Goal: Task Accomplishment & Management: Complete application form

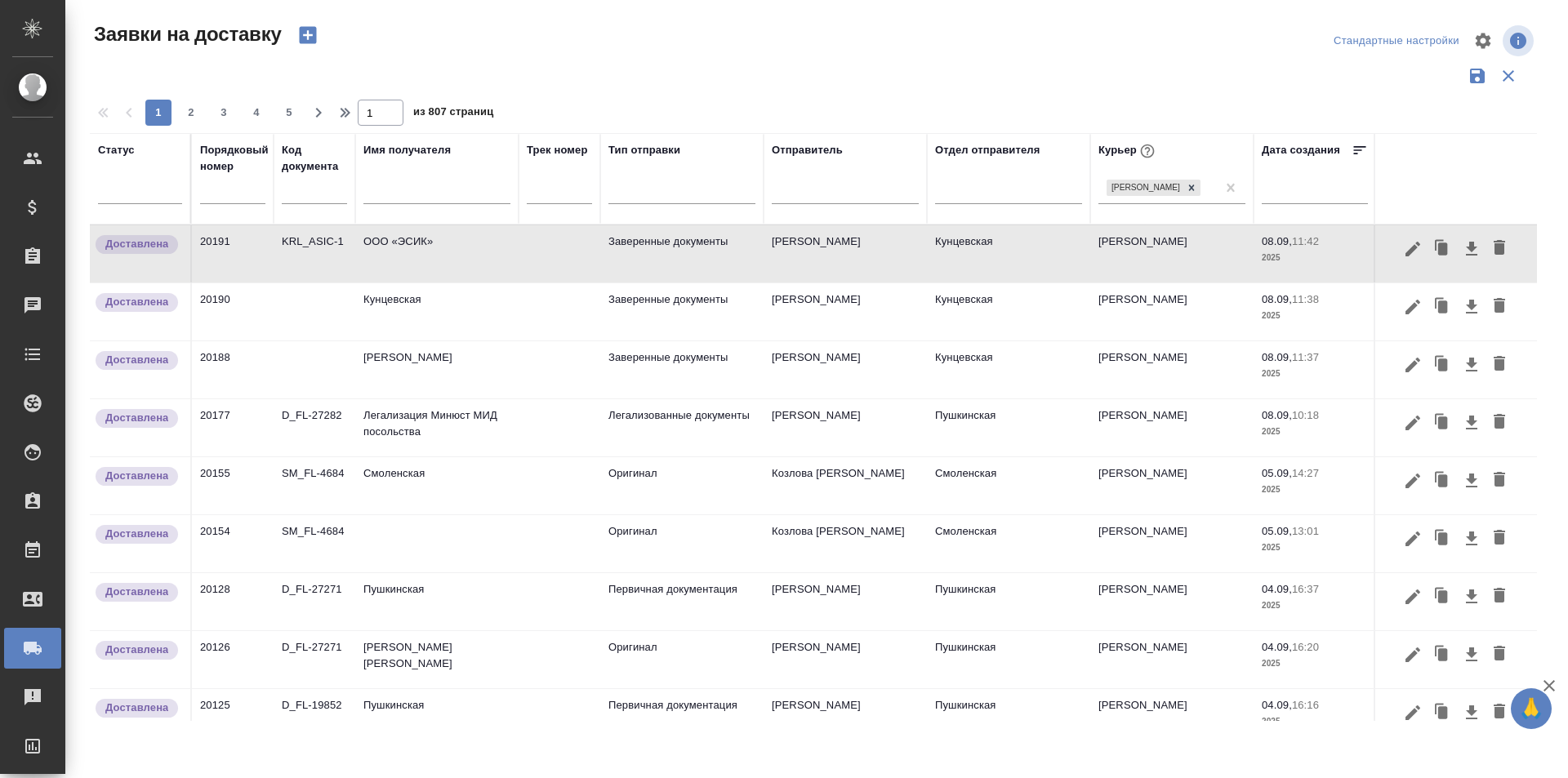
click at [393, 197] on input "text" at bounding box center [437, 193] width 147 height 20
type input "w"
type input "цо"
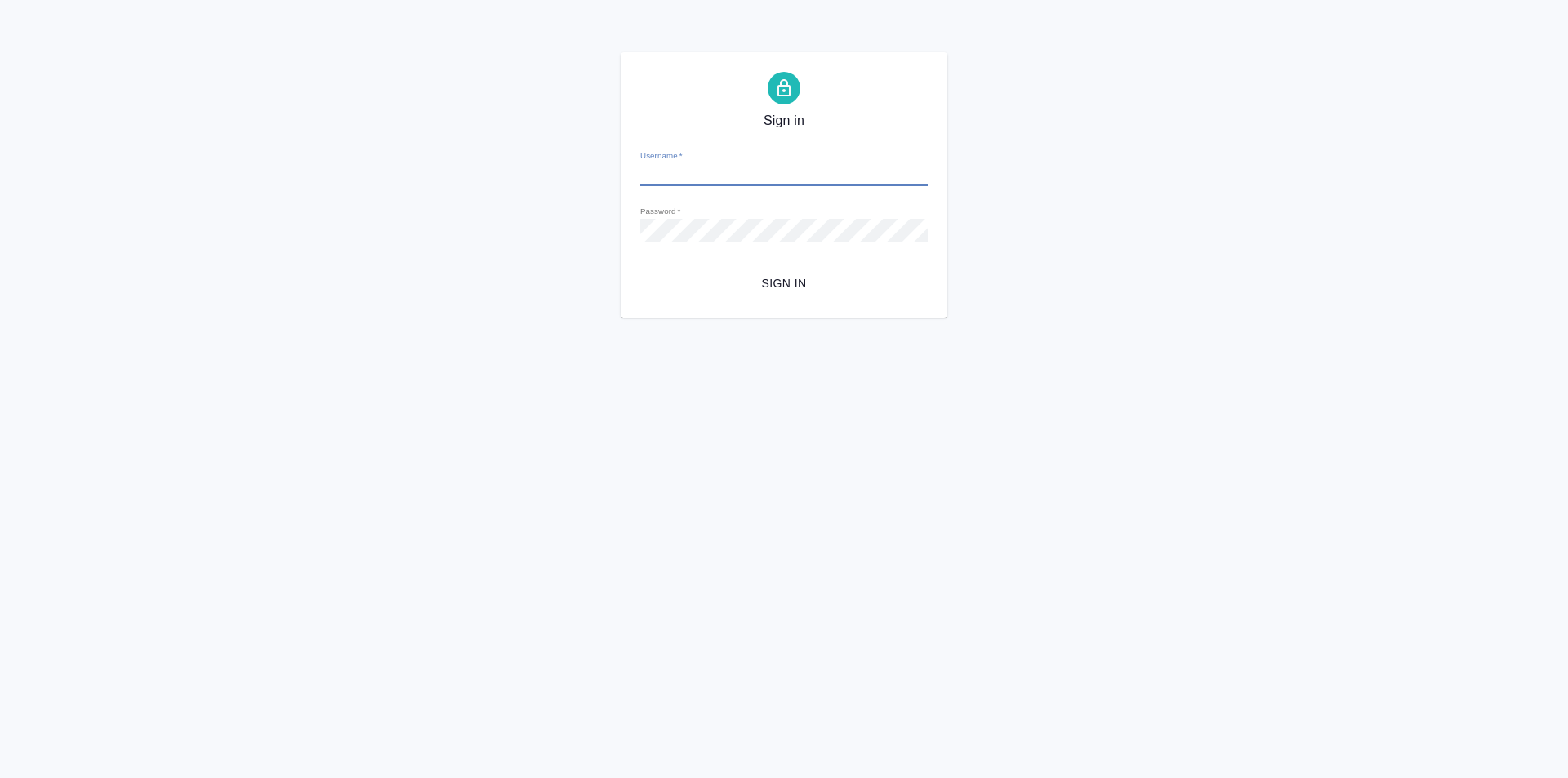
type input "[PERSON_NAME][EMAIL_ADDRESS][DOMAIN_NAME]"
click at [779, 276] on span "Sign in" at bounding box center [783, 283] width 261 height 20
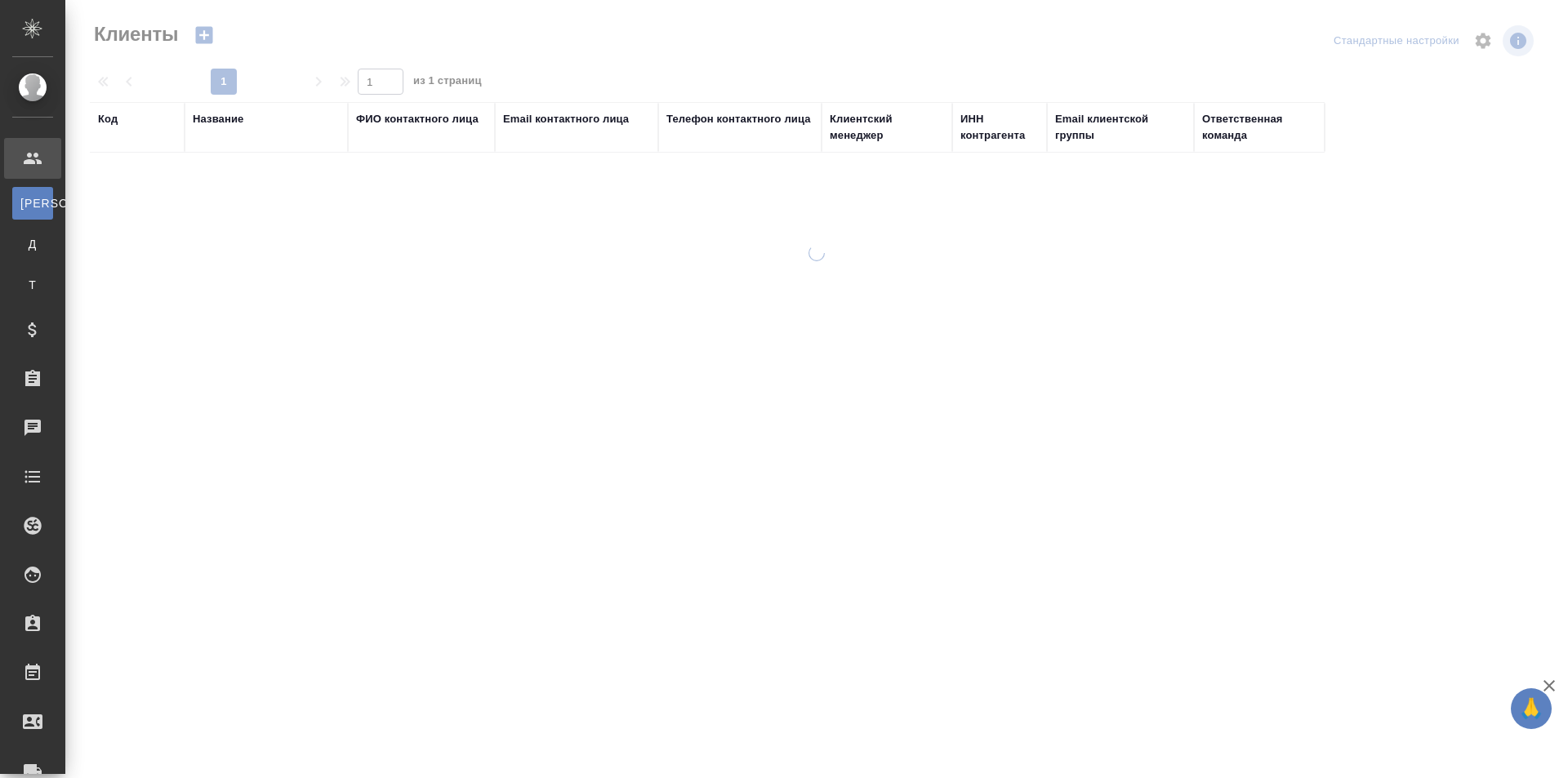
select select "RU"
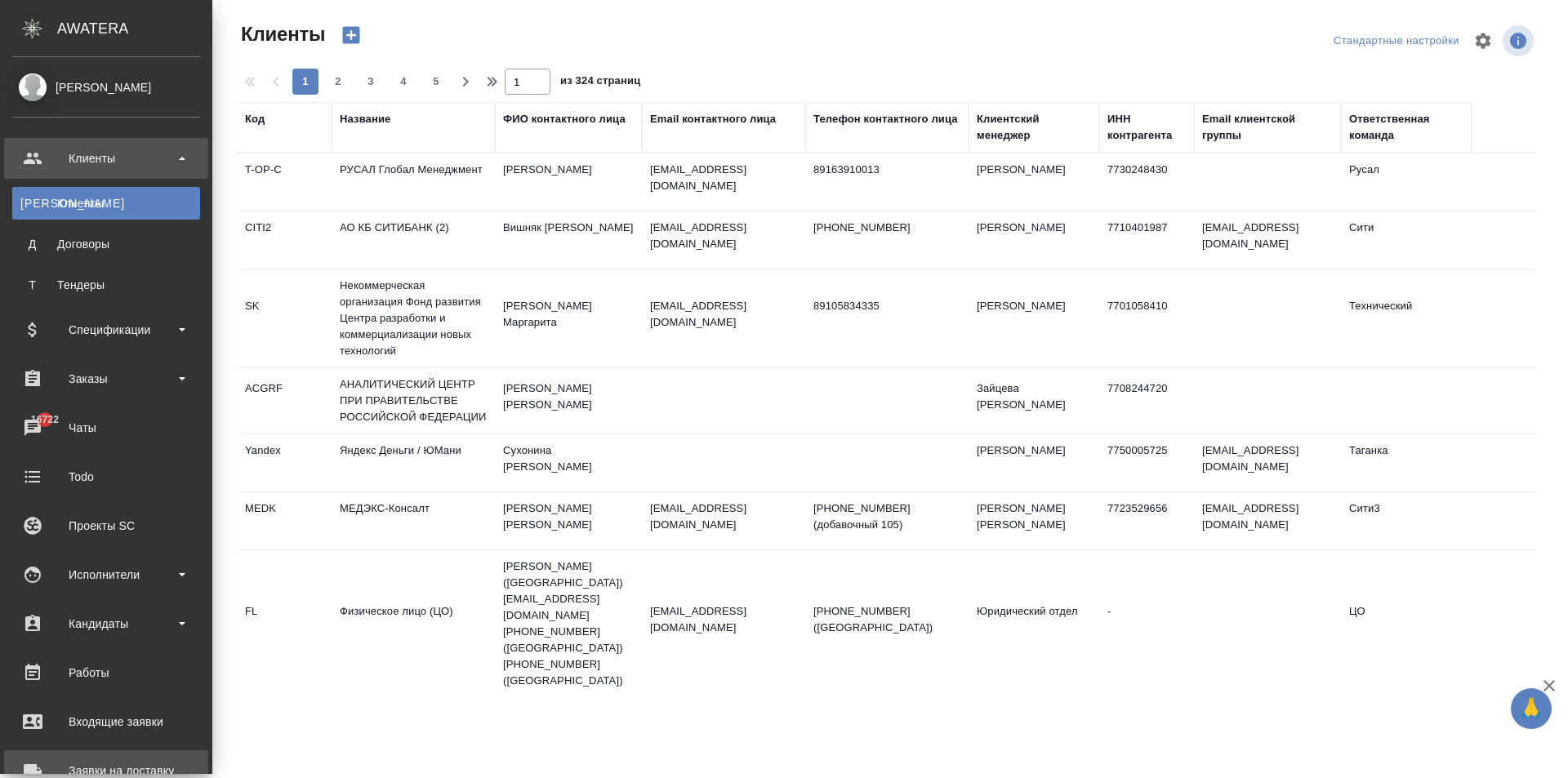
click at [52, 753] on link "Заявки на доставку" at bounding box center [106, 771] width 204 height 41
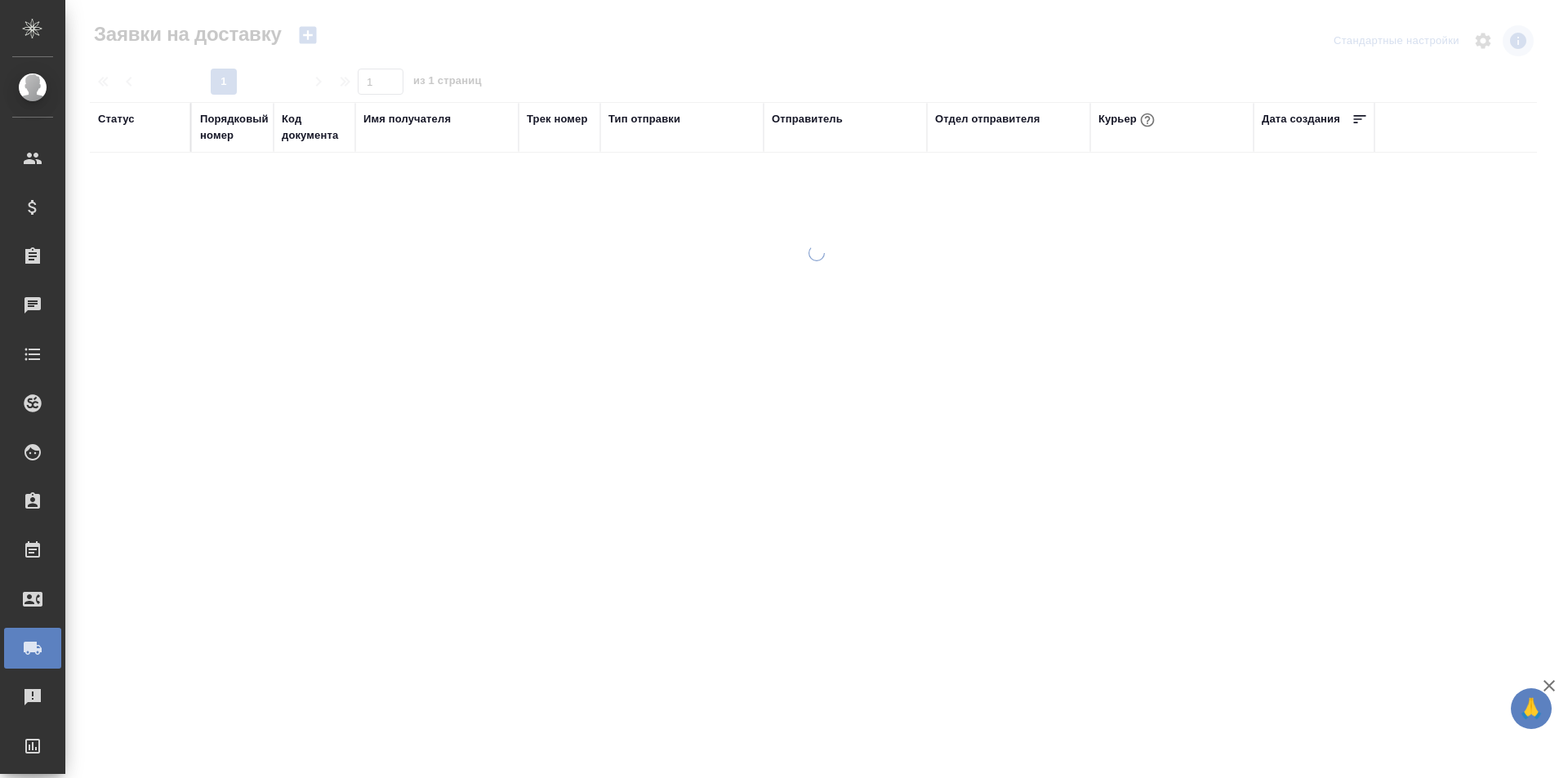
click at [400, 116] on div "Имя получателя" at bounding box center [407, 120] width 87 height 17
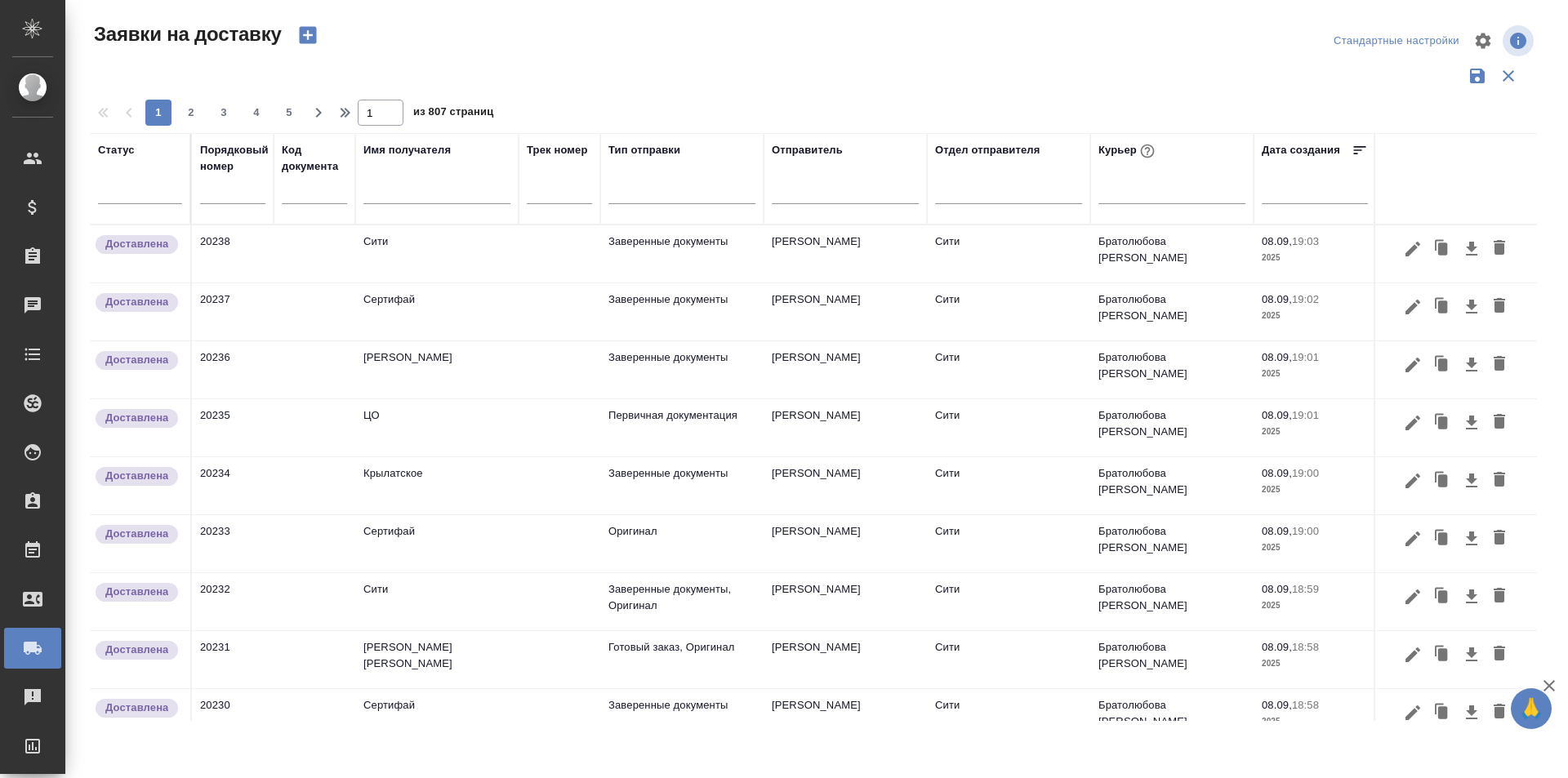
click at [385, 196] on input "text" at bounding box center [437, 193] width 147 height 20
click at [425, 196] on input "text" at bounding box center [437, 193] width 147 height 20
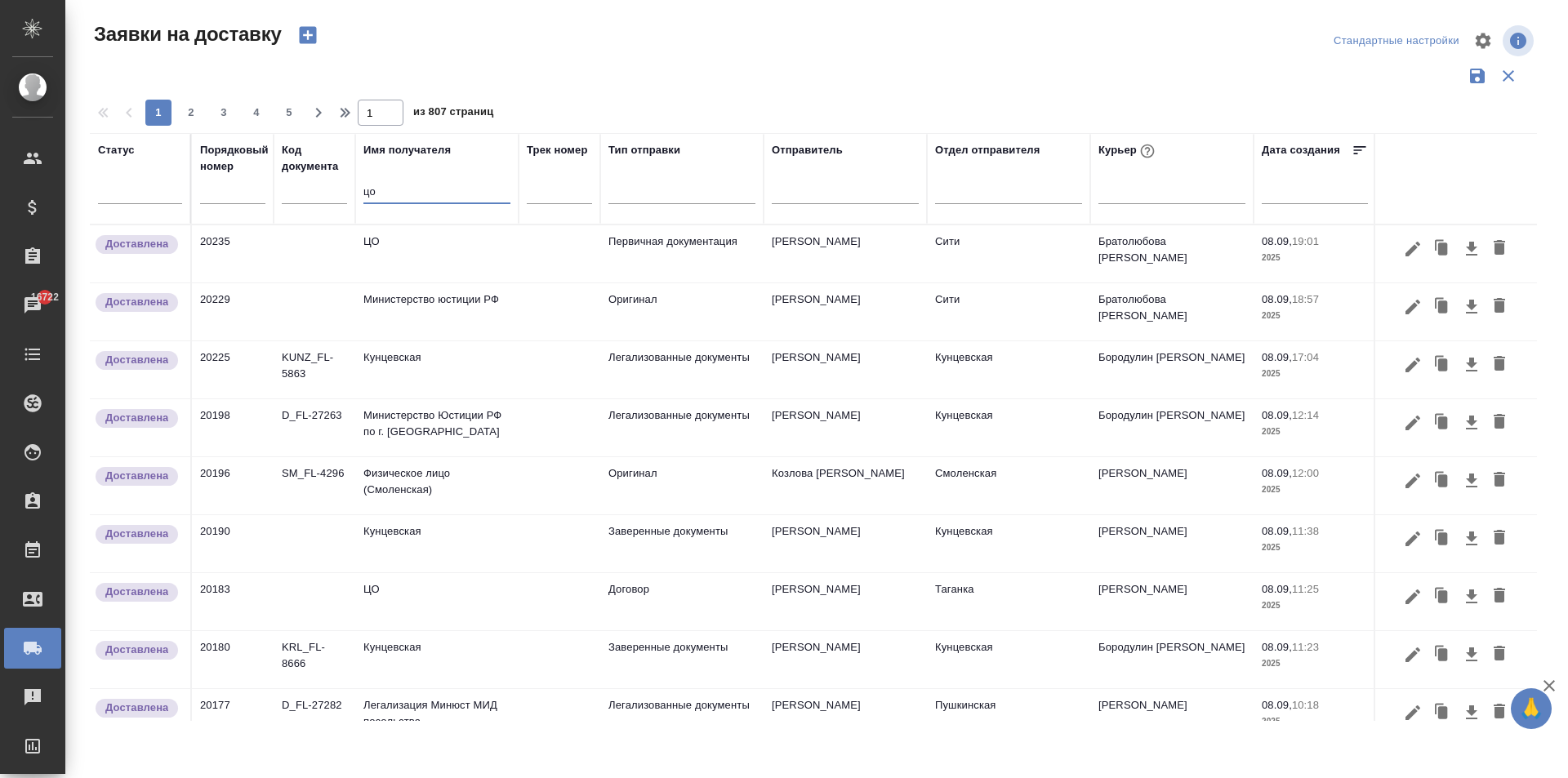
type input "цо"
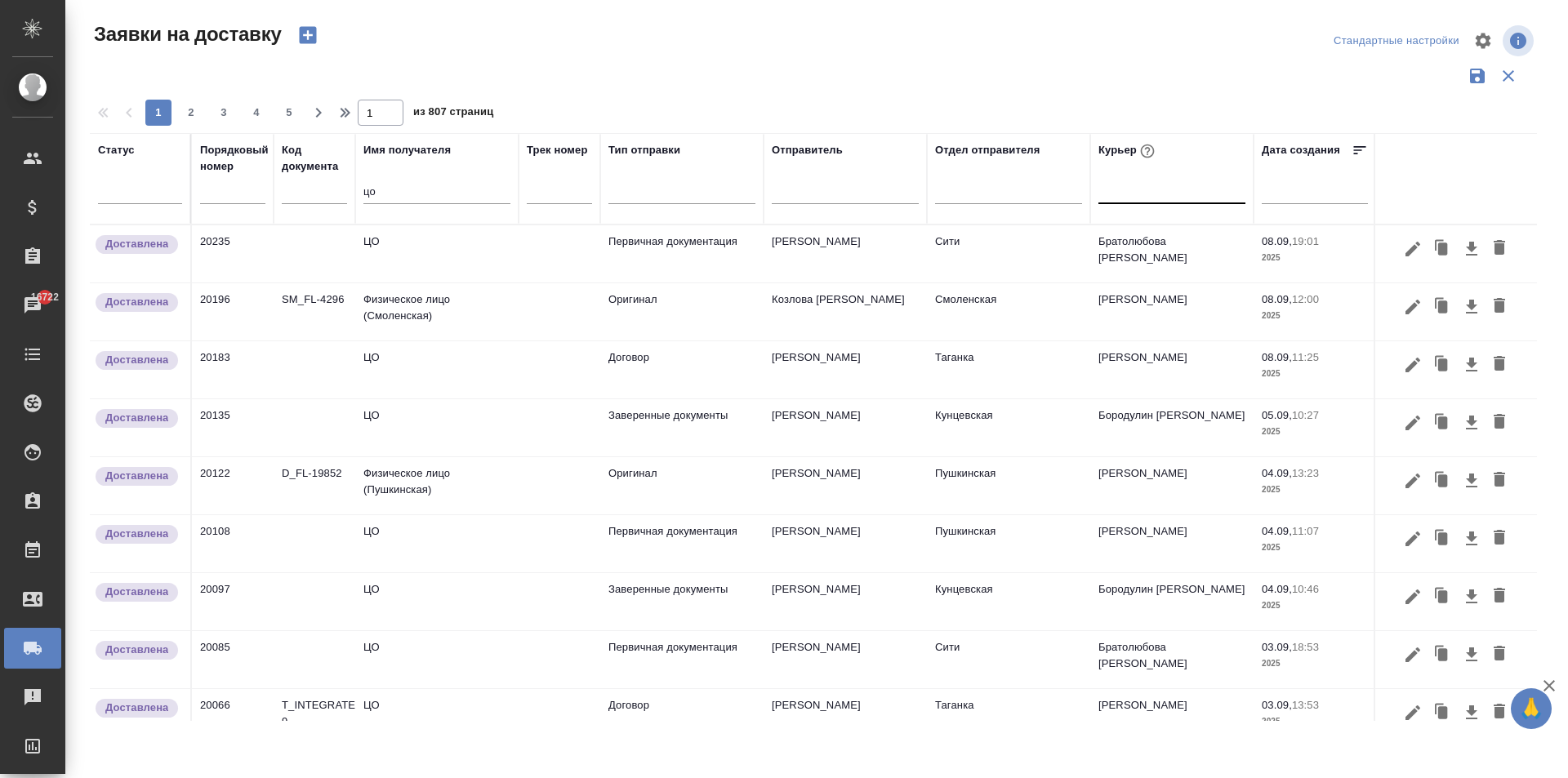
click at [1131, 191] on div at bounding box center [1171, 187] width 147 height 23
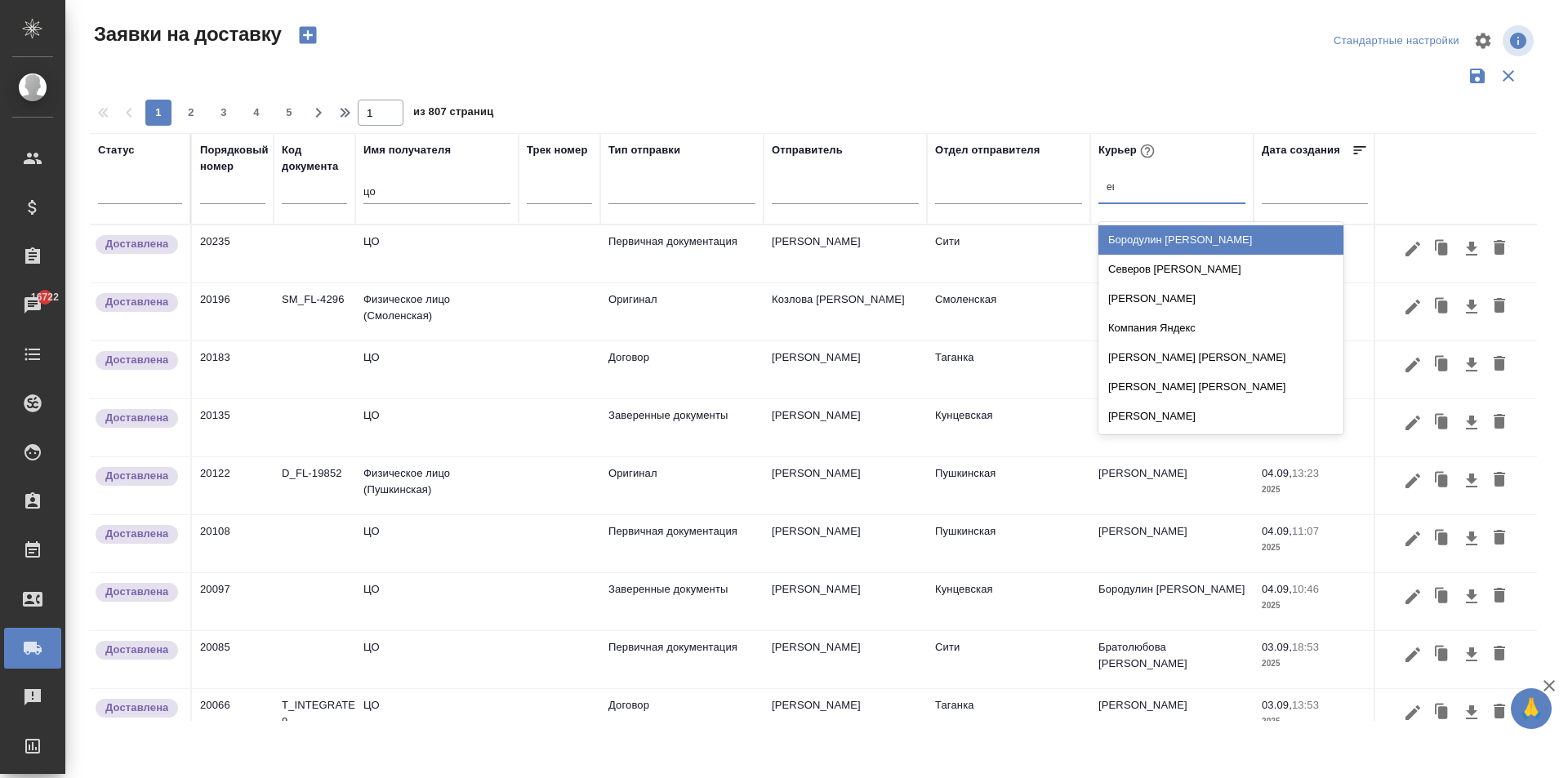
type input "евг"
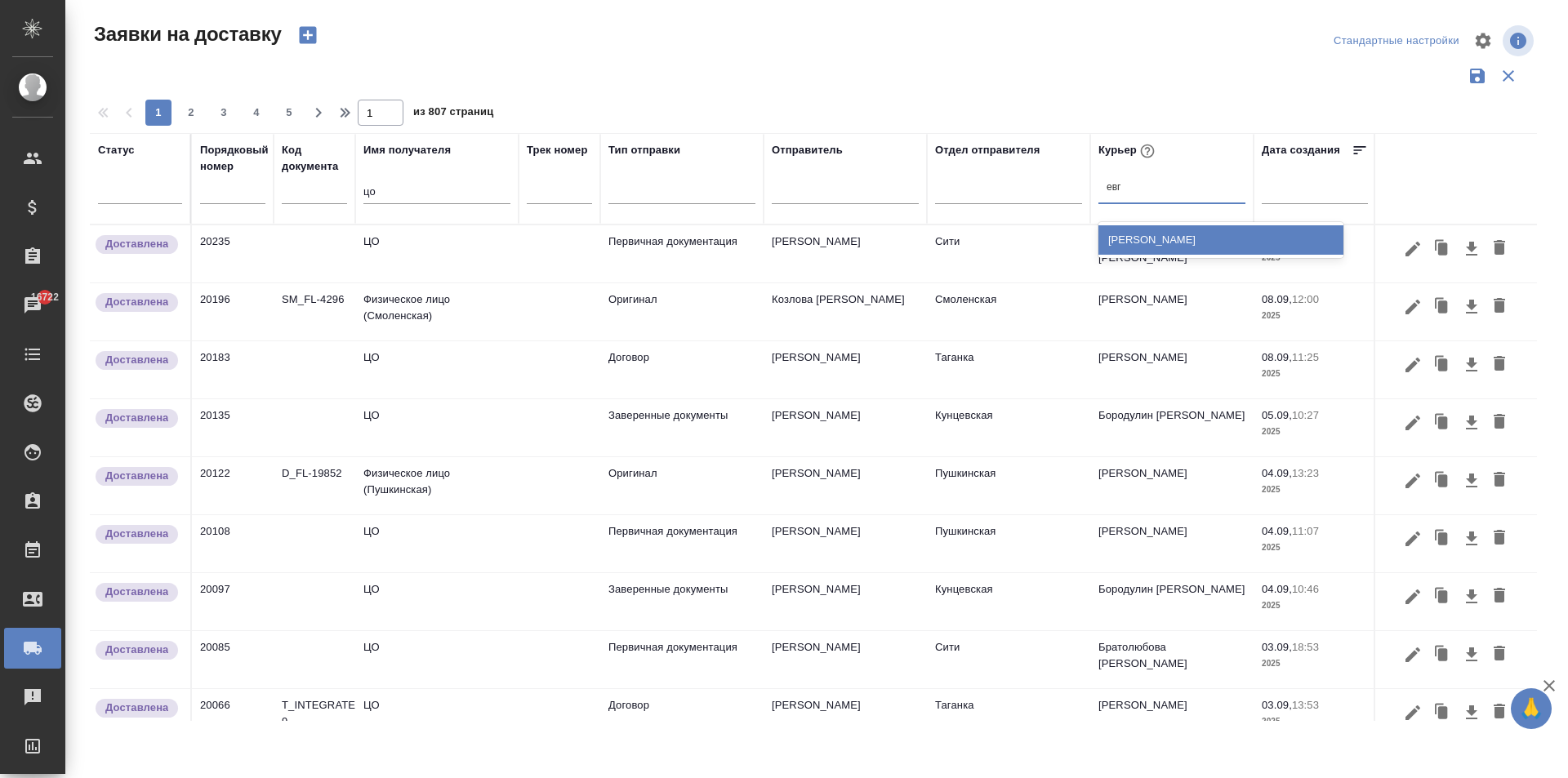
click at [1170, 234] on div "[PERSON_NAME]" at bounding box center [1221, 240] width 245 height 30
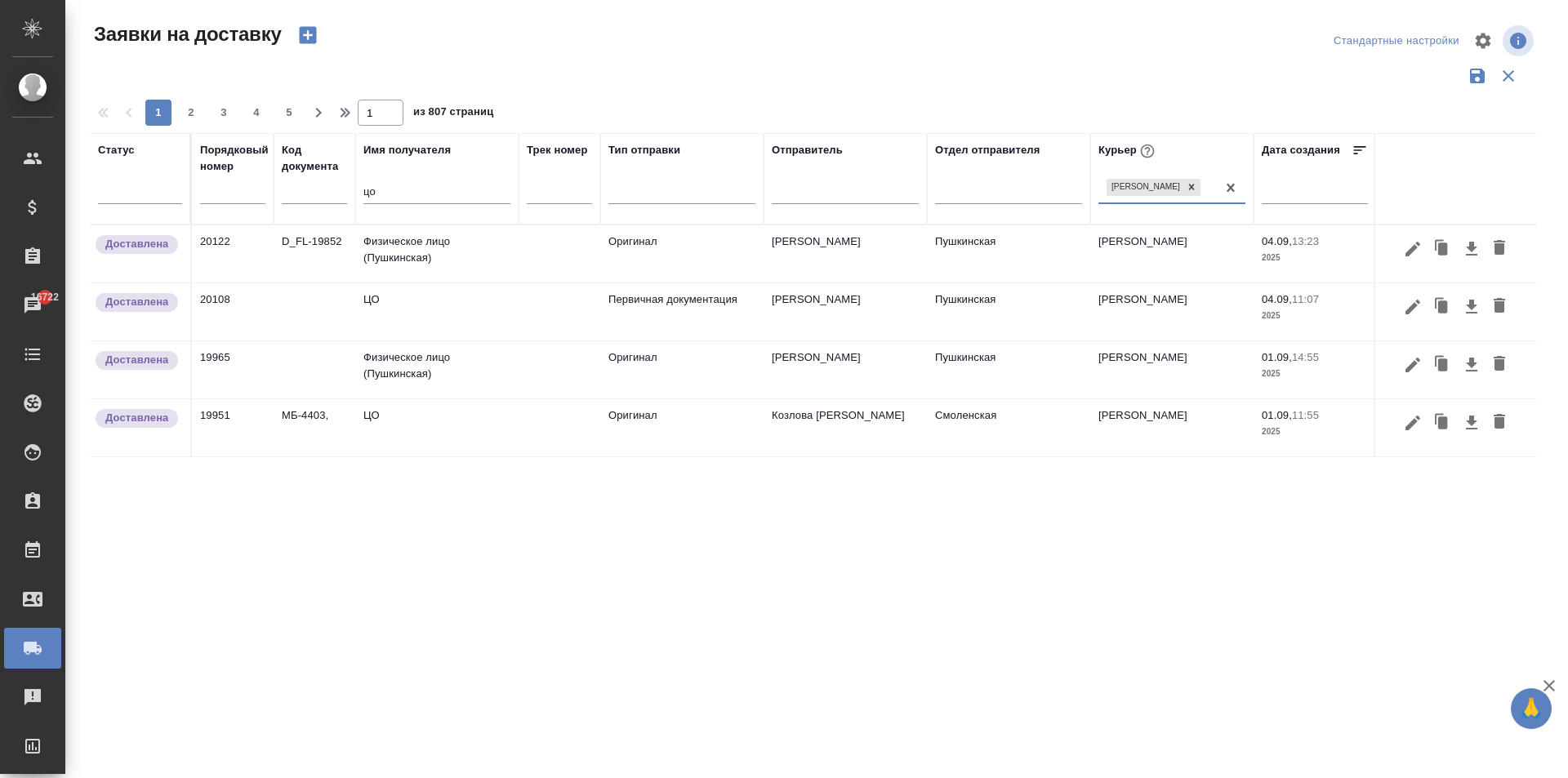
click at [438, 318] on td "ЦО" at bounding box center [437, 312] width 163 height 58
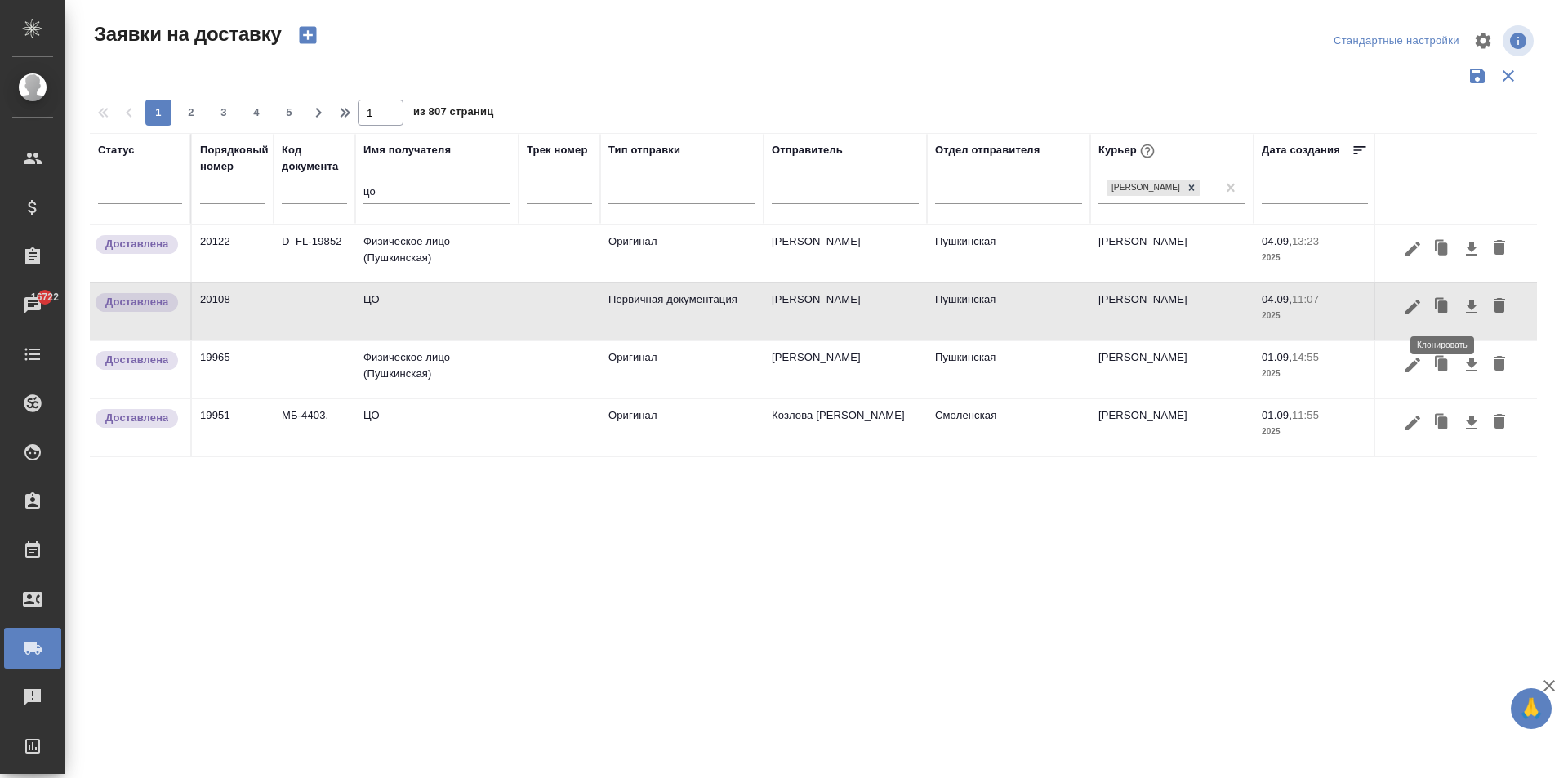
click at [1438, 312] on icon "button" at bounding box center [1443, 305] width 10 height 12
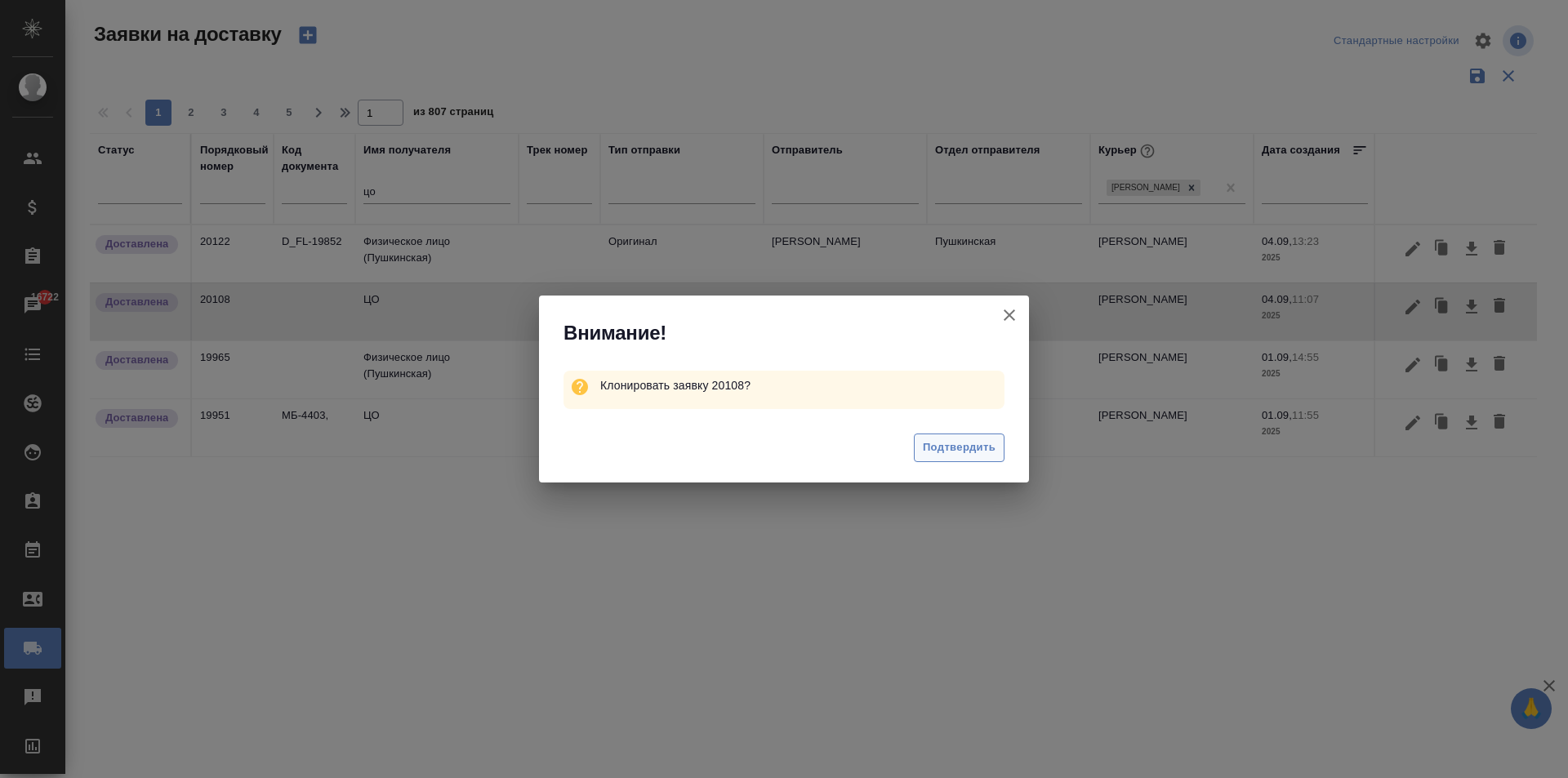
click at [993, 456] on span "Подтвердить" at bounding box center [959, 447] width 72 height 19
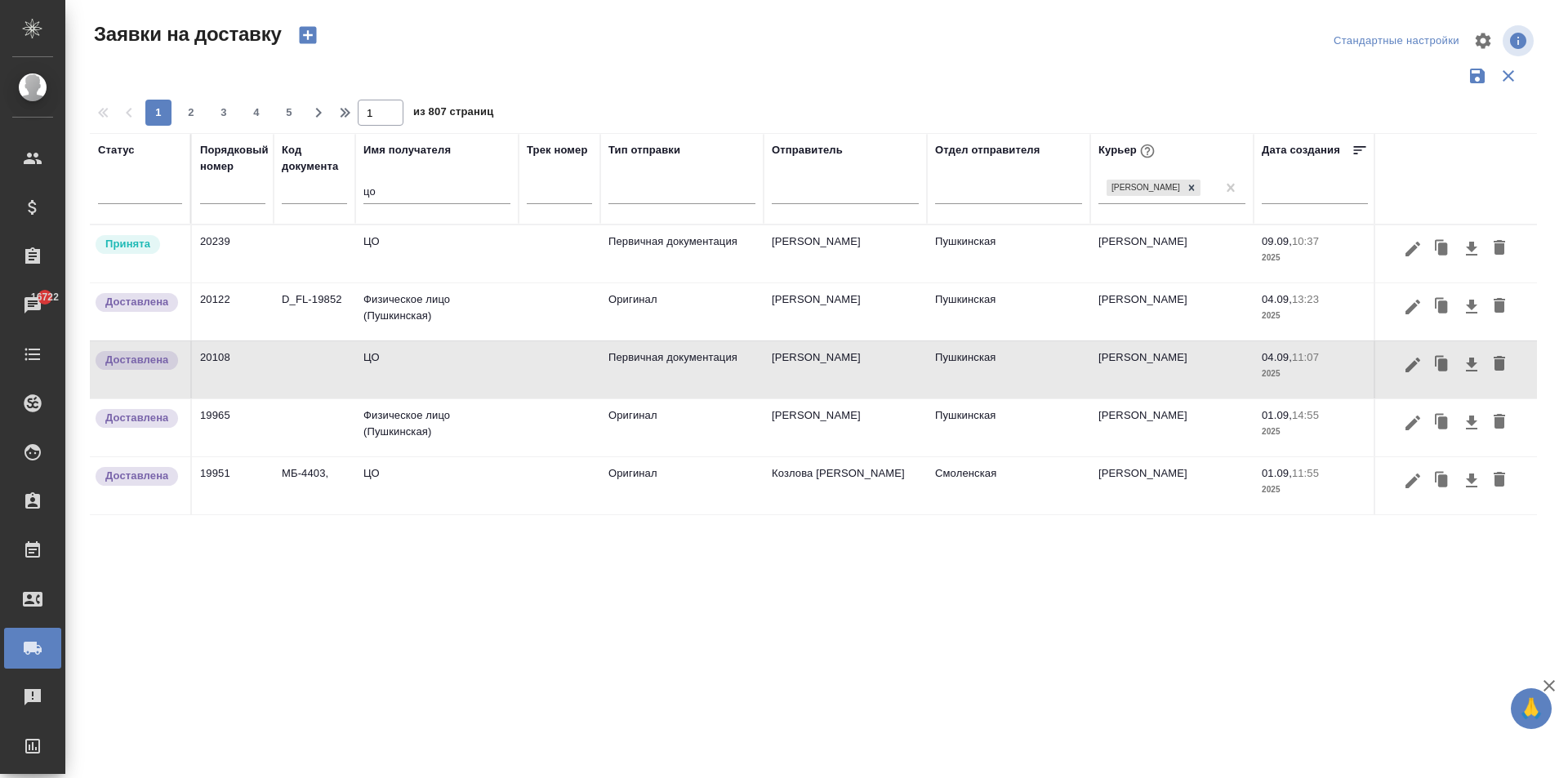
click at [399, 242] on td "ЦО" at bounding box center [437, 254] width 163 height 58
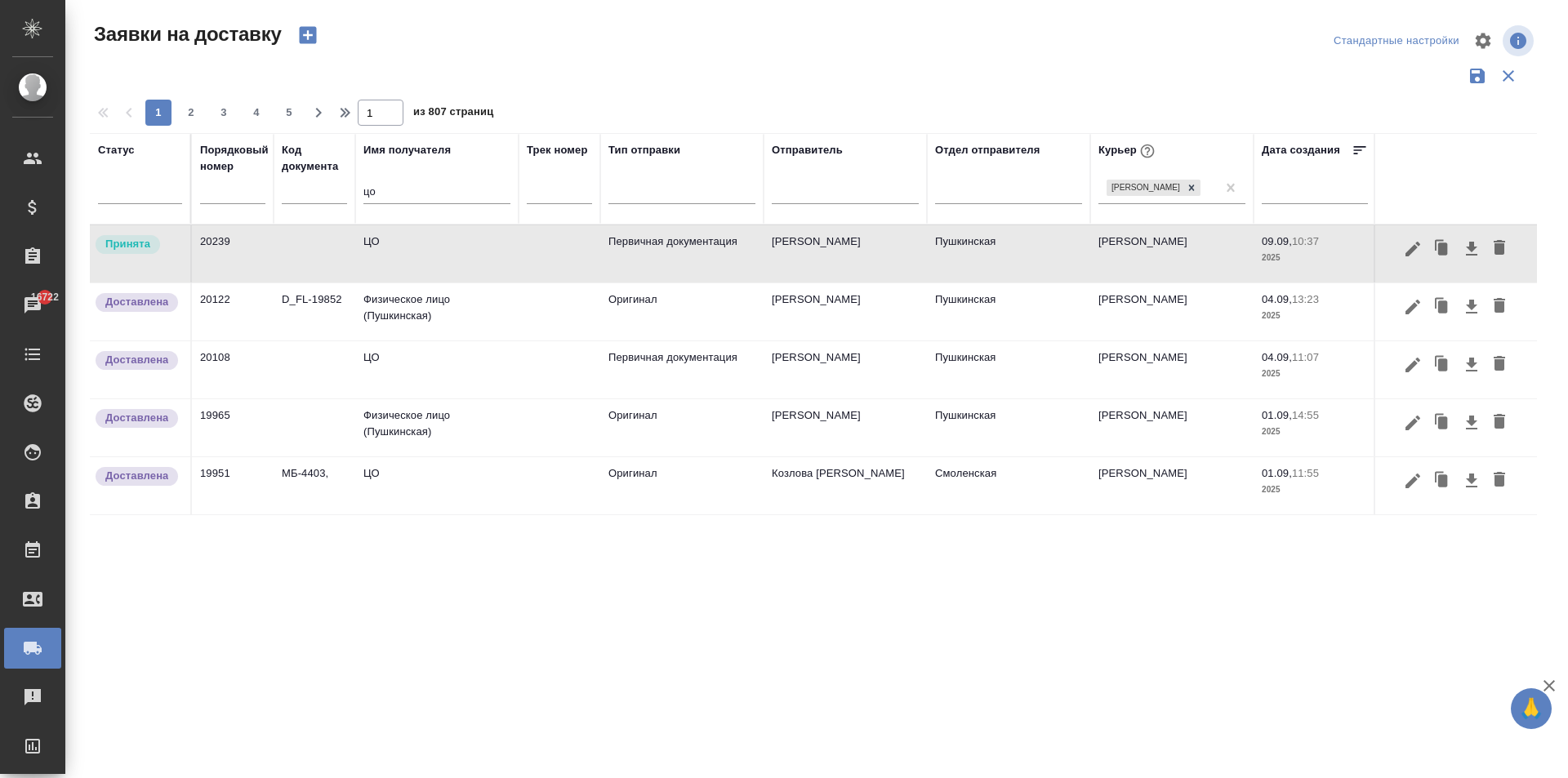
click at [399, 242] on td "ЦО" at bounding box center [437, 254] width 163 height 58
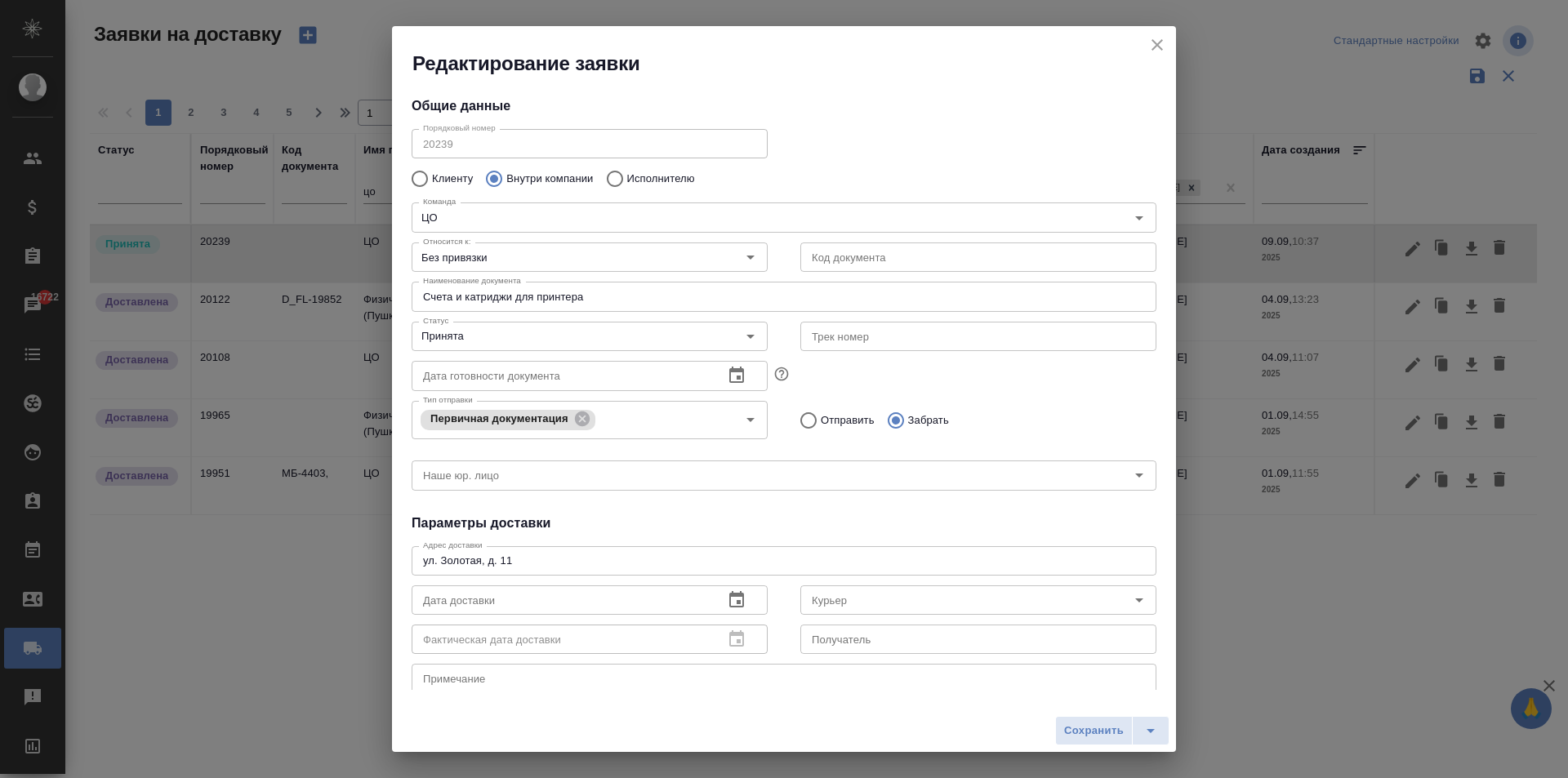
type input "[PERSON_NAME]"
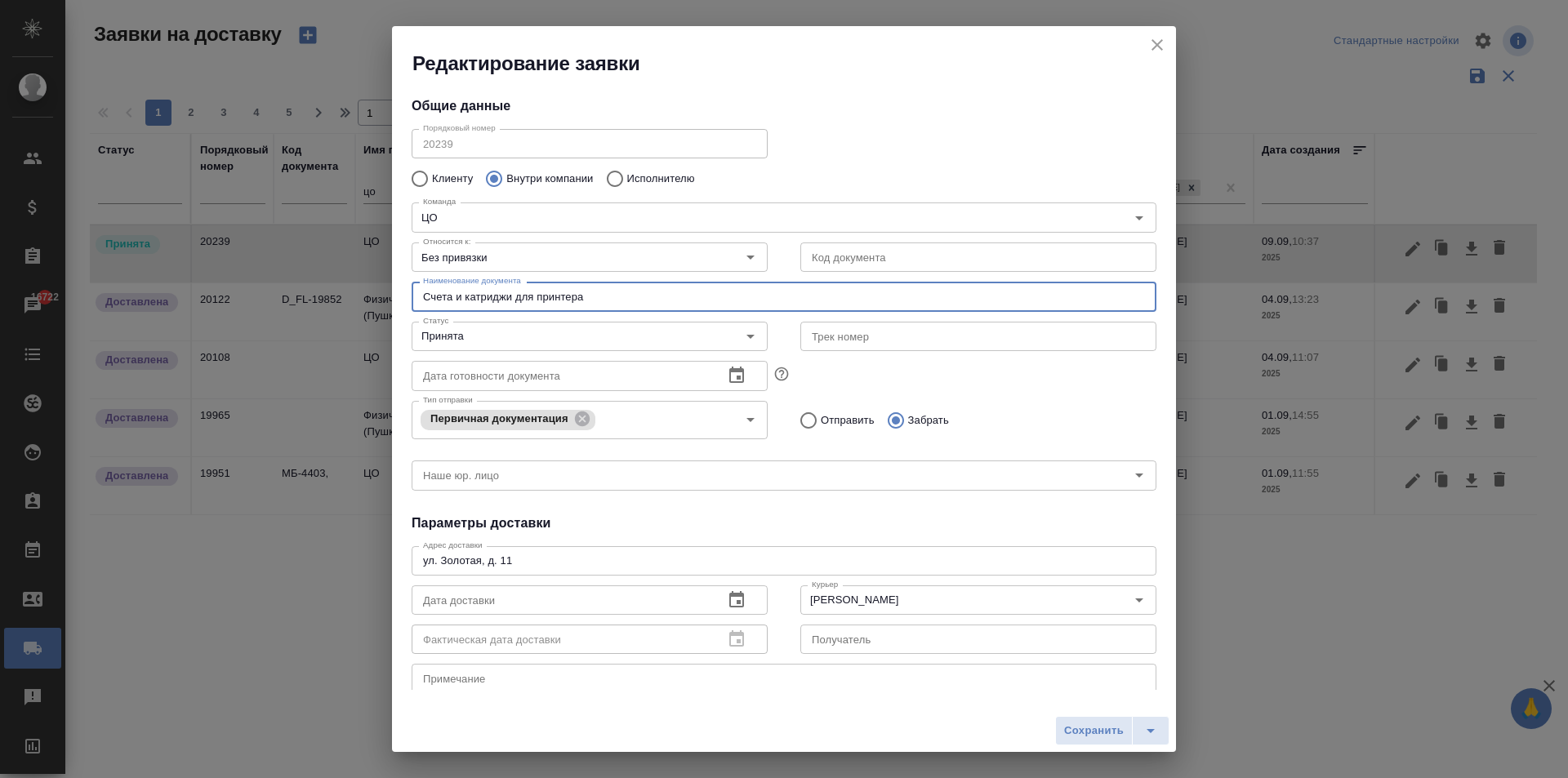
drag, startPoint x: 598, startPoint y: 296, endPoint x: 462, endPoint y: 290, distance: 136.1
click at [462, 290] on input "Счета и катриджи для принтера" at bounding box center [784, 296] width 745 height 30
type input "С"
click at [426, 297] on input "Забрать доверенности для почты." at bounding box center [784, 296] width 745 height 30
type input "Счета для бухгалтерии и забор доверенности для почты."
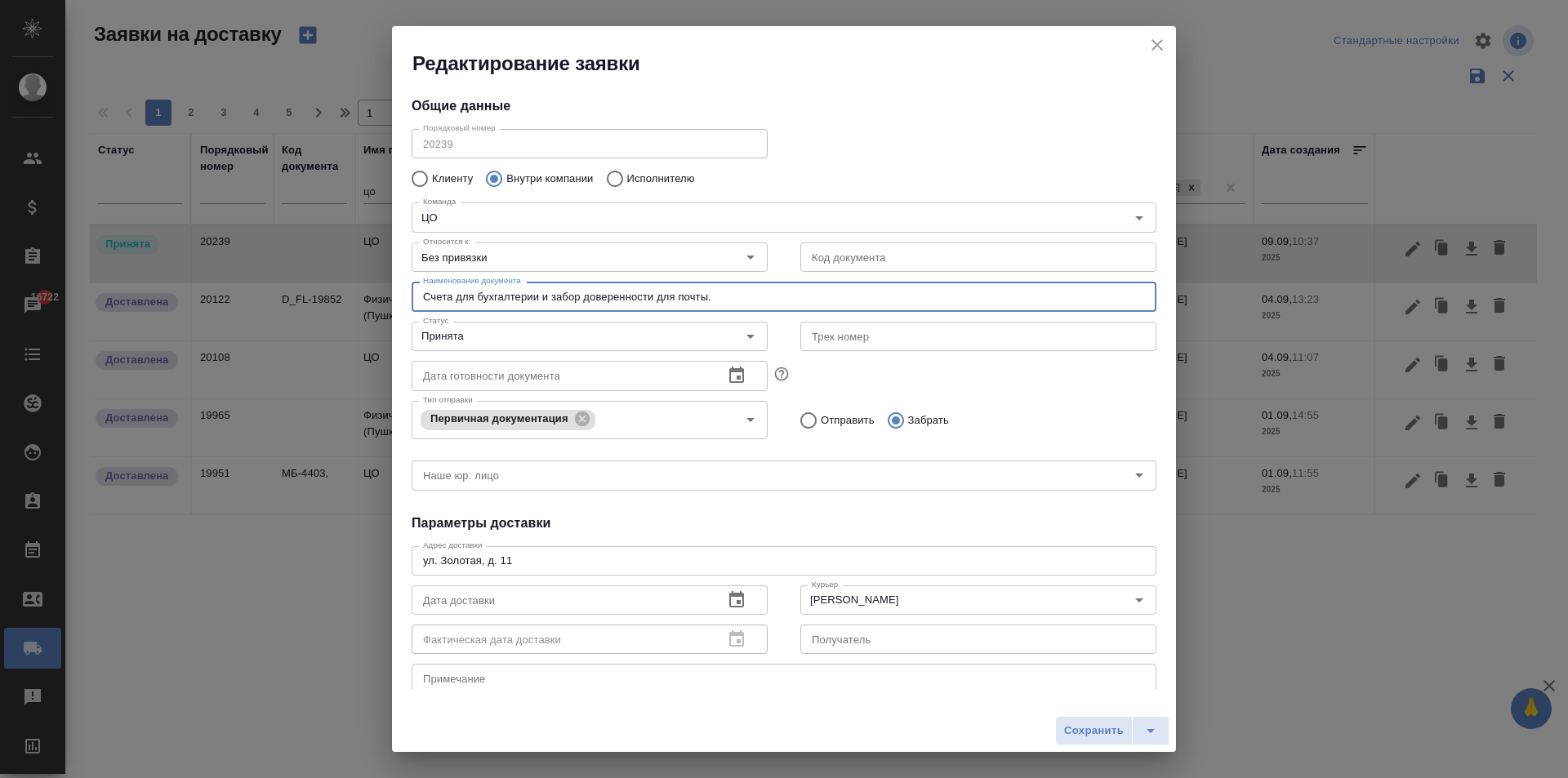
click at [526, 603] on input "text" at bounding box center [561, 600] width 299 height 30
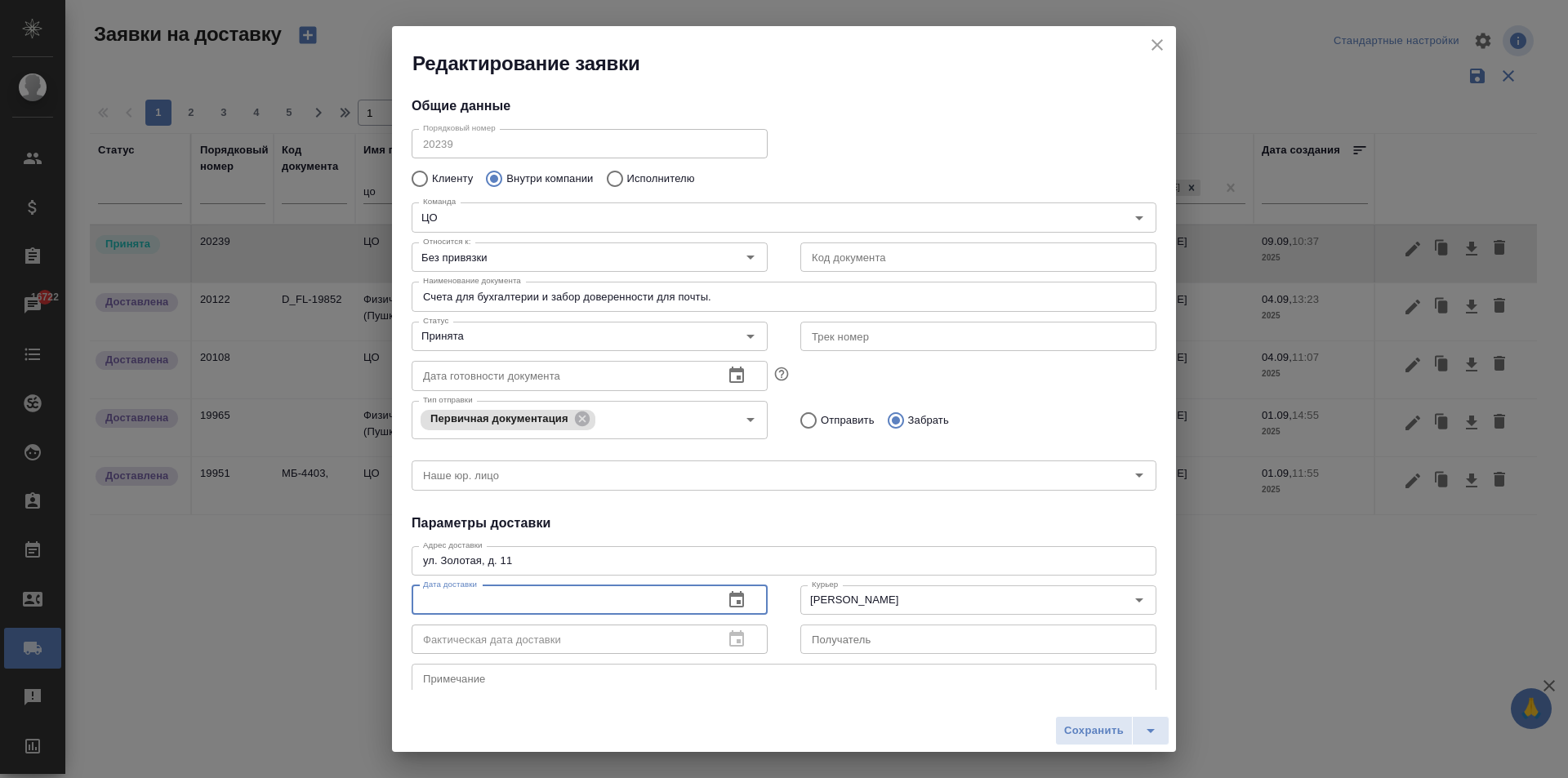
click at [729, 603] on icon "button" at bounding box center [737, 599] width 15 height 17
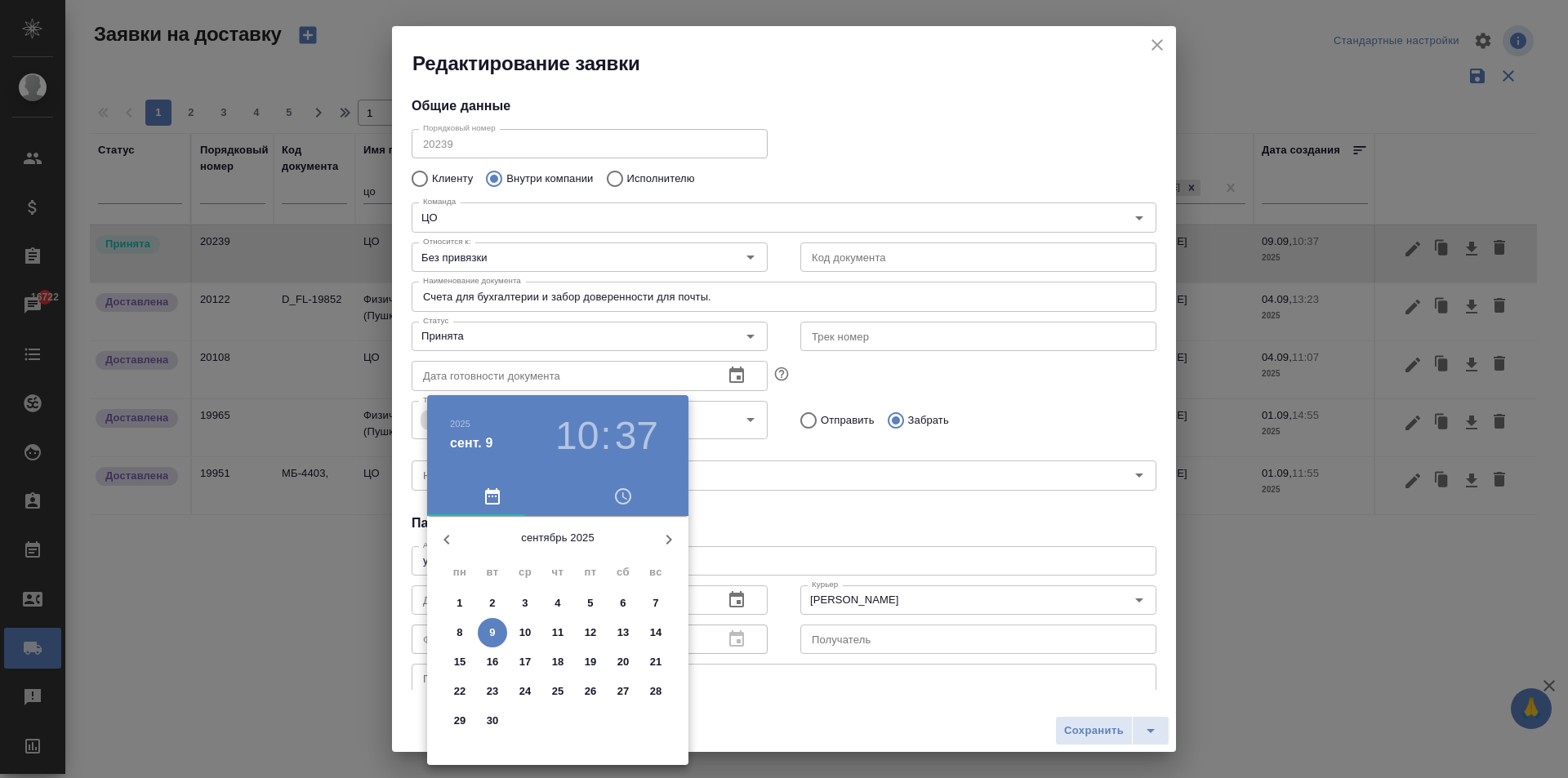
click at [495, 629] on p "9" at bounding box center [492, 632] width 6 height 17
type input "[DATE] 10:37"
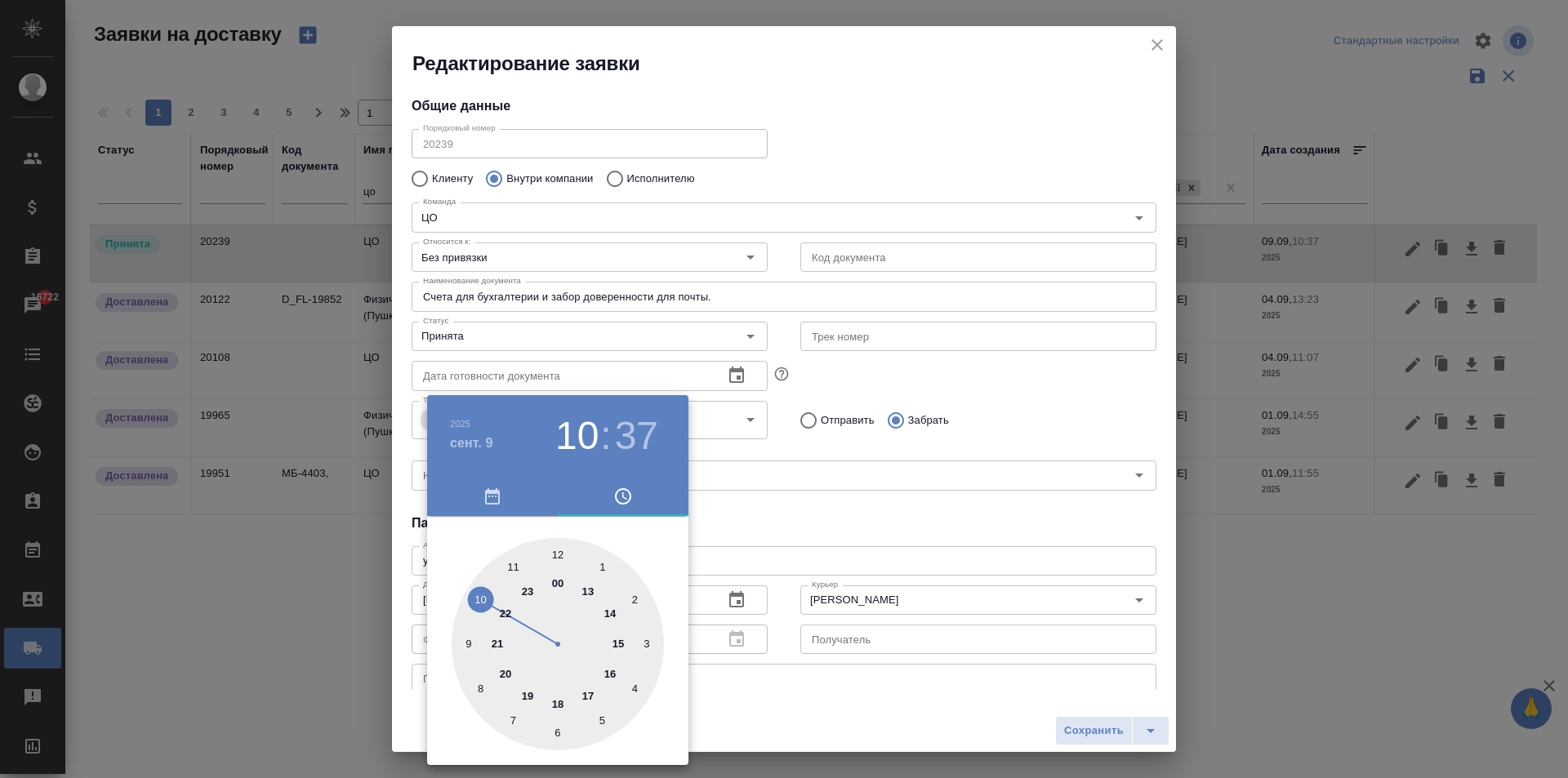
click at [892, 518] on div at bounding box center [784, 389] width 1568 height 778
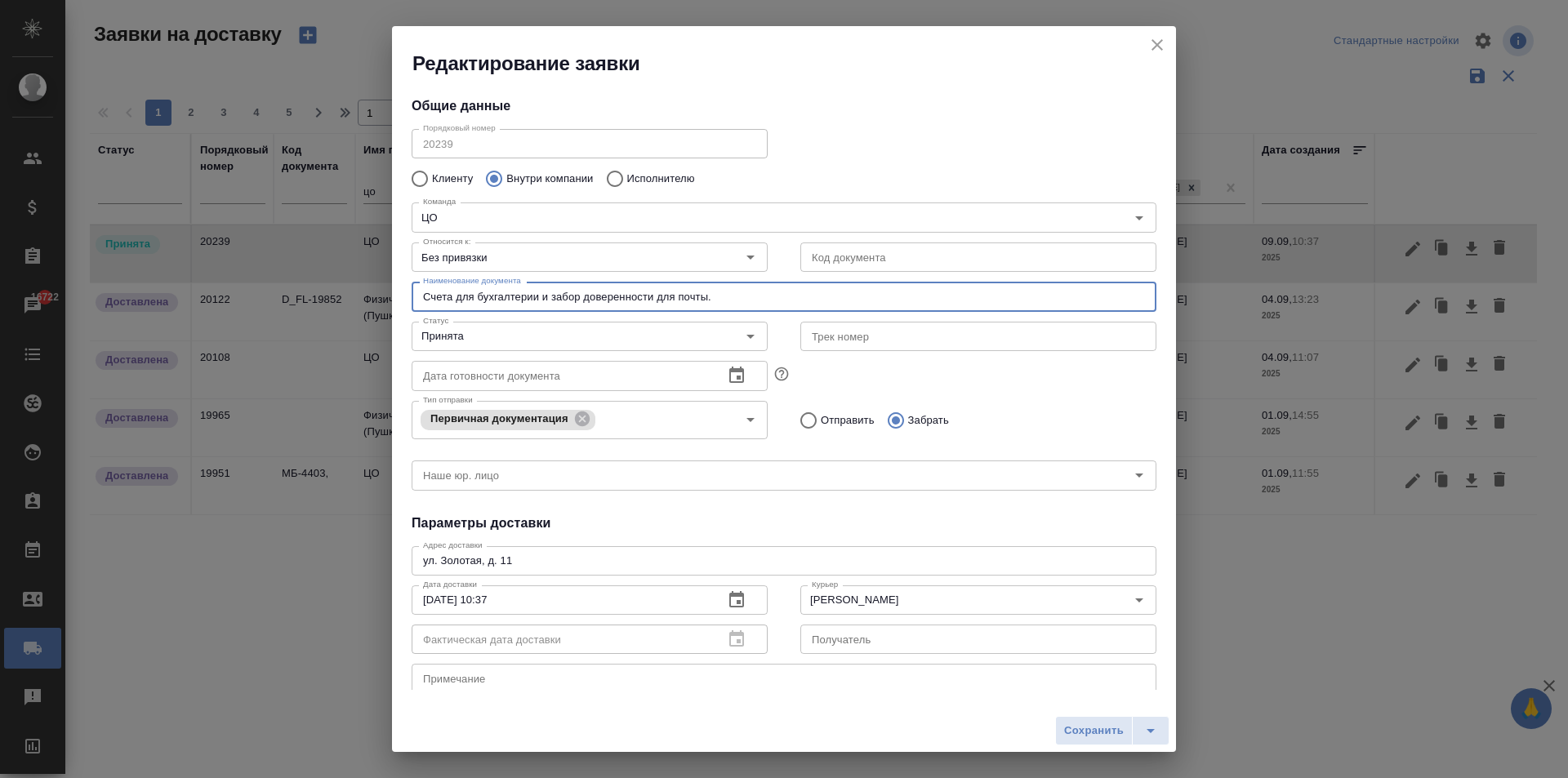
drag, startPoint x: 452, startPoint y: 297, endPoint x: 391, endPoint y: 293, distance: 61.1
click at [393, 293] on div "Общие данные Порядковый номер 20239 Порядковый номер Клиенту Внутри компании Ис…" at bounding box center [784, 383] width 784 height 613
type input "Чеки для бухгалтерии и забор доверенности для почты."
click at [802, 420] on input "Отправить" at bounding box center [806, 420] width 30 height 34
radio input "true"
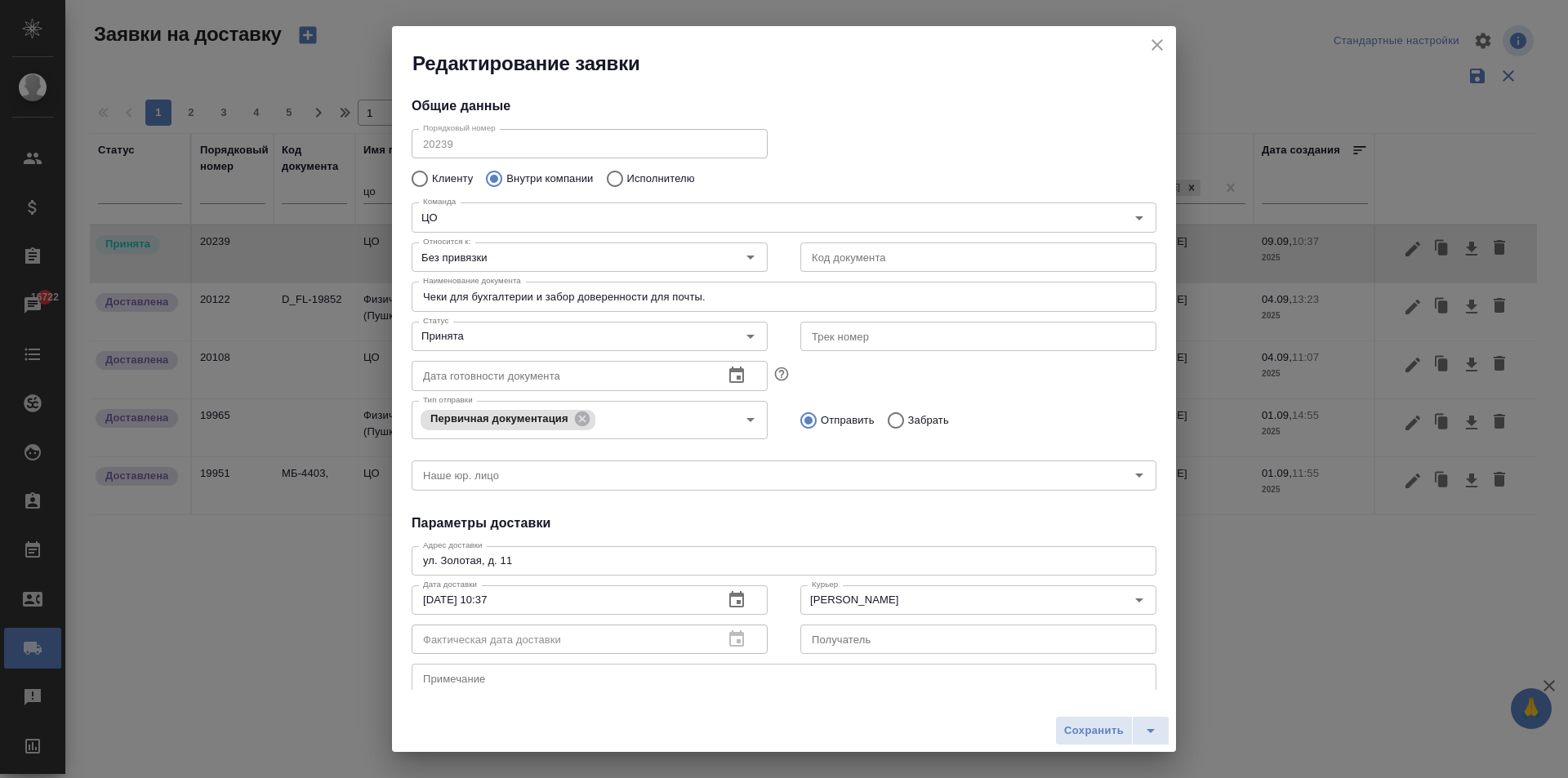
click at [886, 421] on input "Забрать" at bounding box center [894, 420] width 30 height 34
radio input "true"
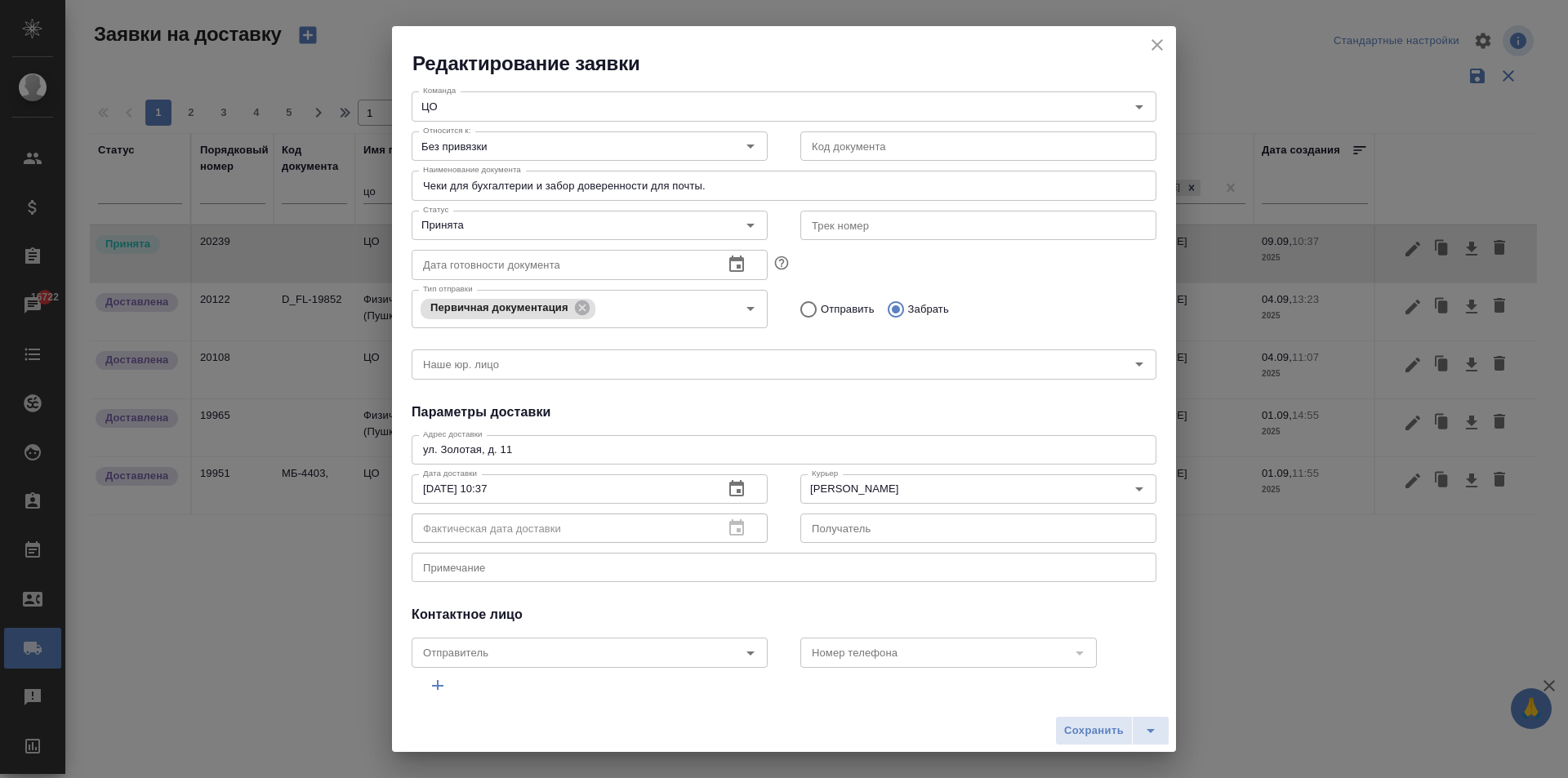
scroll to position [177, 0]
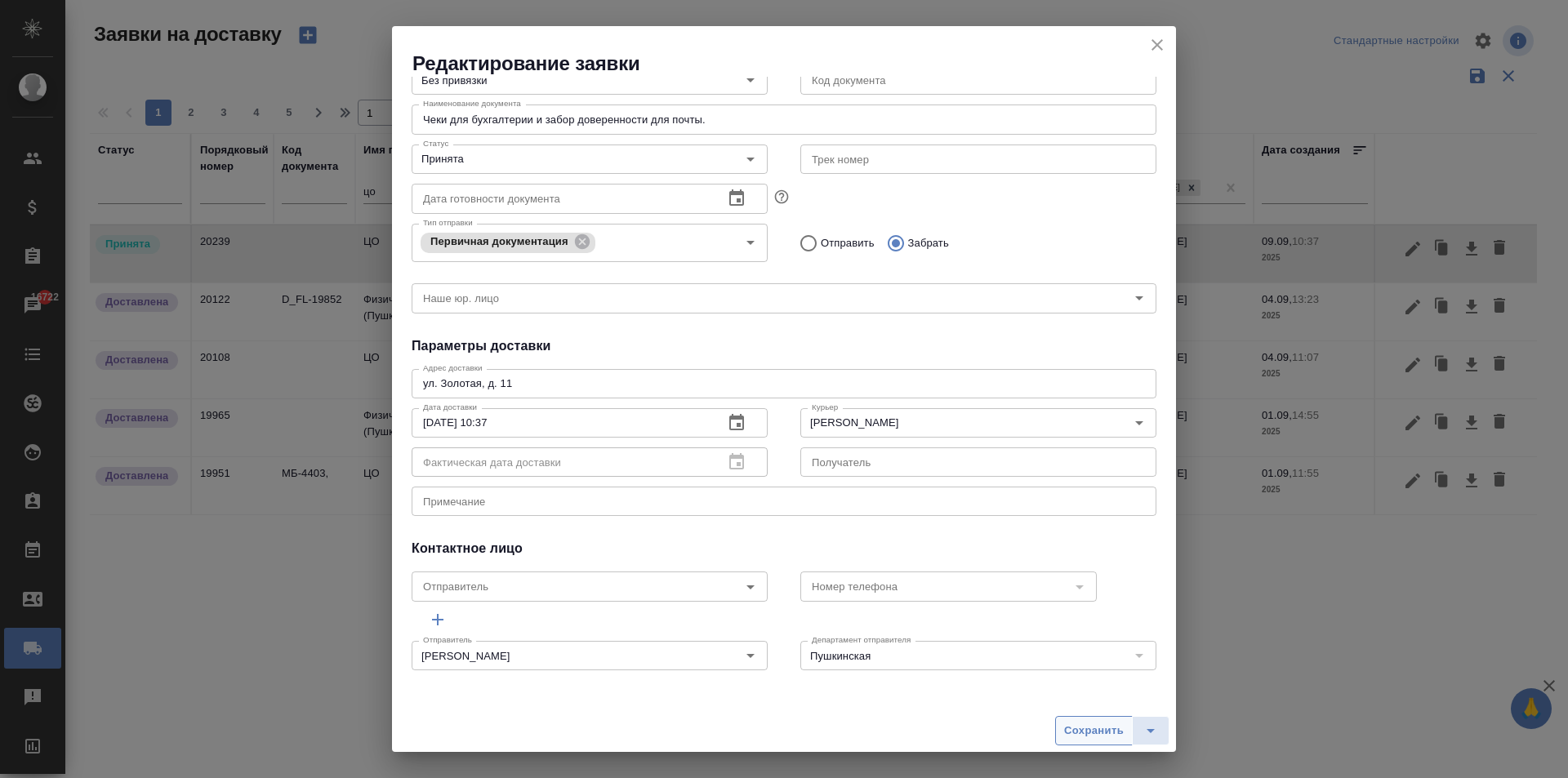
click at [1080, 725] on span "Сохранить" at bounding box center [1093, 731] width 59 height 19
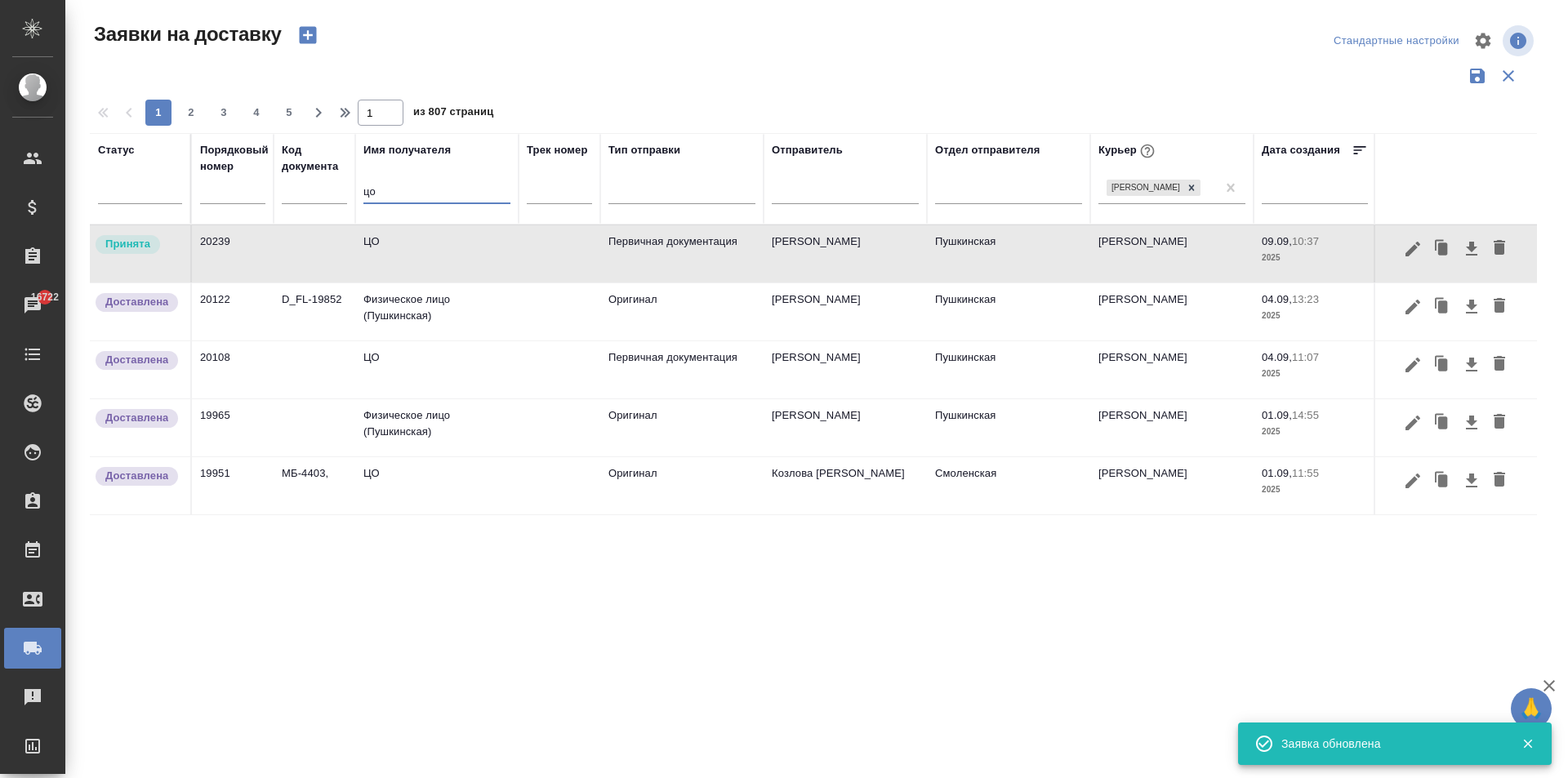
drag, startPoint x: 404, startPoint y: 193, endPoint x: 242, endPoint y: 173, distance: 163.2
click at [245, 175] on tr "Статус Порядковый номер Код документа Имя получателя цо Трек номер Тип отправки…" at bounding box center [937, 178] width 1694 height 91
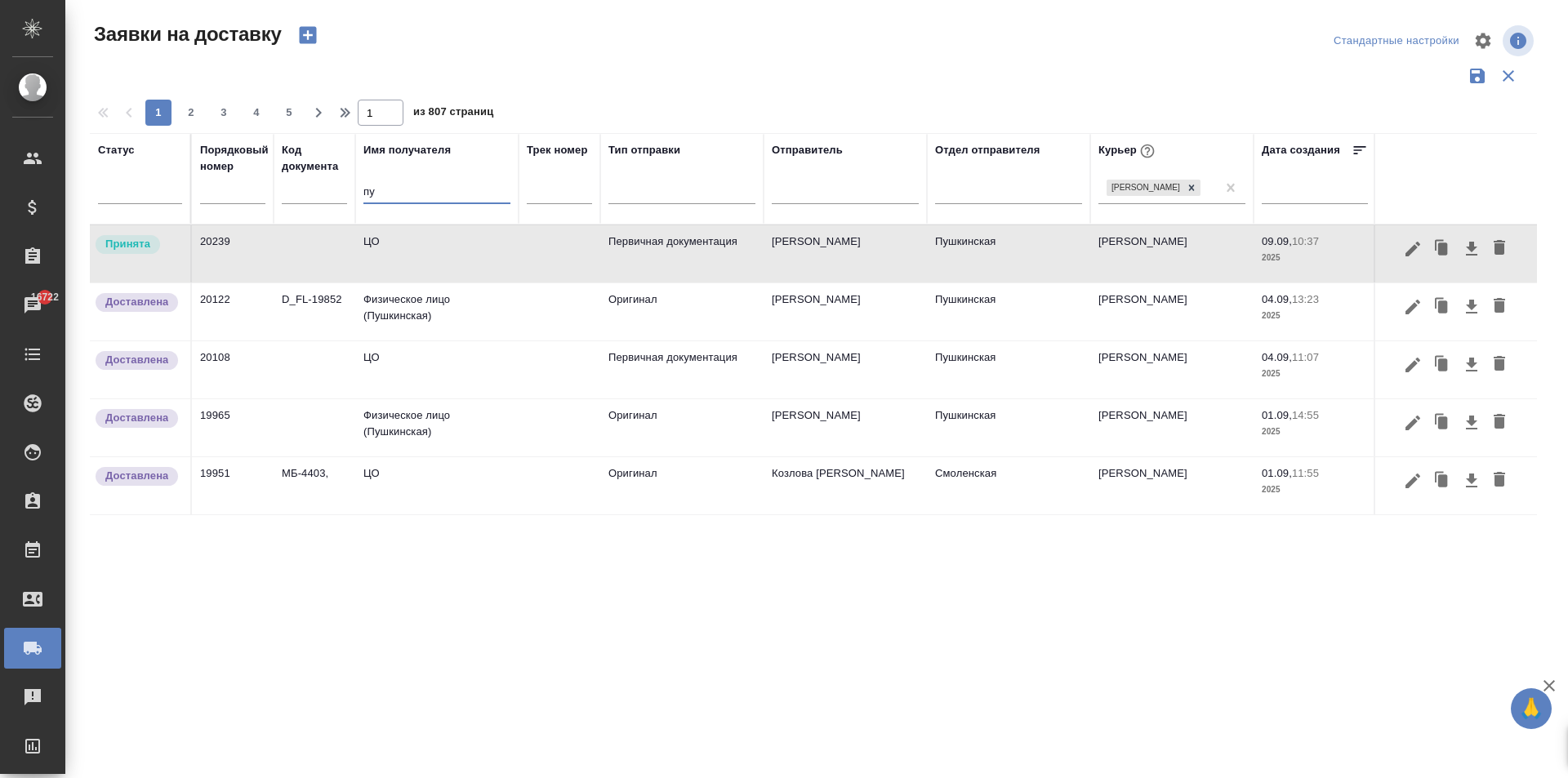
type input "п"
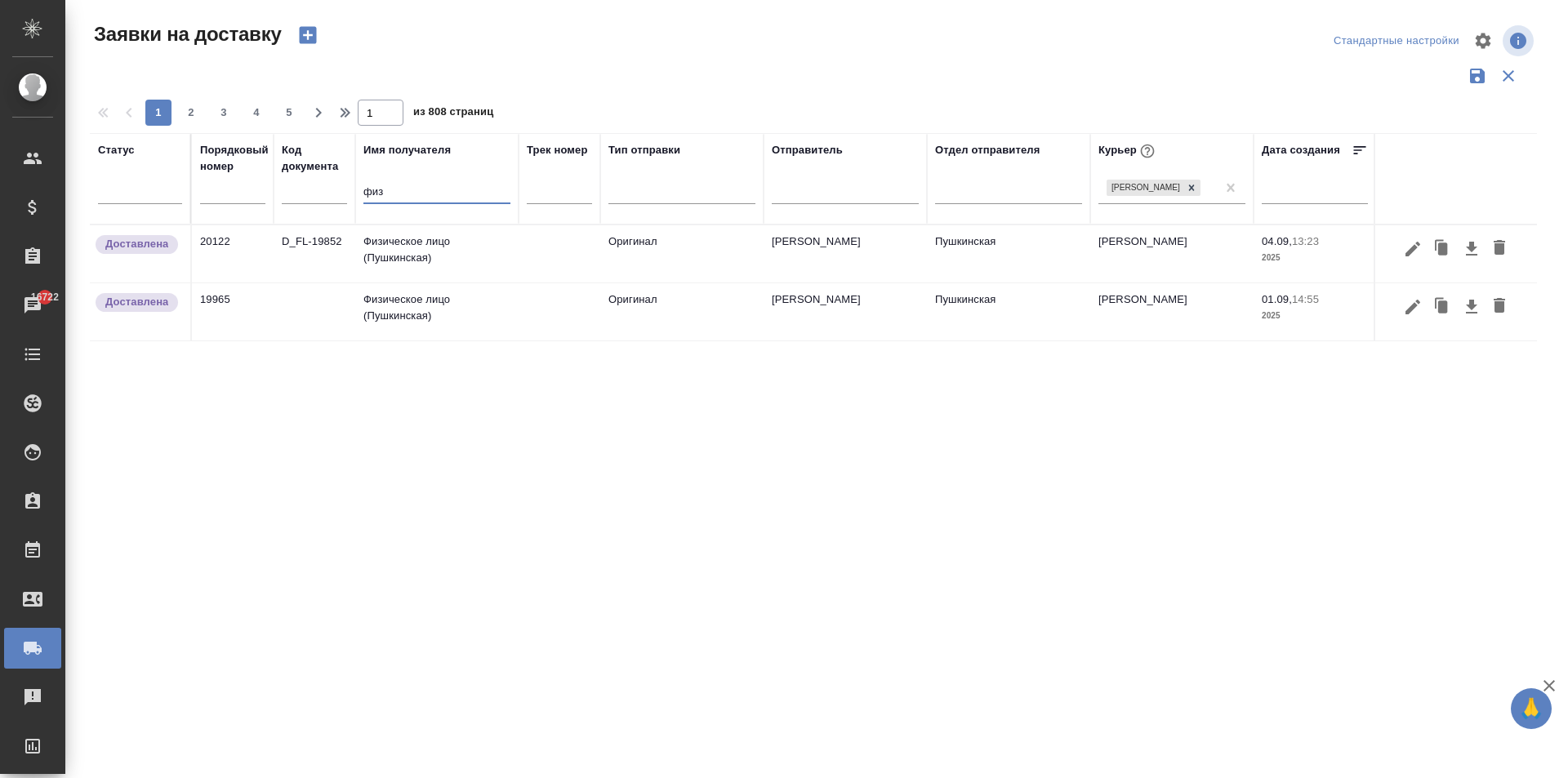
type input "физ"
click at [404, 251] on td "Физическое лицо (Пушкинская)" at bounding box center [437, 254] width 163 height 58
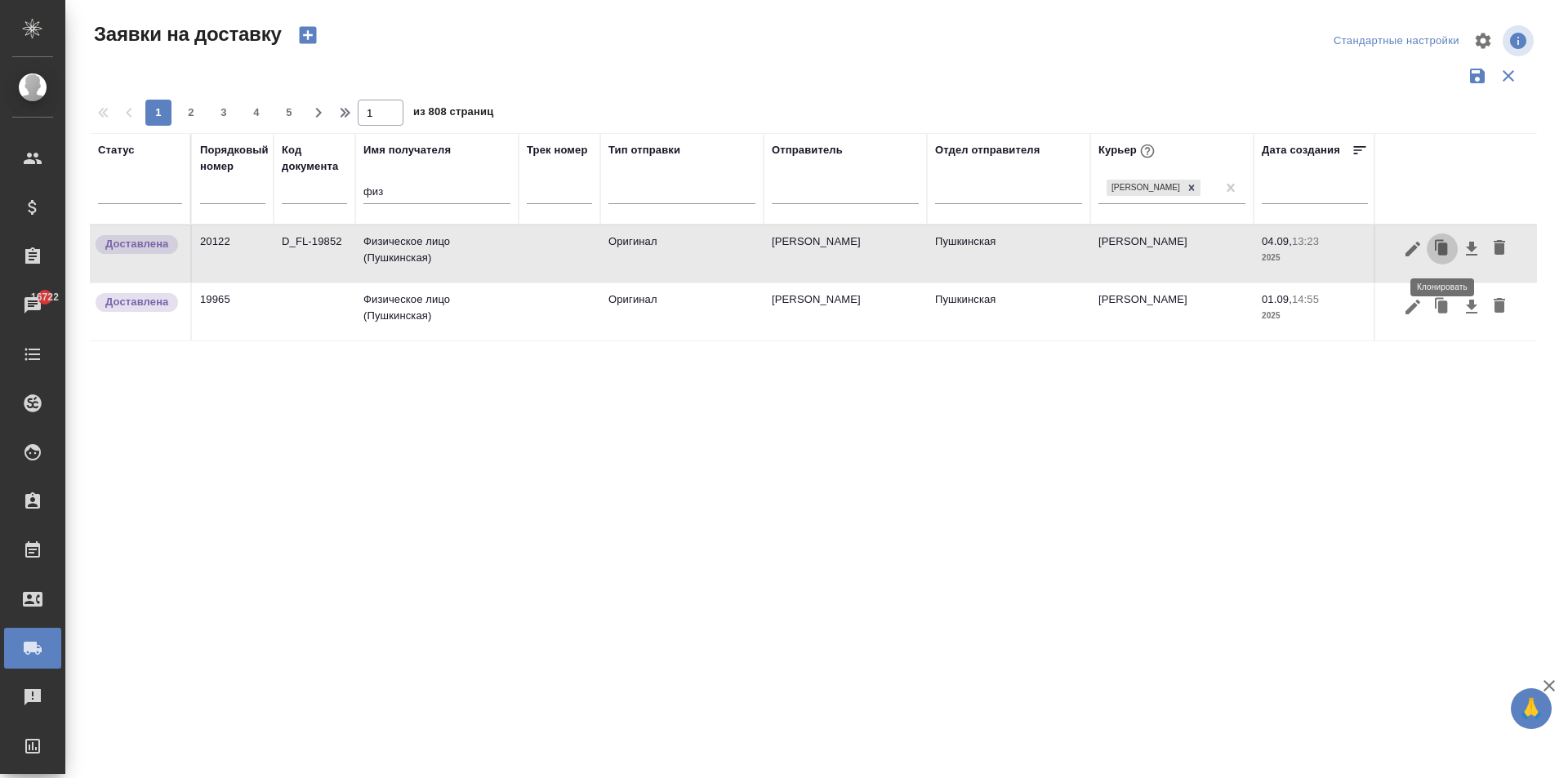
click at [1439, 252] on icon "button" at bounding box center [1443, 248] width 10 height 12
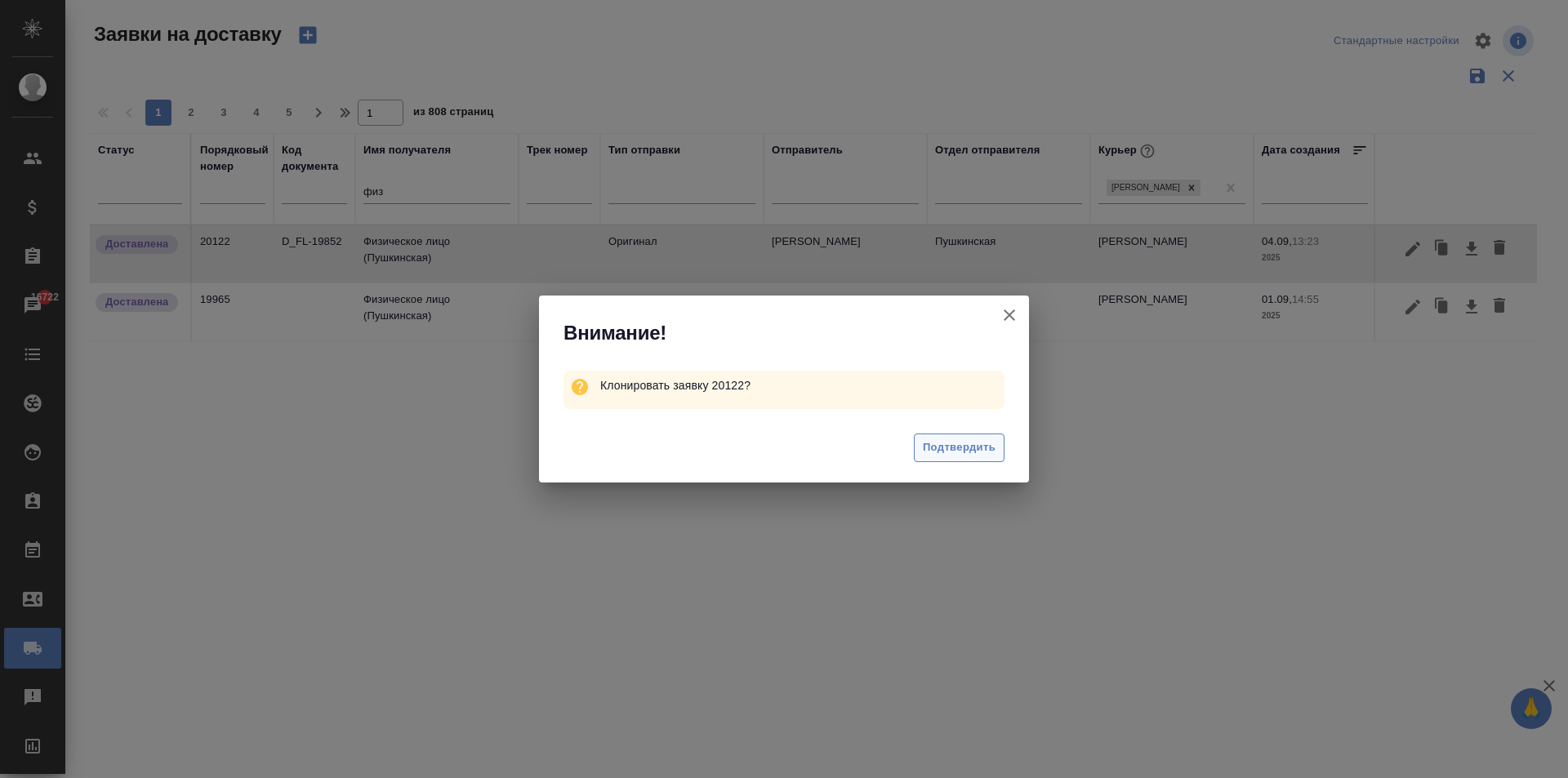
click at [969, 441] on span "Подтвердить" at bounding box center [959, 447] width 72 height 19
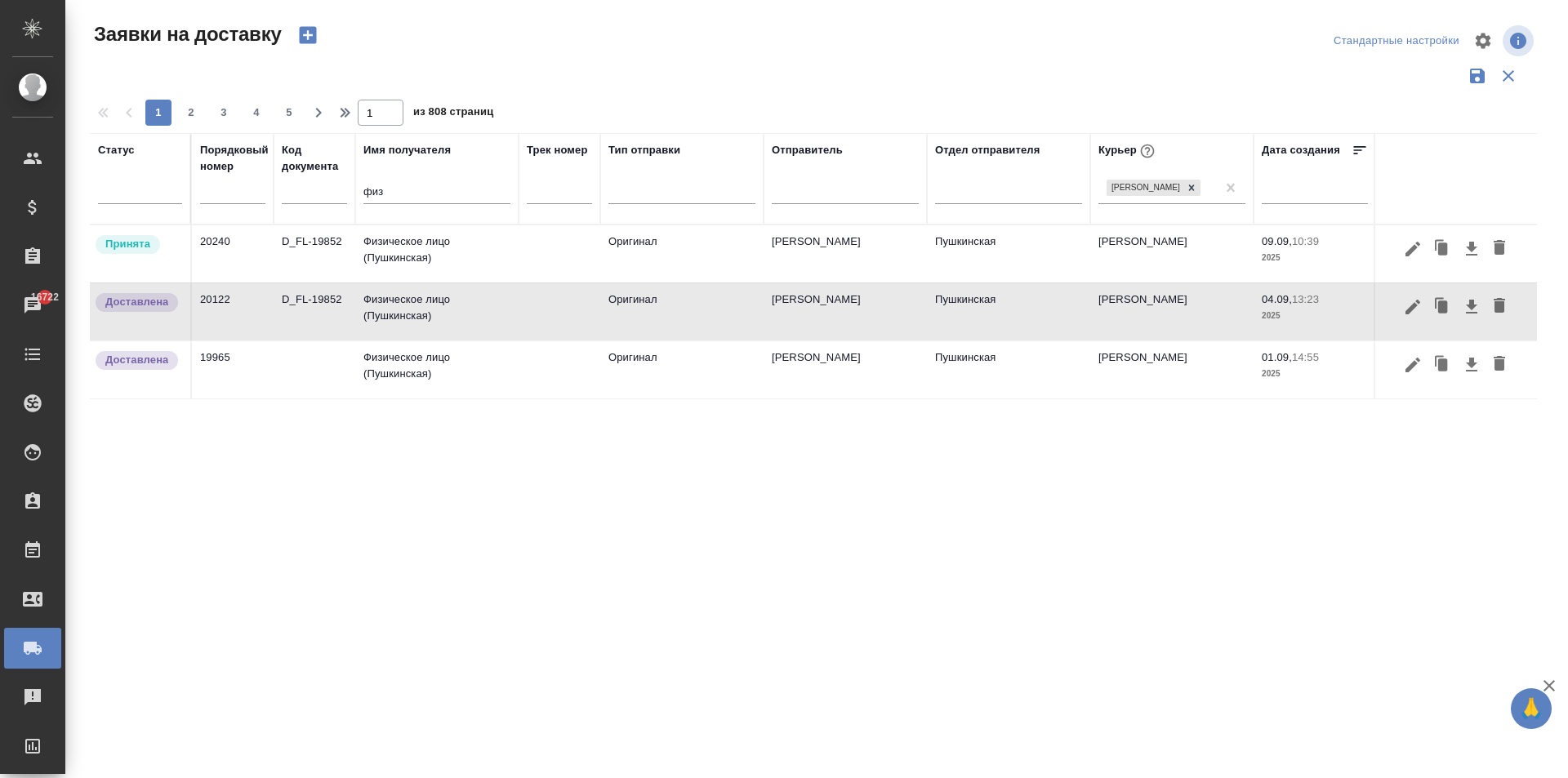
click at [398, 252] on td "Физическое лицо (Пушкинская)" at bounding box center [437, 254] width 163 height 58
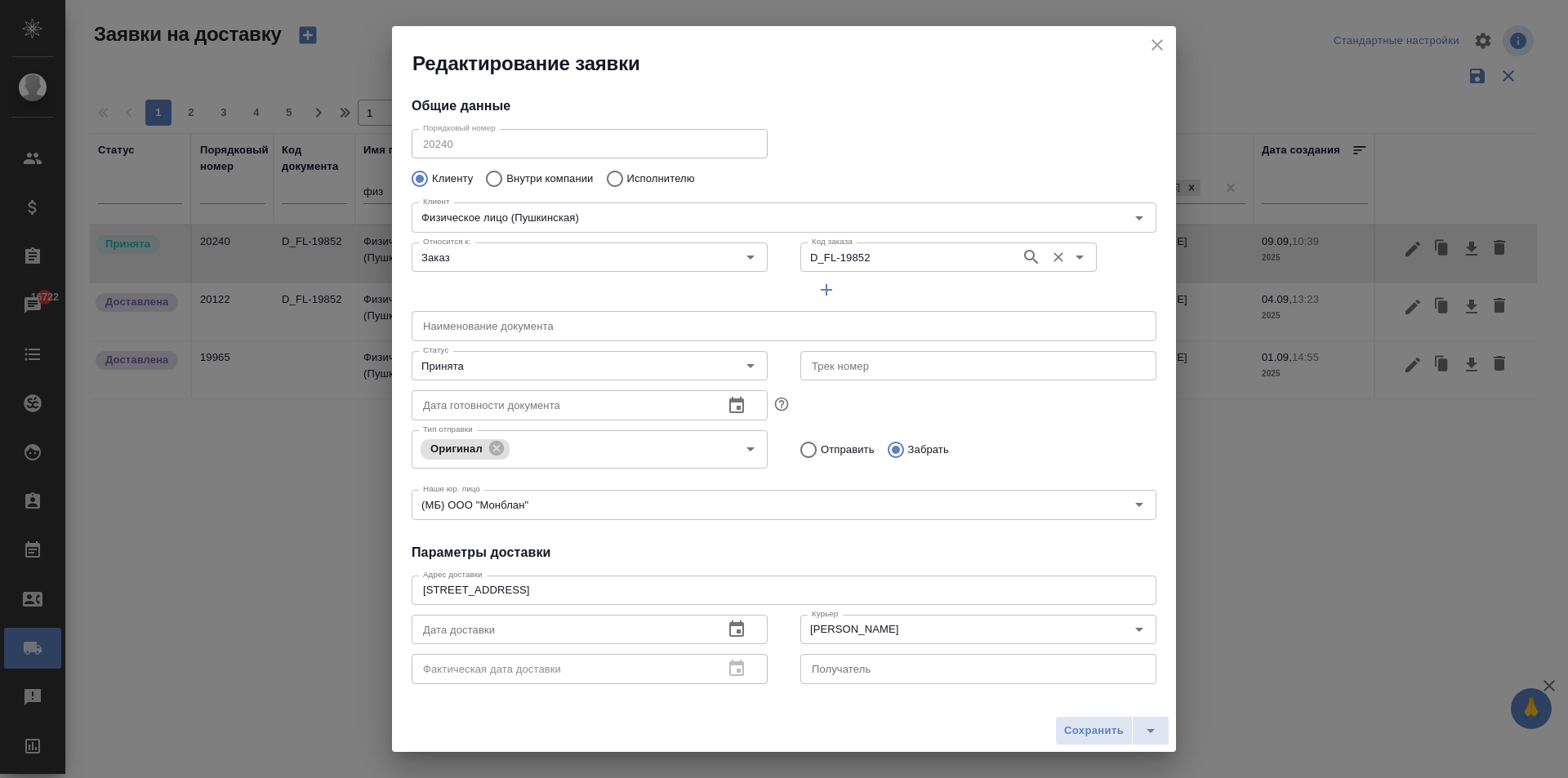
click at [864, 258] on input "D_FL-19852" at bounding box center [908, 256] width 207 height 19
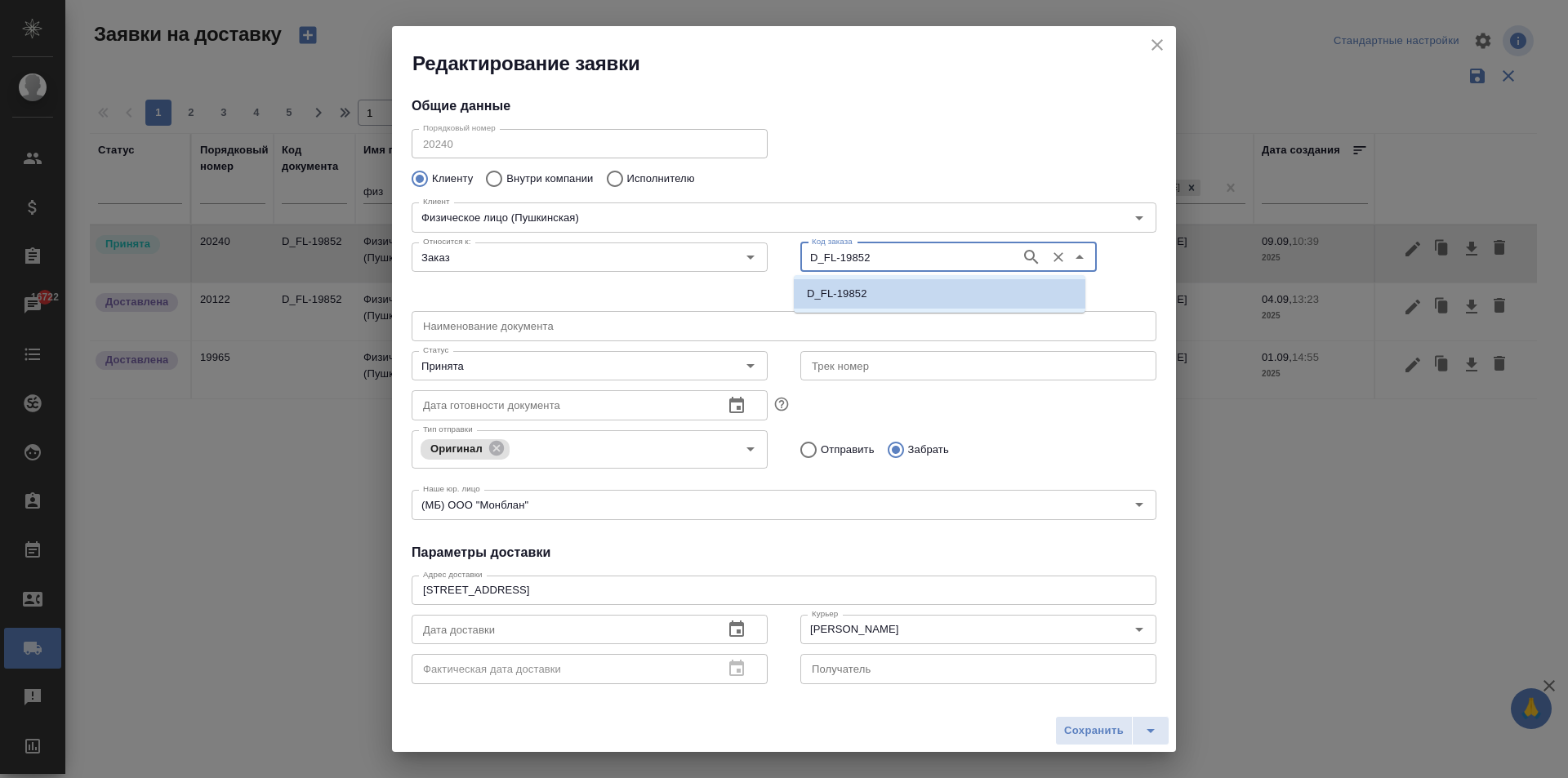
type input "[PERSON_NAME] [PERSON_NAME]"
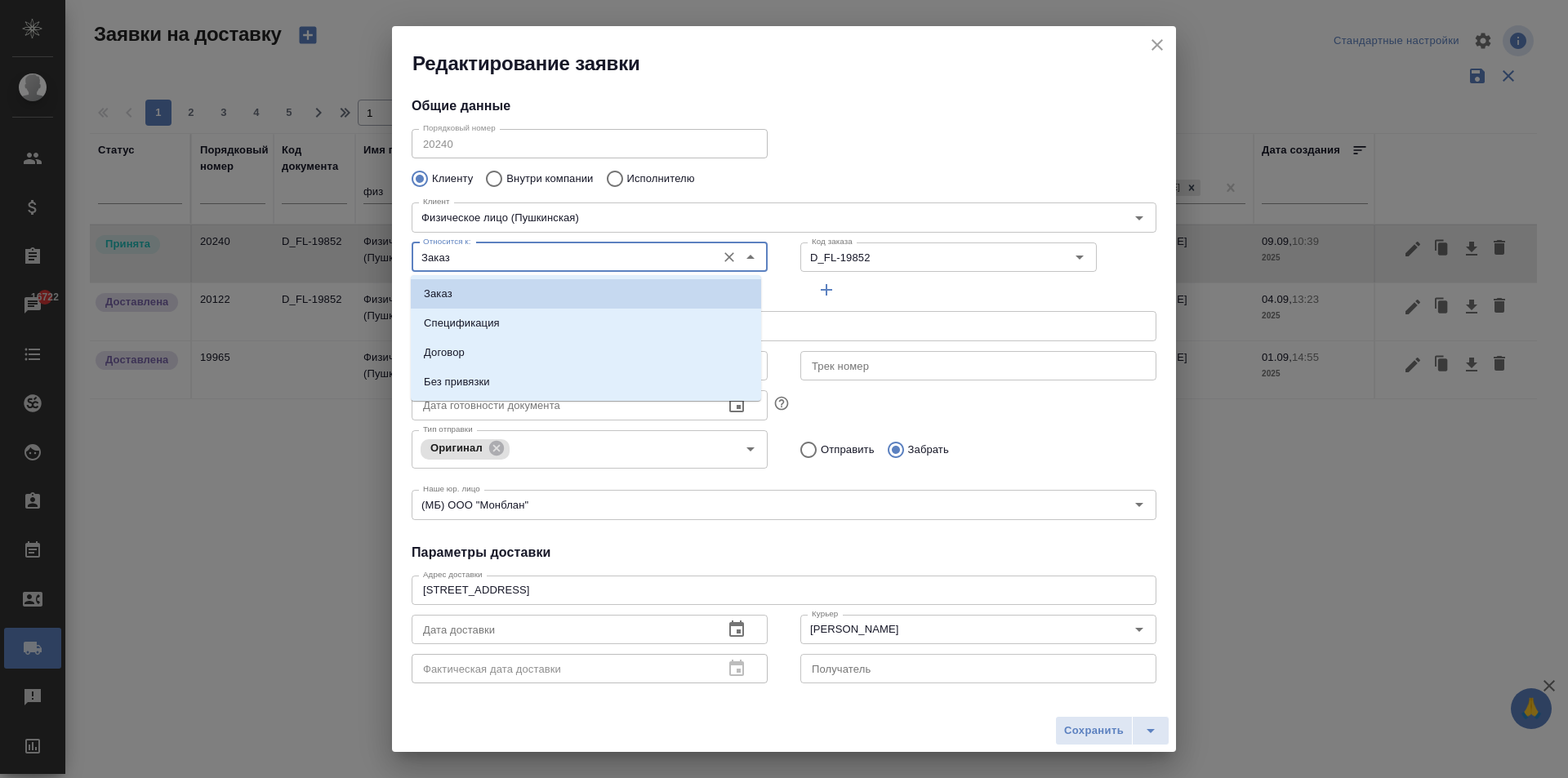
click at [496, 253] on input "Заказ" at bounding box center [562, 256] width 292 height 19
click at [476, 379] on p "Без привязки" at bounding box center [456, 383] width 66 height 17
type input "Без привязки"
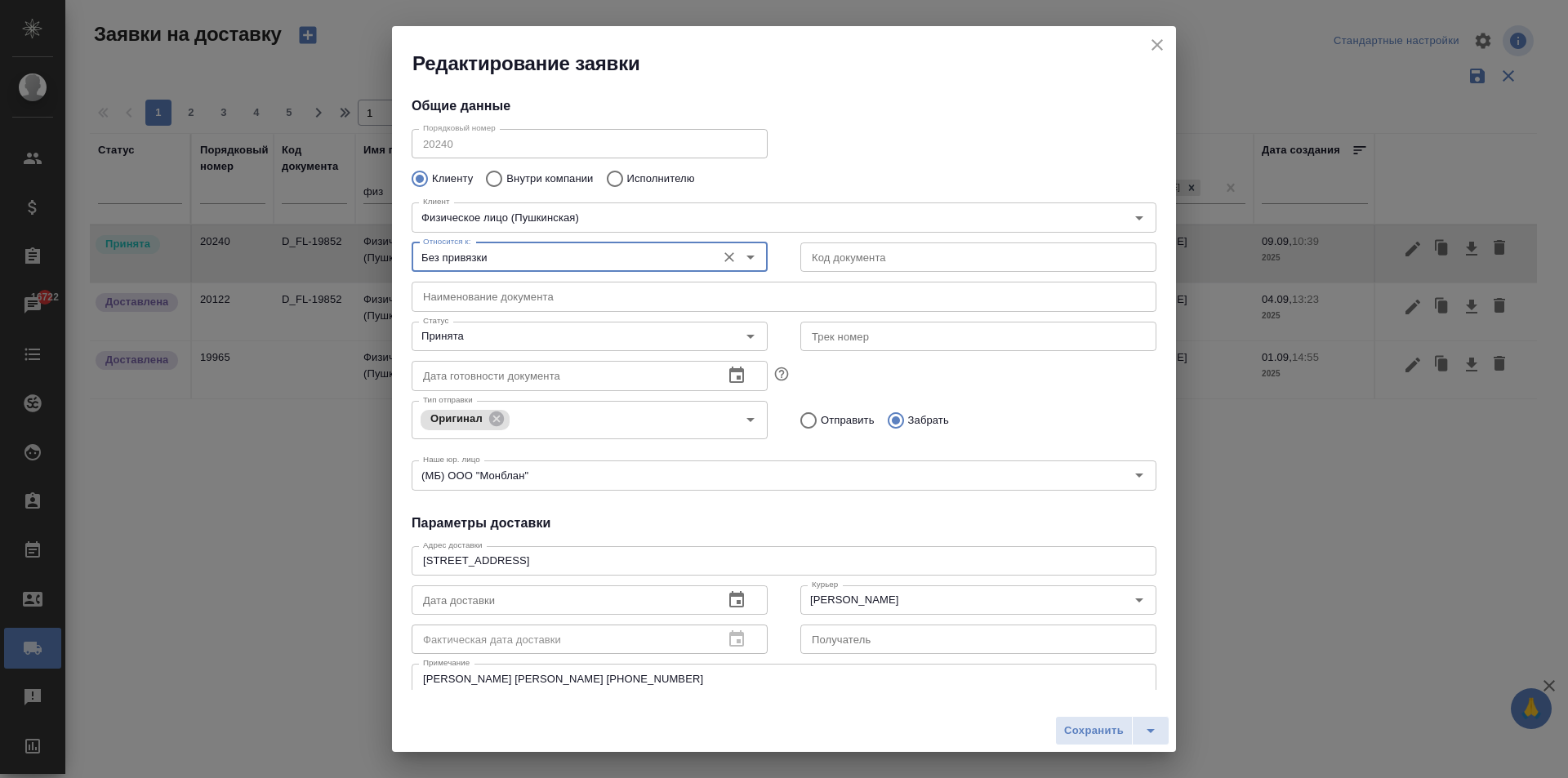
click at [472, 303] on input "text" at bounding box center [784, 296] width 745 height 30
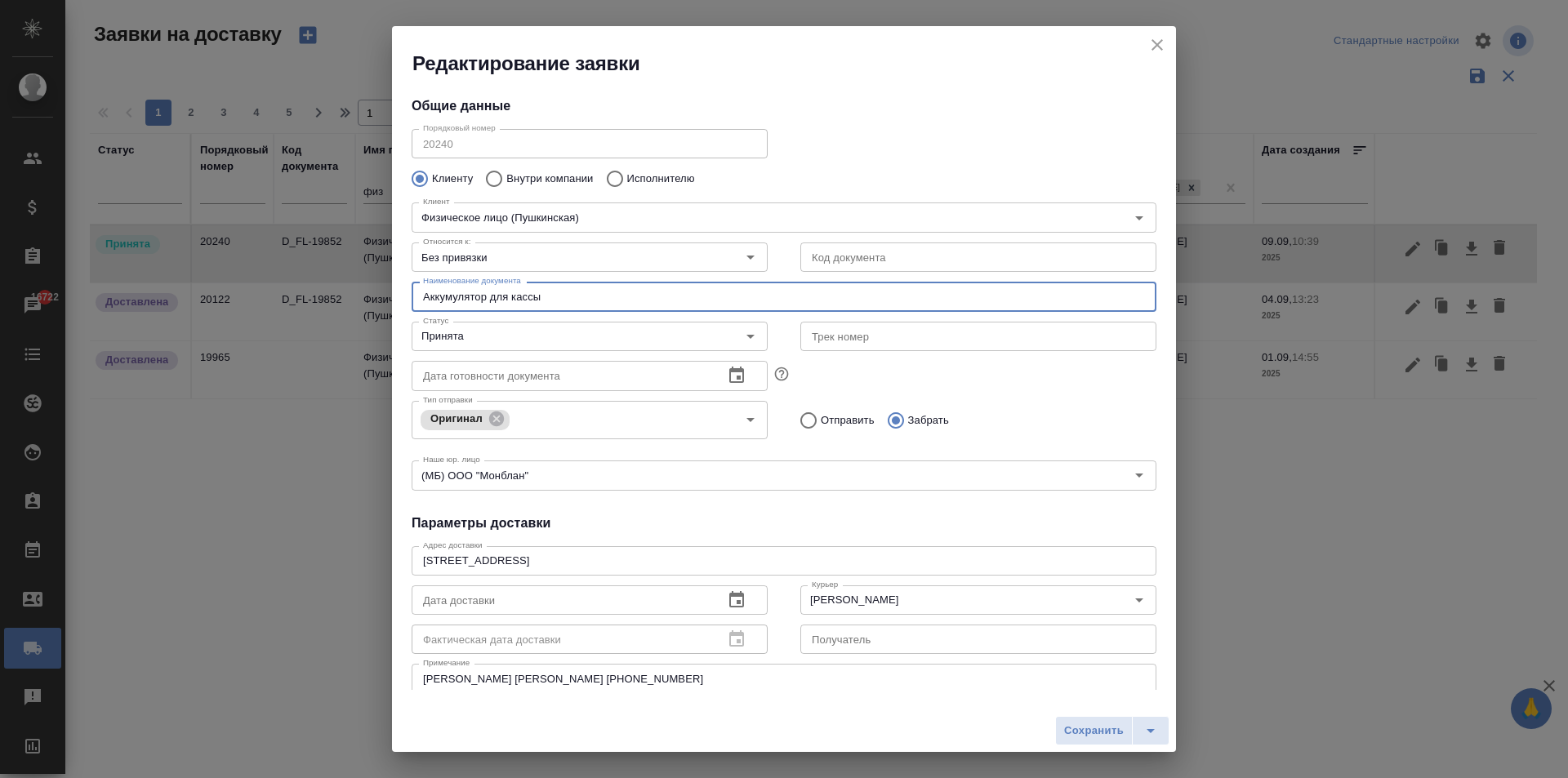
type input "Аккумулятор для кассы"
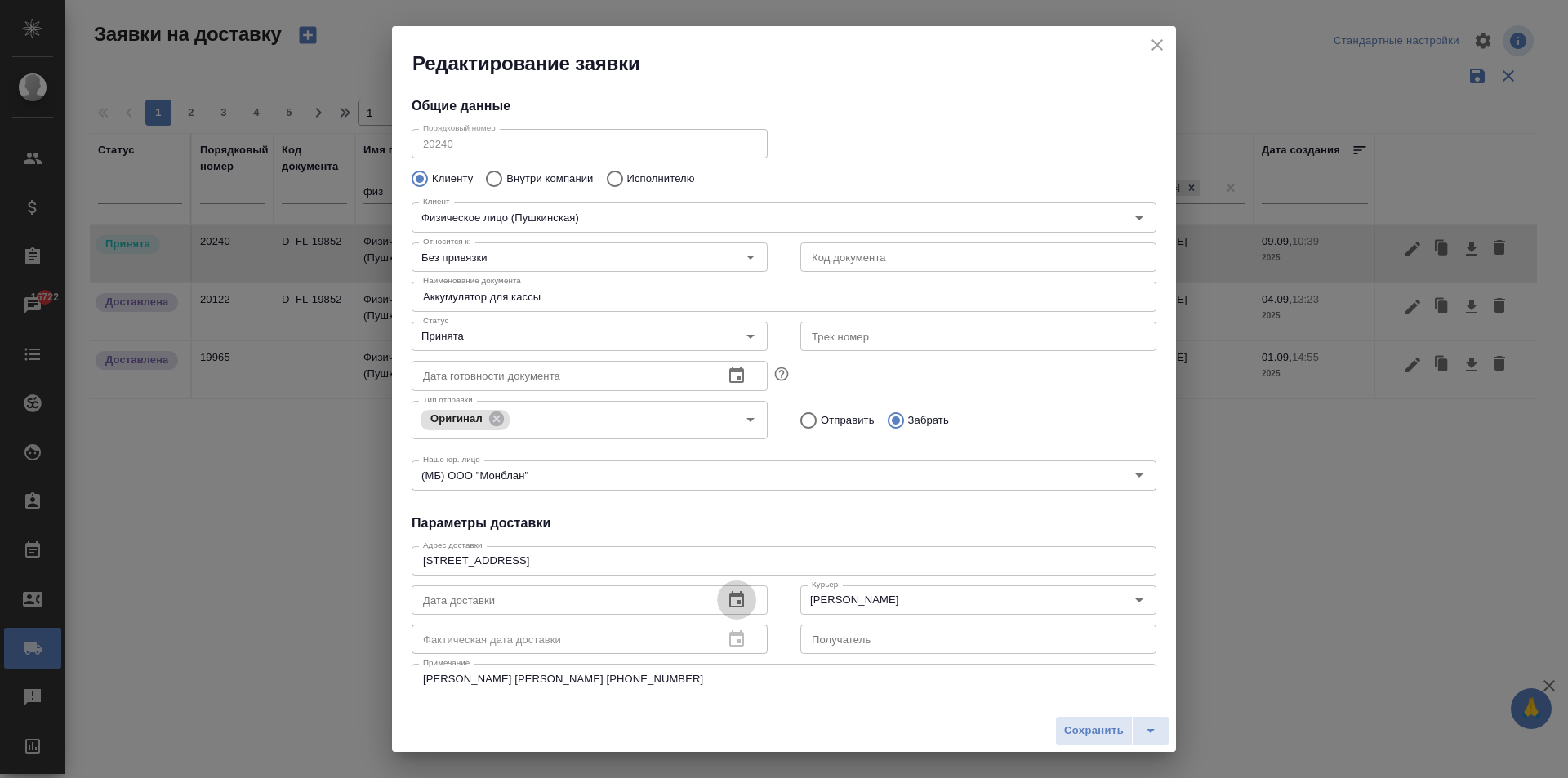
click at [729, 597] on icon "button" at bounding box center [736, 599] width 20 height 19
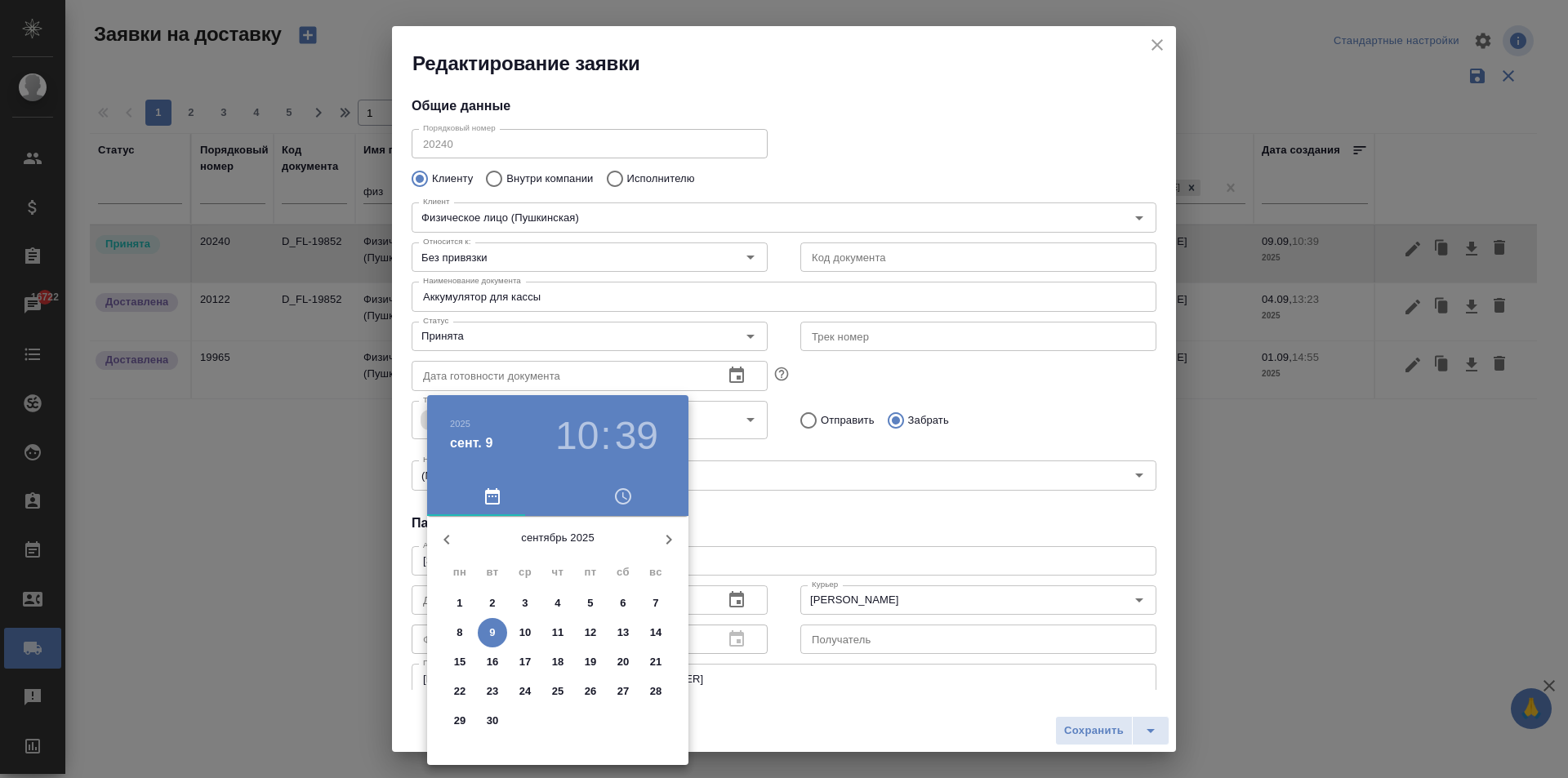
click at [490, 633] on p "9" at bounding box center [492, 632] width 6 height 17
type input "[DATE] 10:39"
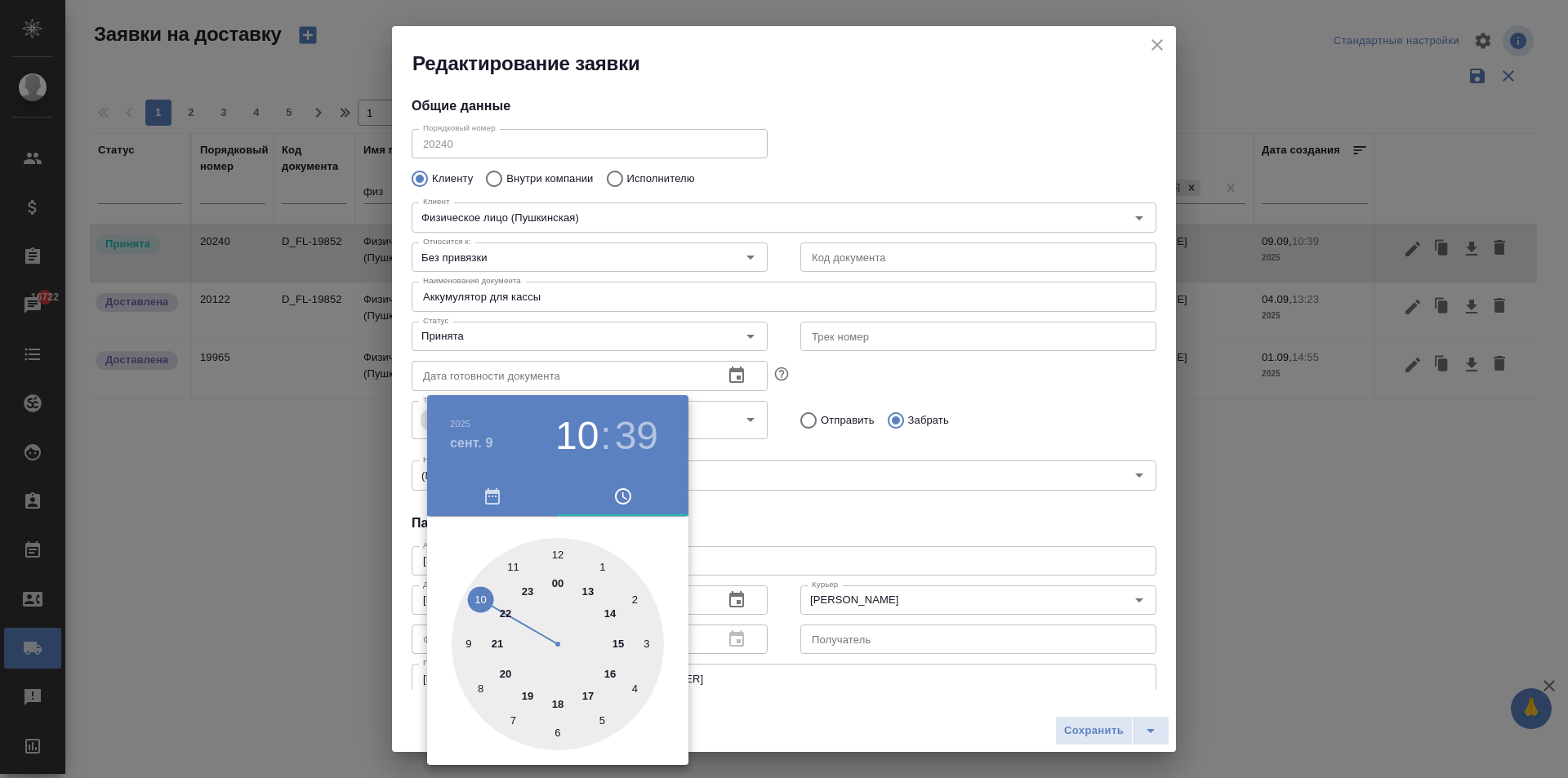
click at [911, 591] on div at bounding box center [784, 389] width 1568 height 778
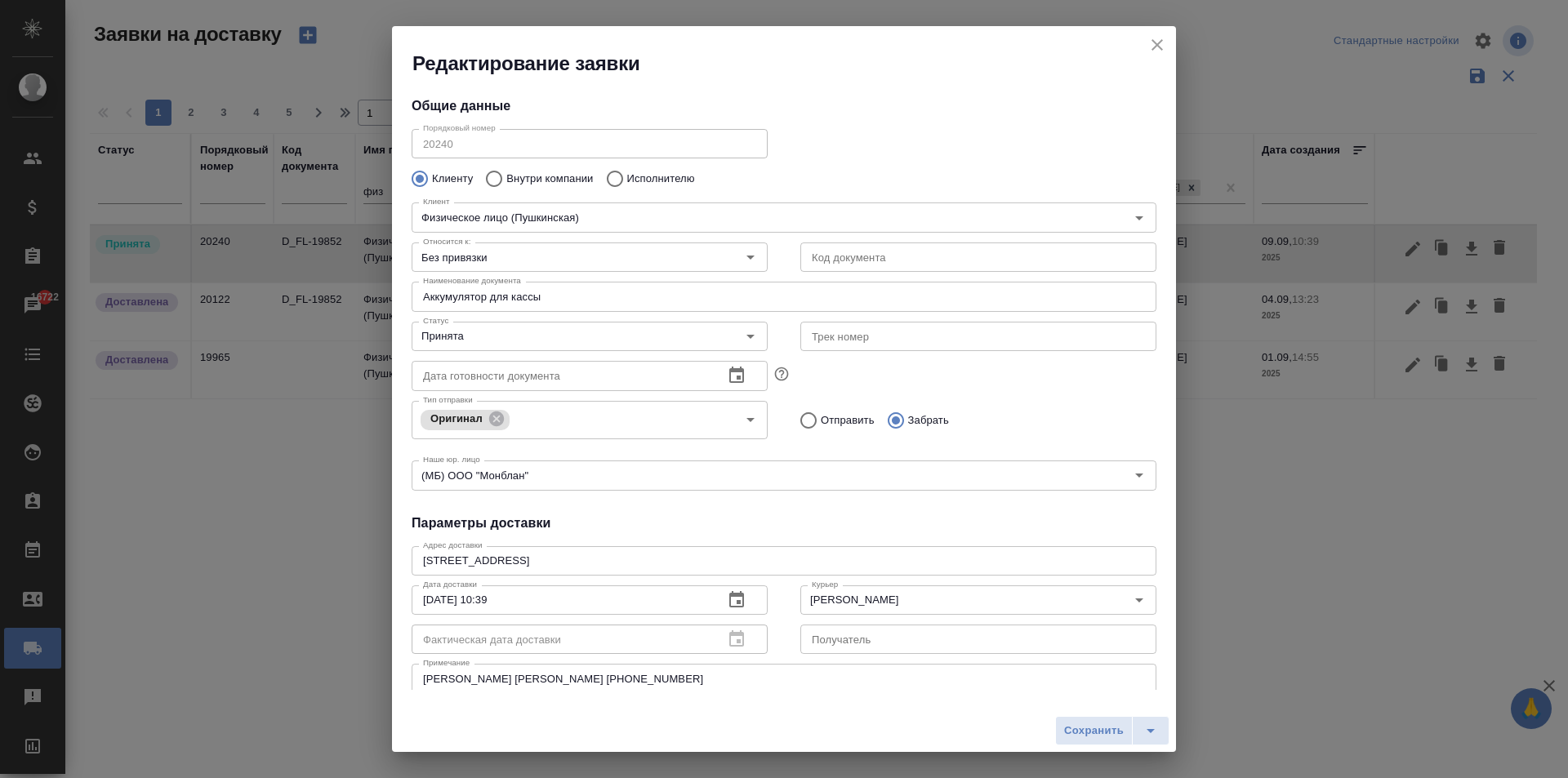
click at [593, 568] on div "[STREET_ADDRESS] x Адрес доставки" at bounding box center [784, 561] width 745 height 30
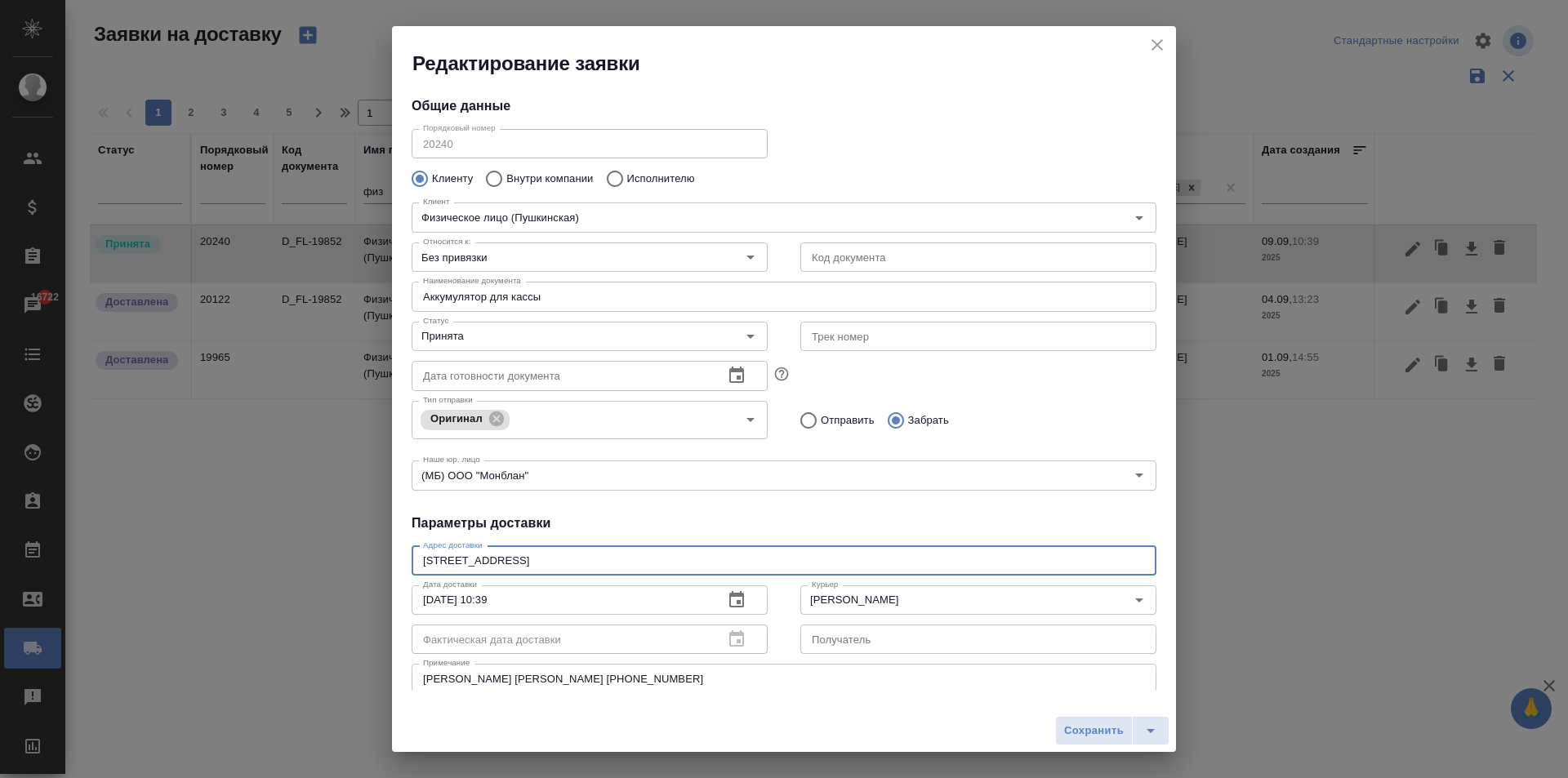
drag, startPoint x: 591, startPoint y: 556, endPoint x: 0, endPoint y: 499, distance: 593.7
click at [0, 499] on div "Редактирование заявки Общие данные Порядковый номер 20240 Порядковый номер Клие…" at bounding box center [784, 389] width 1568 height 778
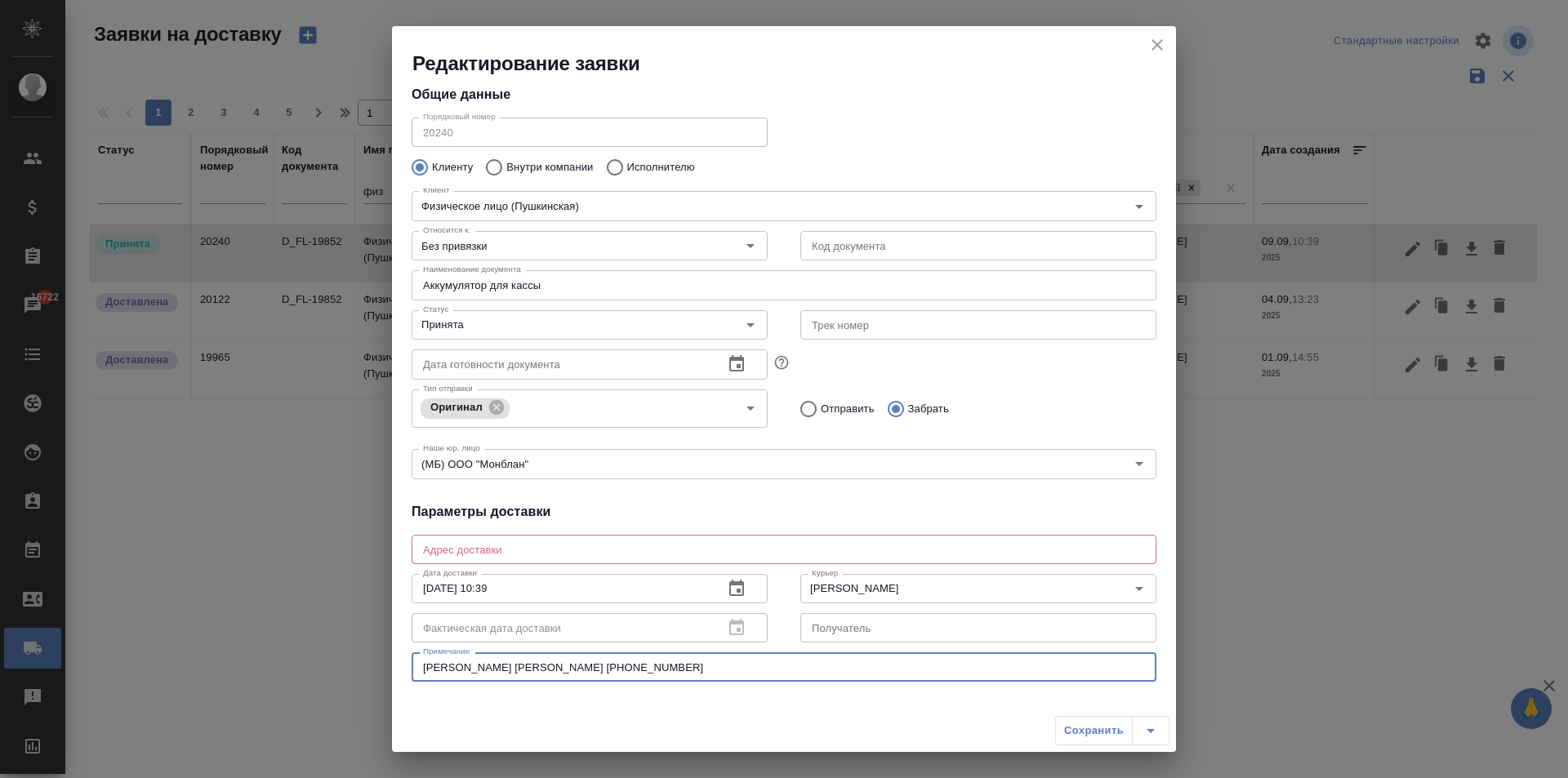
drag, startPoint x: 601, startPoint y: 680, endPoint x: 158, endPoint y: 639, distance: 444.9
click at [158, 639] on div "Редактирование заявки Общие данные Порядковый номер 20240 Порядковый номер Клие…" at bounding box center [784, 389] width 1568 height 778
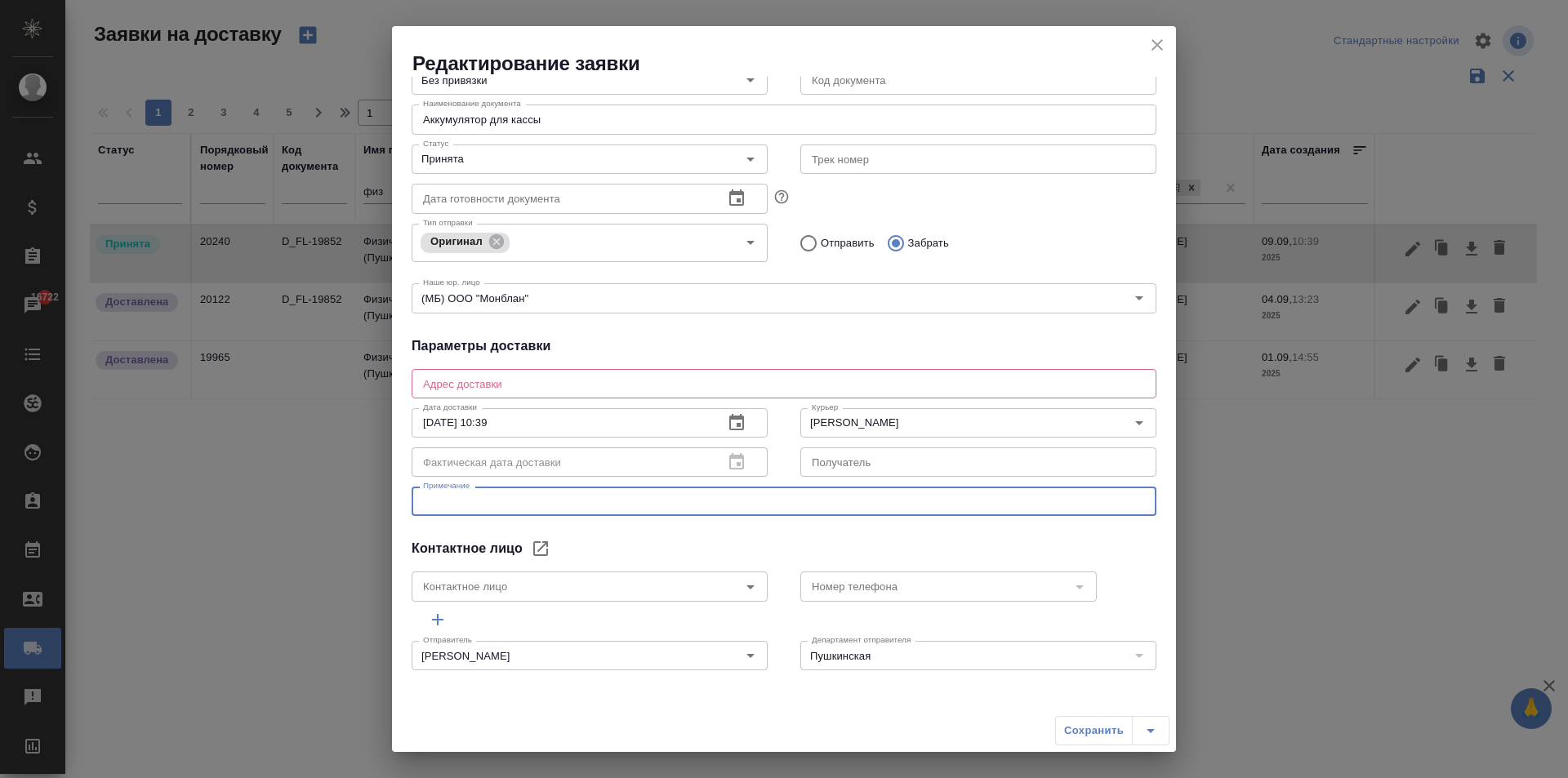
click at [489, 385] on textarea at bounding box center [783, 383] width 722 height 12
paste textarea "Пункт самовывоза по адресу:г. [GEOGRAPHIC_DATA], ул. [STREET_ADDRESS] (м. [GEOG…"
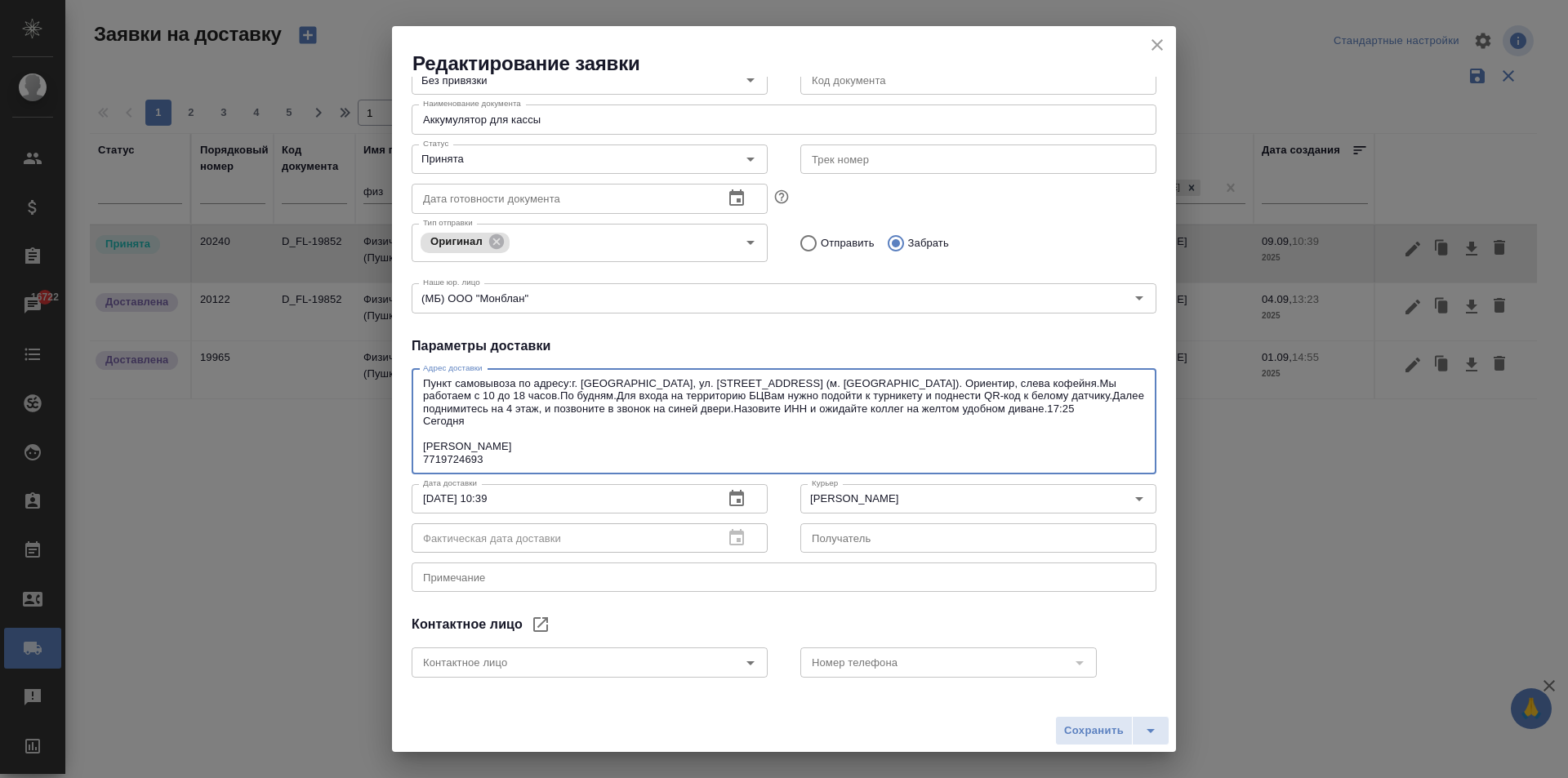
click at [490, 447] on textarea "Пункт самовывоза по адресу:г. [GEOGRAPHIC_DATA], ул. [STREET_ADDRESS] (м. [GEOG…" at bounding box center [783, 421] width 722 height 88
drag, startPoint x: 481, startPoint y: 459, endPoint x: 402, endPoint y: 447, distance: 79.9
click at [402, 447] on div "Общие данные Порядковый номер 20240 Порядковый номер Клиенту Внутри компании Ис…" at bounding box center [784, 383] width 784 height 613
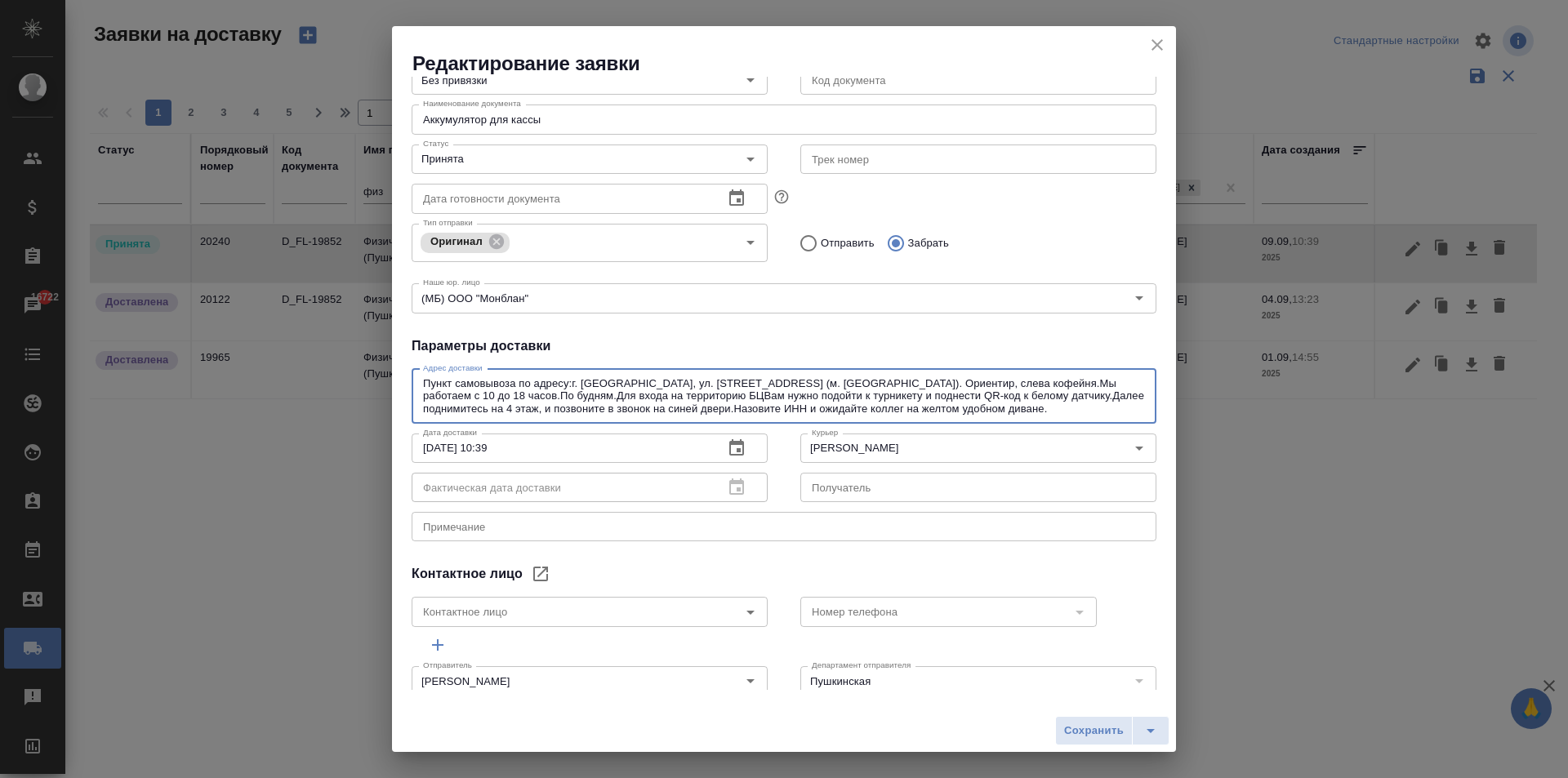
drag, startPoint x: 988, startPoint y: 413, endPoint x: 888, endPoint y: 374, distance: 107.3
click at [888, 374] on div "Пункт самовывоза по адресу:г. [GEOGRAPHIC_DATA], ул. [STREET_ADDRESS] (м. [GEOG…" at bounding box center [784, 395] width 745 height 55
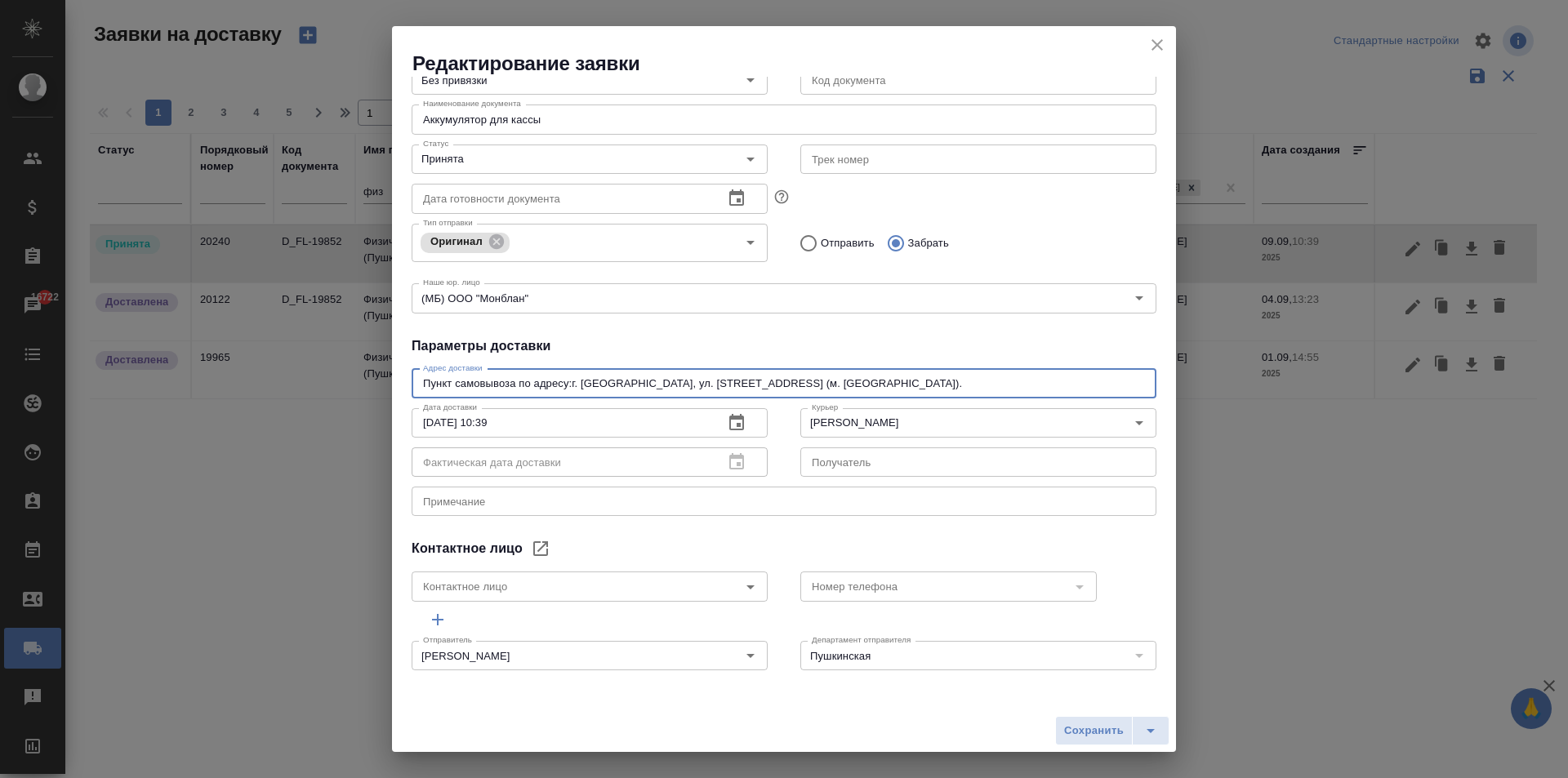
type textarea "Пункт самовывоза по адресу:г. [GEOGRAPHIC_DATA], ул. [STREET_ADDRESS] (м. [GEOG…"
click at [1076, 728] on span "Сохранить" at bounding box center [1093, 731] width 59 height 19
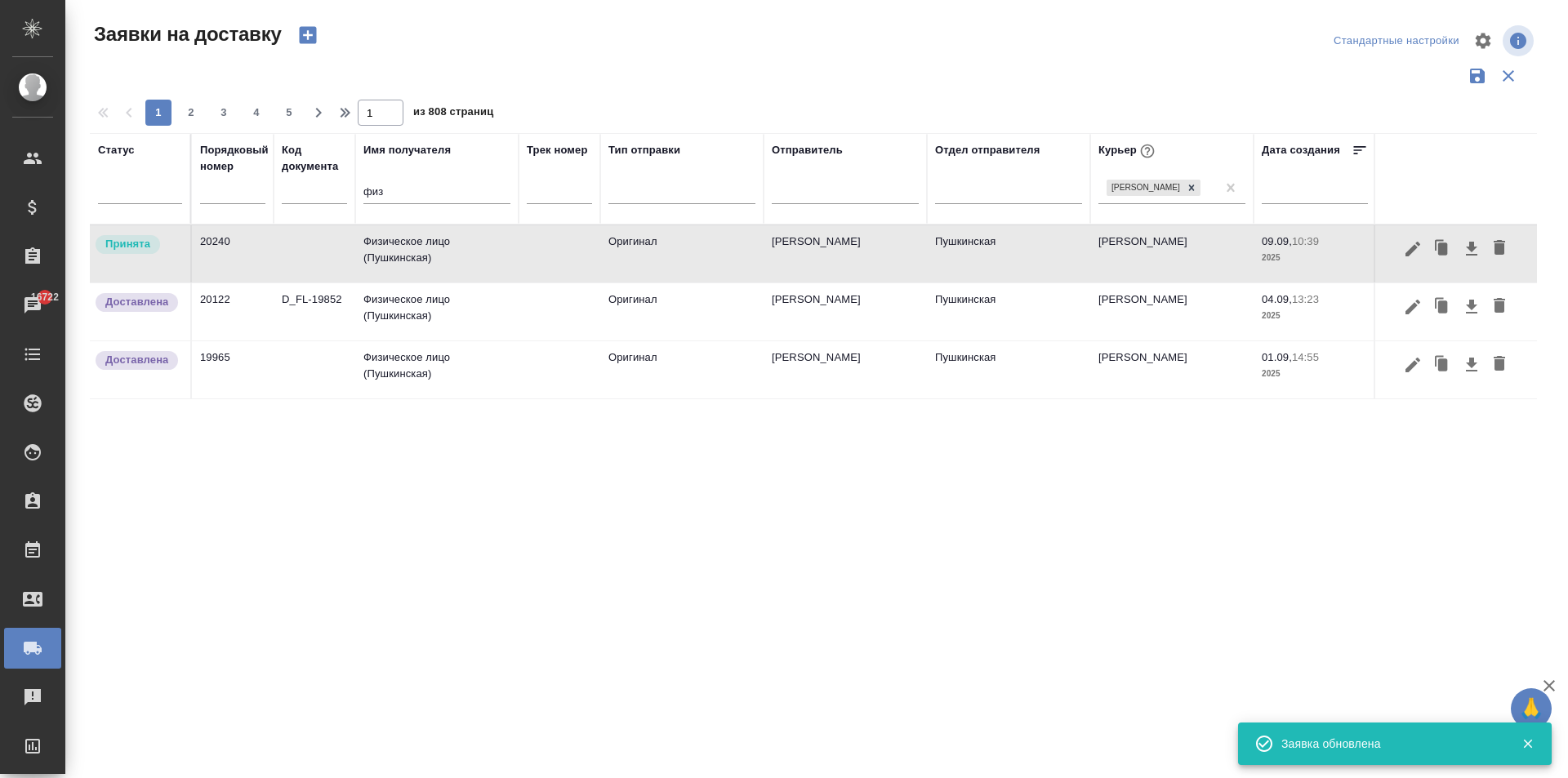
click at [438, 250] on td "Физическое лицо (Пушкинская)" at bounding box center [437, 254] width 163 height 58
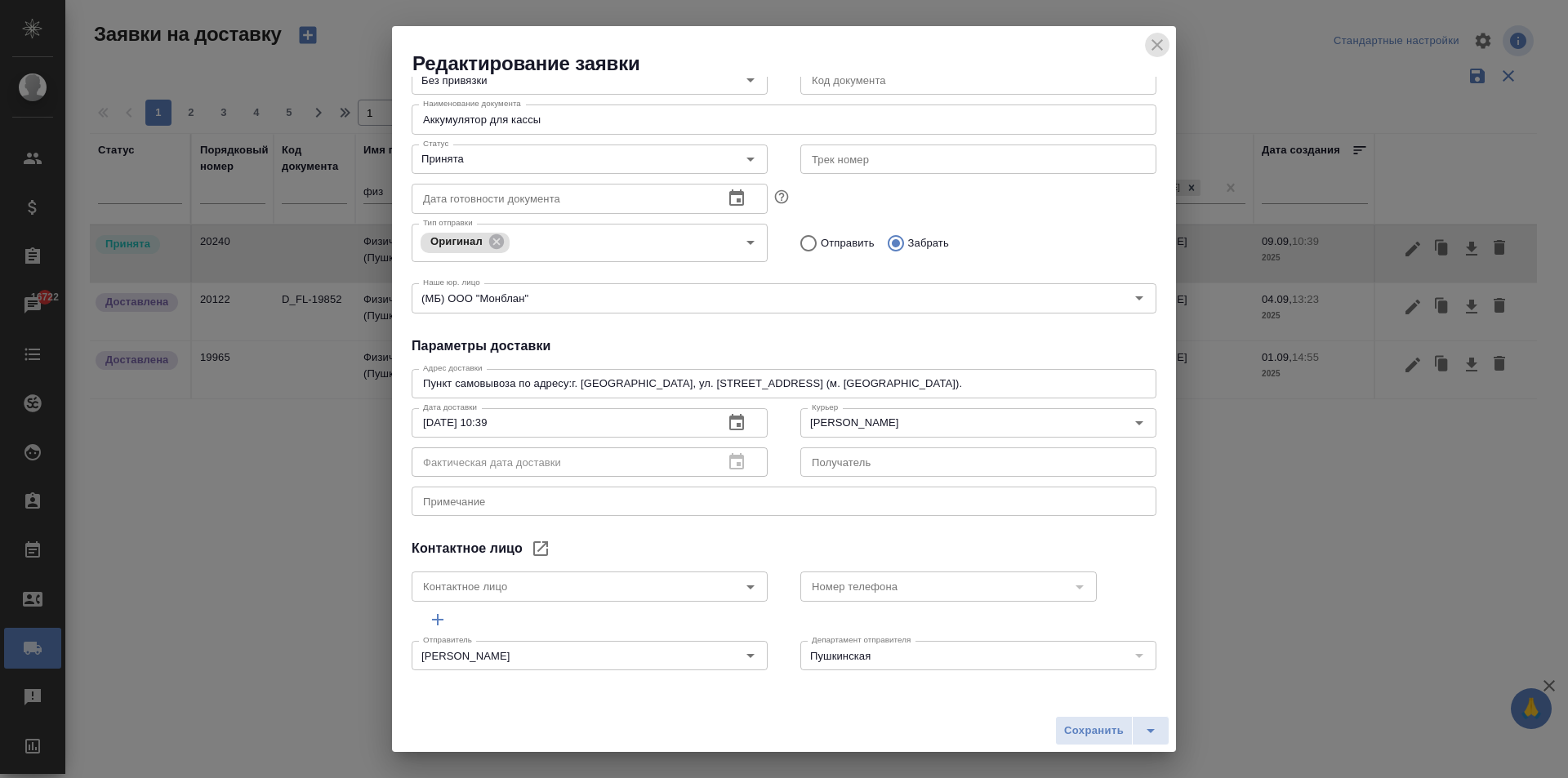
click at [1156, 44] on icon "close" at bounding box center [1156, 45] width 11 height 11
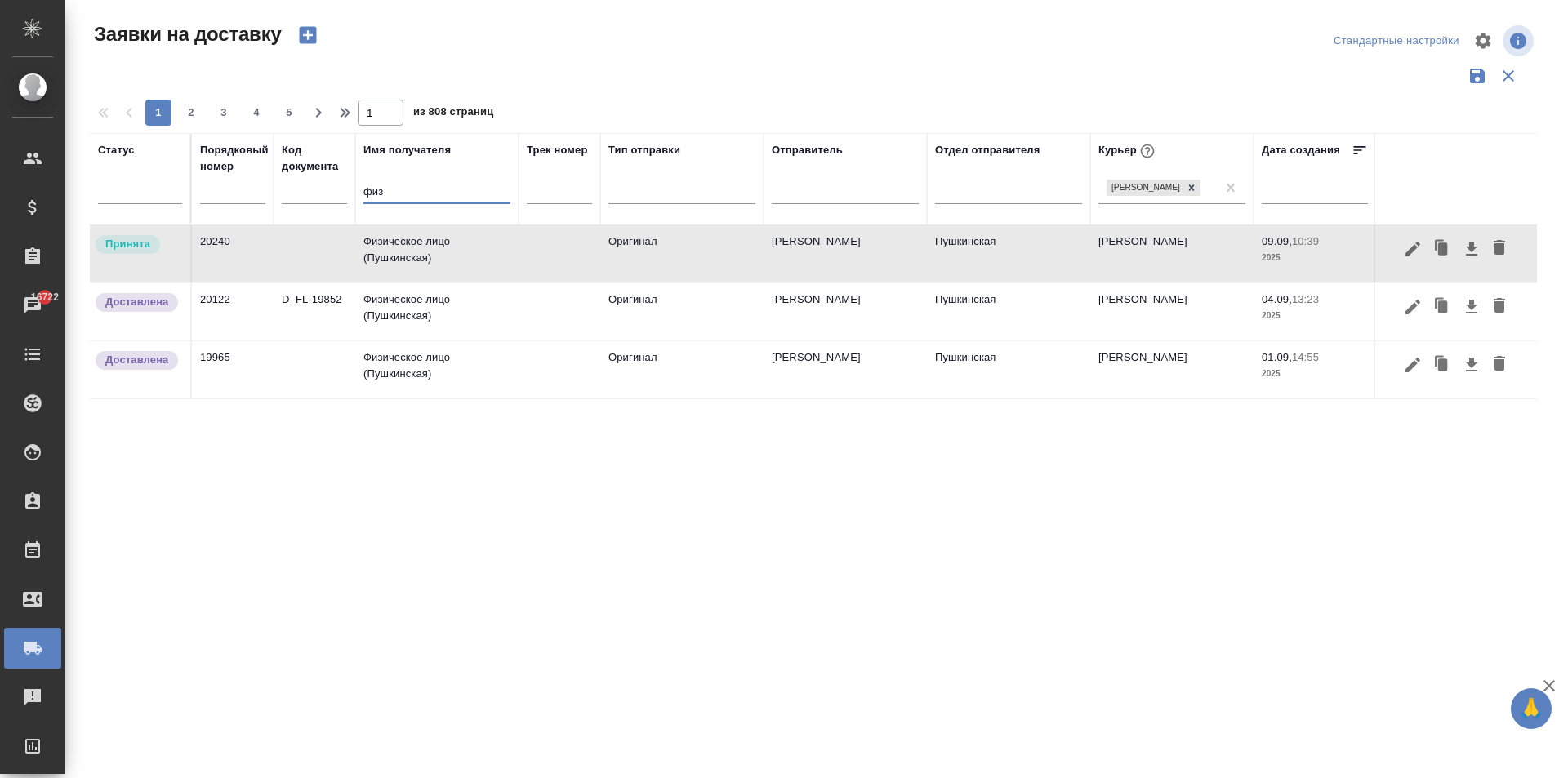
drag, startPoint x: 397, startPoint y: 190, endPoint x: 318, endPoint y: 183, distance: 79.3
click at [318, 183] on tr "Статус Порядковый номер Код документа Имя получателя физ Трек номер Тип отправк…" at bounding box center [937, 178] width 1694 height 91
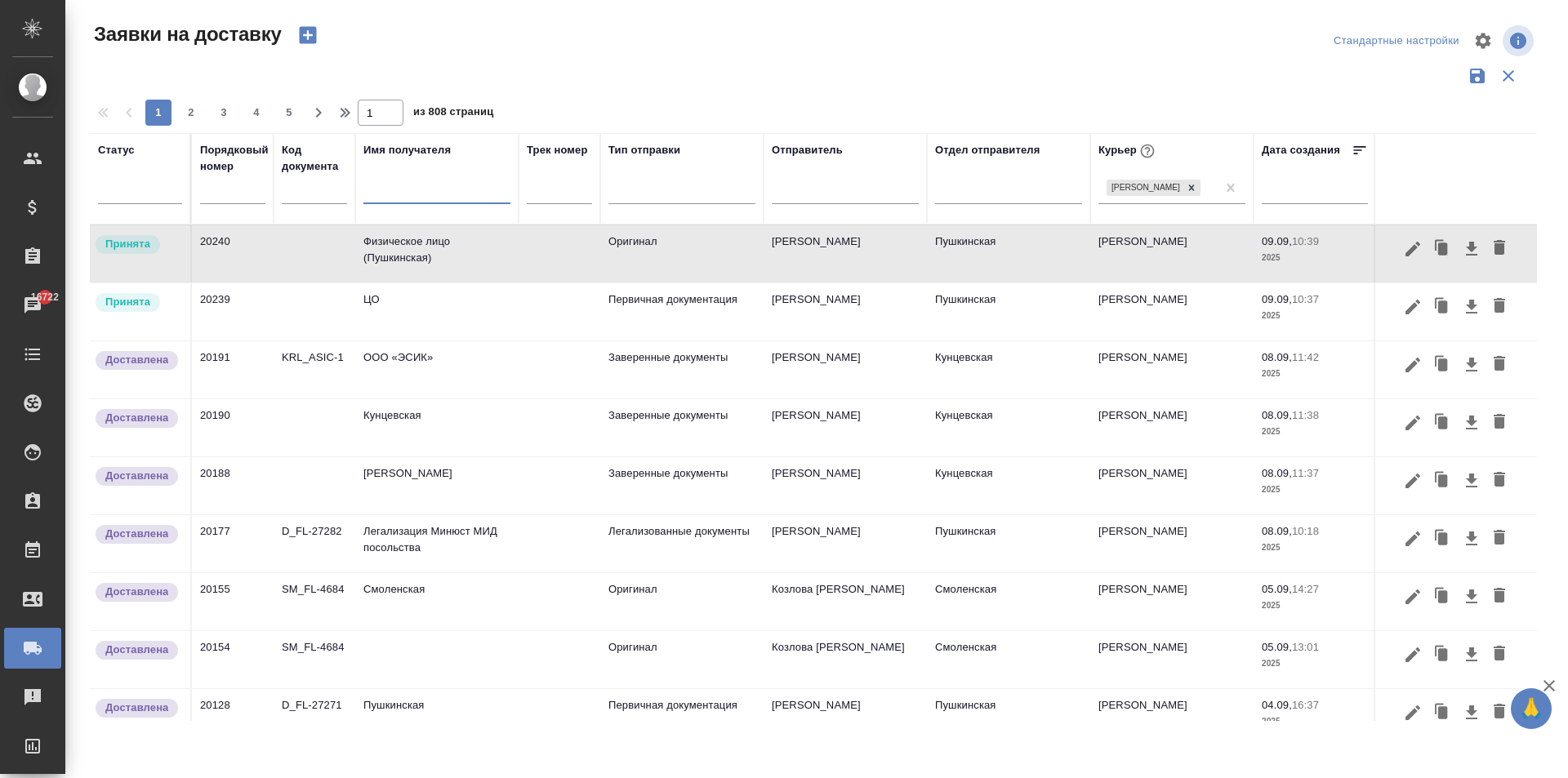
click at [422, 253] on td "Физическое лицо (Пушкинская)" at bounding box center [437, 254] width 163 height 58
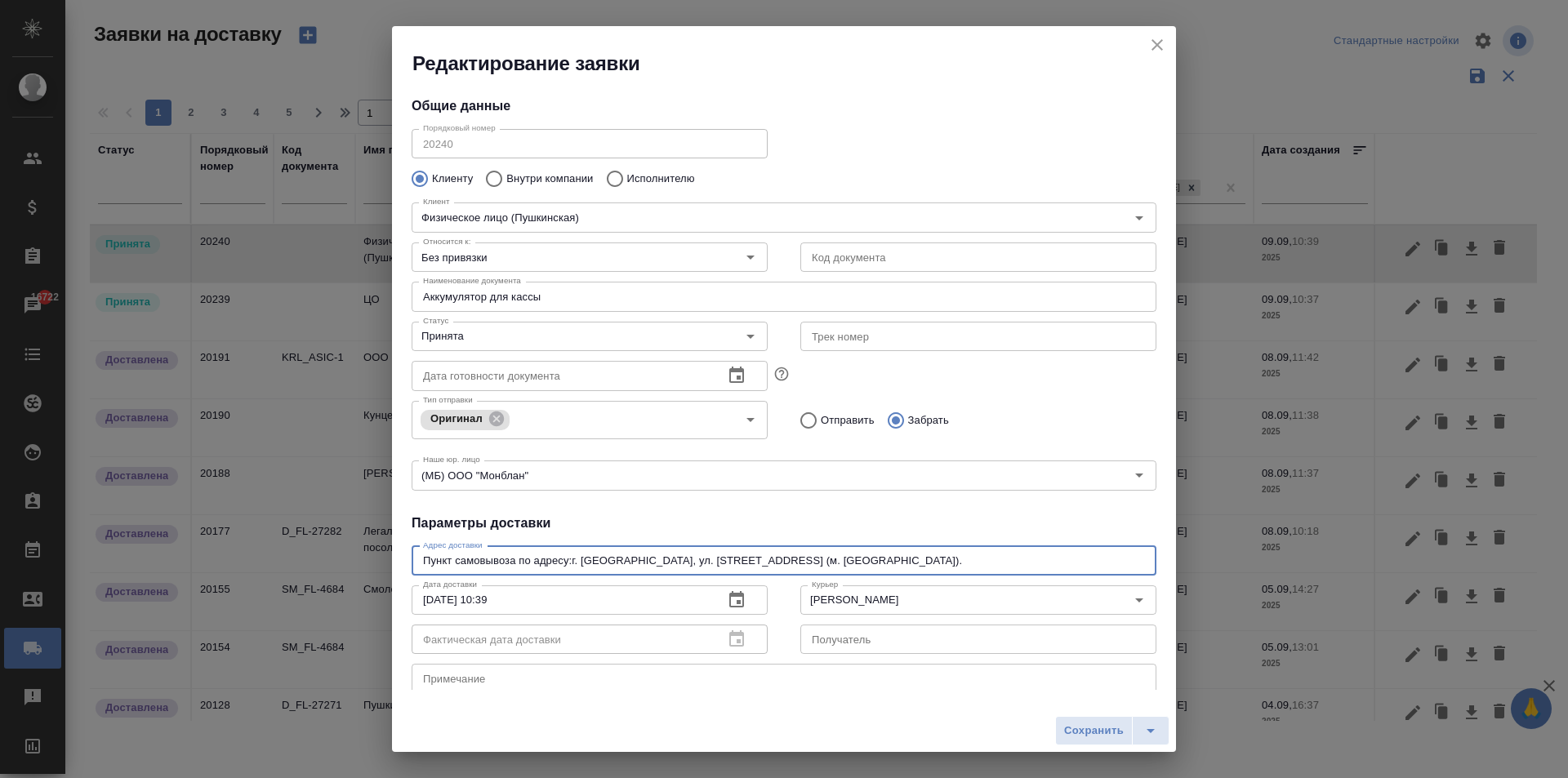
drag, startPoint x: 921, startPoint y: 564, endPoint x: 326, endPoint y: 532, distance: 595.9
click at [325, 532] on div "Редактирование заявки Общие данные Порядковый номер 20240 Порядковый номер Клие…" at bounding box center [784, 389] width 1568 height 778
paste textarea "Ориентир, слева кофейня.Мы работаем с 10 до 18 часов.По будням.Для входа на тер…"
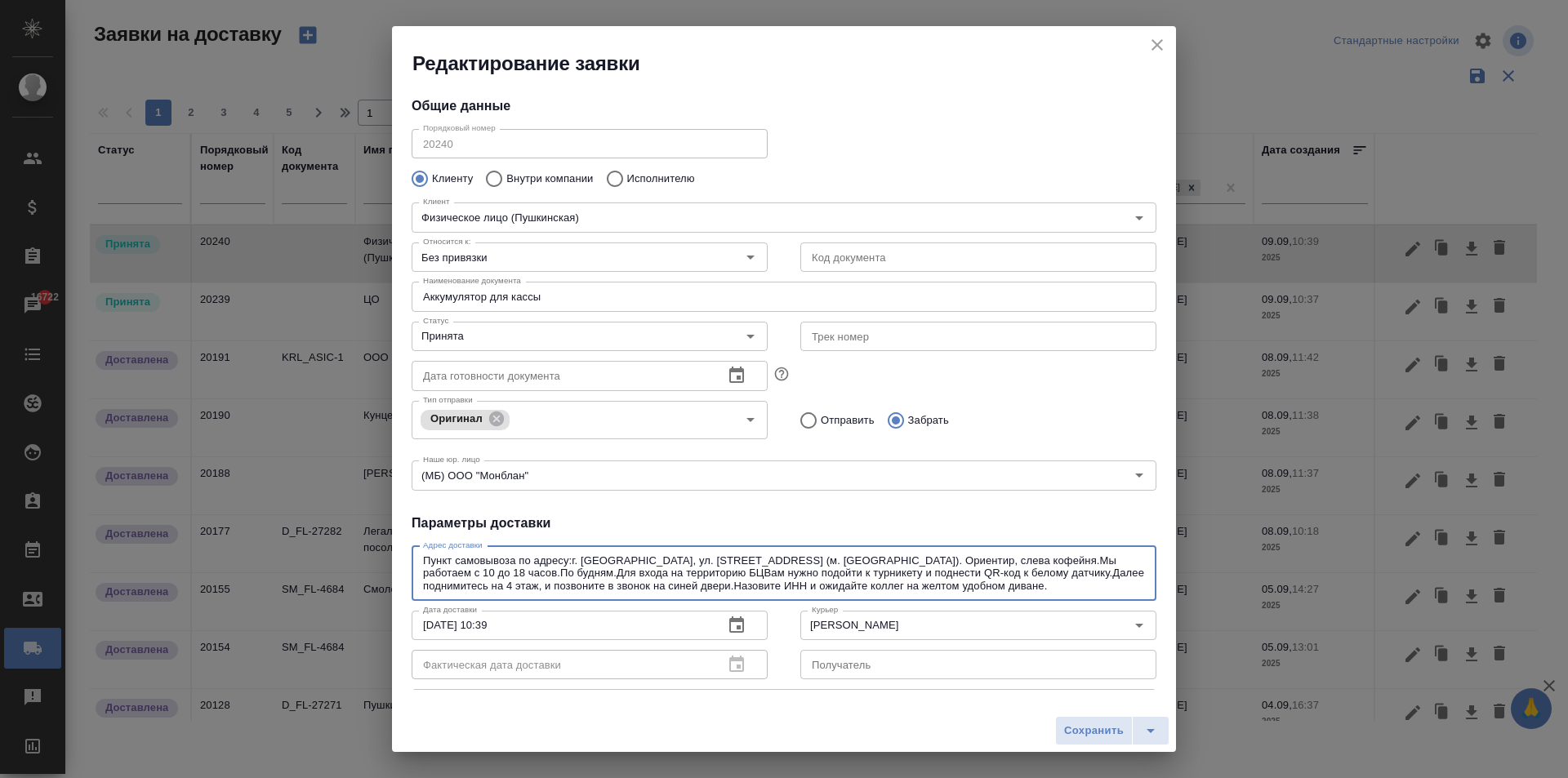
click at [1091, 558] on textarea "Пункт самовывоза по адресу:г. [GEOGRAPHIC_DATA], ул. [STREET_ADDRESS] (м. [GEOG…" at bounding box center [783, 573] width 722 height 37
click at [1023, 560] on textarea "Пункт самовывоза по адресу:г. [GEOGRAPHIC_DATA], ул. [STREET_ADDRESS] (м. [GEOG…" at bounding box center [783, 573] width 722 height 37
click at [1090, 554] on textarea "Пункт самовывоза по адресу:г. [GEOGRAPHIC_DATA], ул. [STREET_ADDRESS] (м. [GEOG…" at bounding box center [783, 573] width 722 height 37
click at [873, 573] on textarea "Пункт самовывоза по адресу:г. [GEOGRAPHIC_DATA], ул. [STREET_ADDRESS] (м. [GEOG…" at bounding box center [783, 573] width 722 height 37
click at [973, 572] on textarea "Пункт самовывоза по адресу:г. [GEOGRAPHIC_DATA], ул. [STREET_ADDRESS] (м. [GEOG…" at bounding box center [783, 573] width 722 height 37
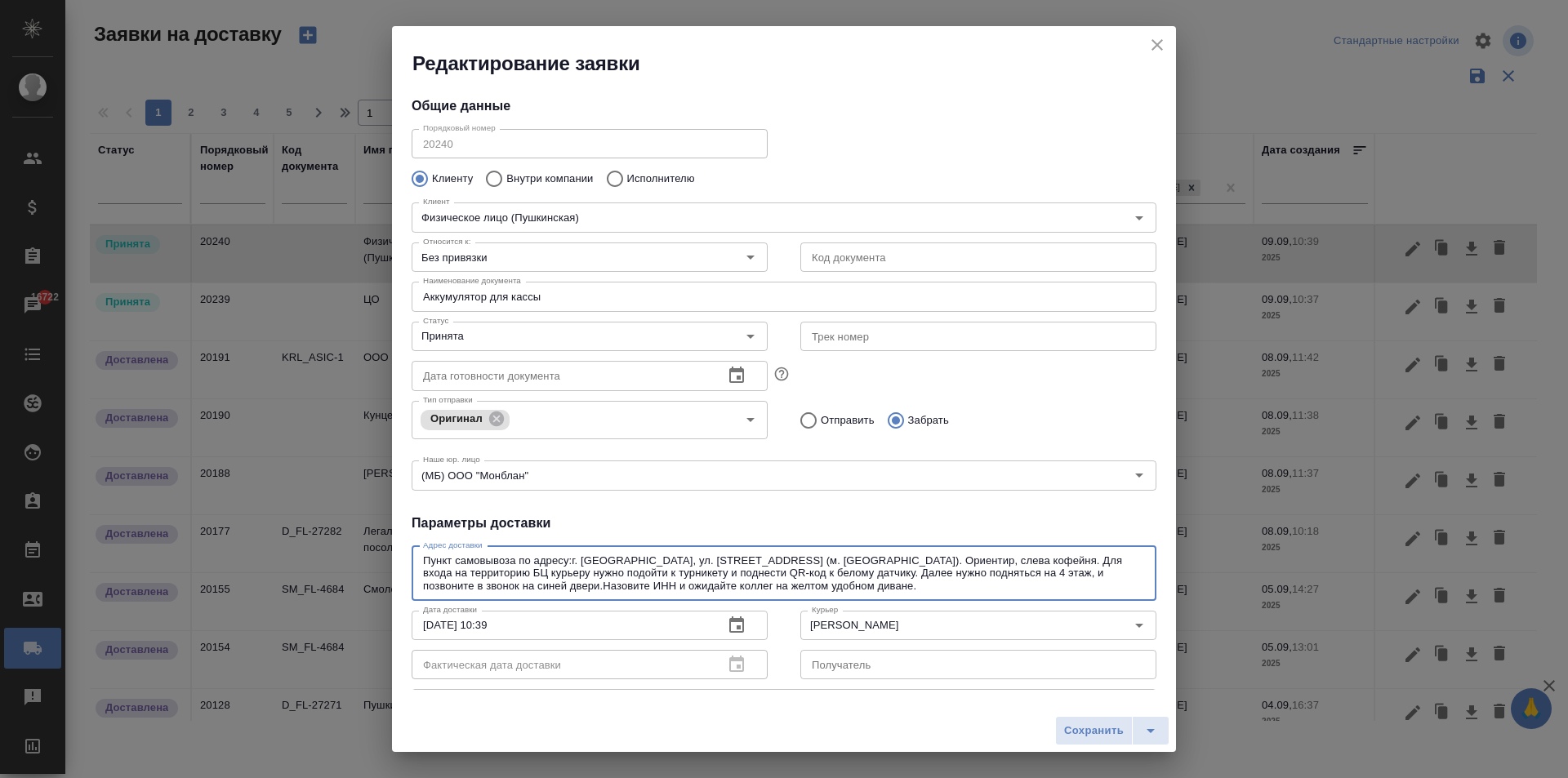
click at [1110, 571] on textarea "Пункт самовывоза по адресу:г. [GEOGRAPHIC_DATA], ул. [STREET_ADDRESS] (м. [GEOG…" at bounding box center [783, 573] width 722 height 37
click at [540, 587] on textarea "Пункт самовывоза по адресу:г. [GEOGRAPHIC_DATA], ул. [STREET_ADDRESS] (м. [GEOG…" at bounding box center [783, 573] width 722 height 37
drag, startPoint x: 921, startPoint y: 588, endPoint x: 542, endPoint y: 586, distance: 379.0
click at [542, 586] on textarea "Пункт самовывоза по адресу:г. [GEOGRAPHIC_DATA], ул. [STREET_ADDRESS] (м. [GEOG…" at bounding box center [783, 573] width 722 height 37
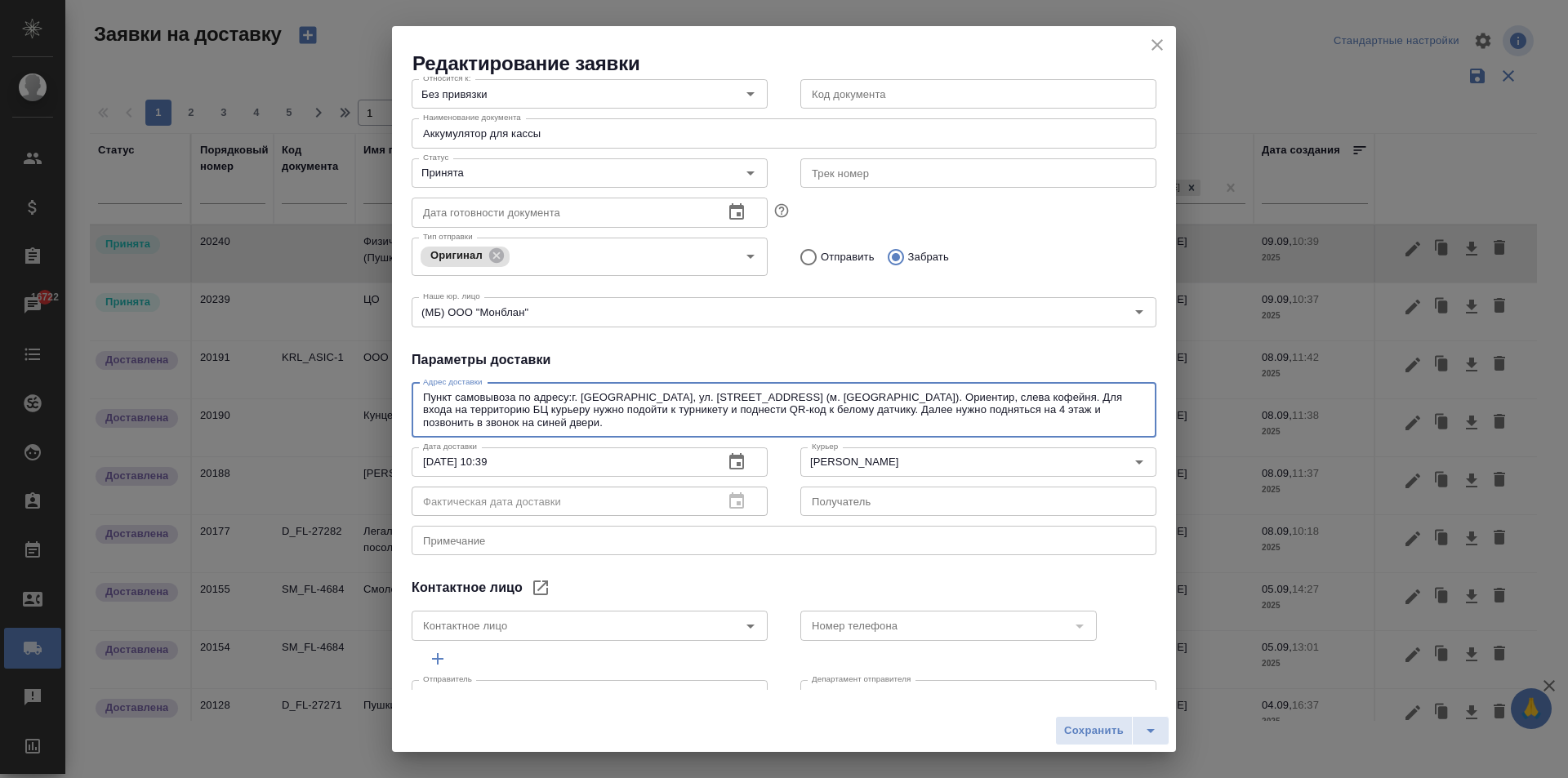
scroll to position [202, 0]
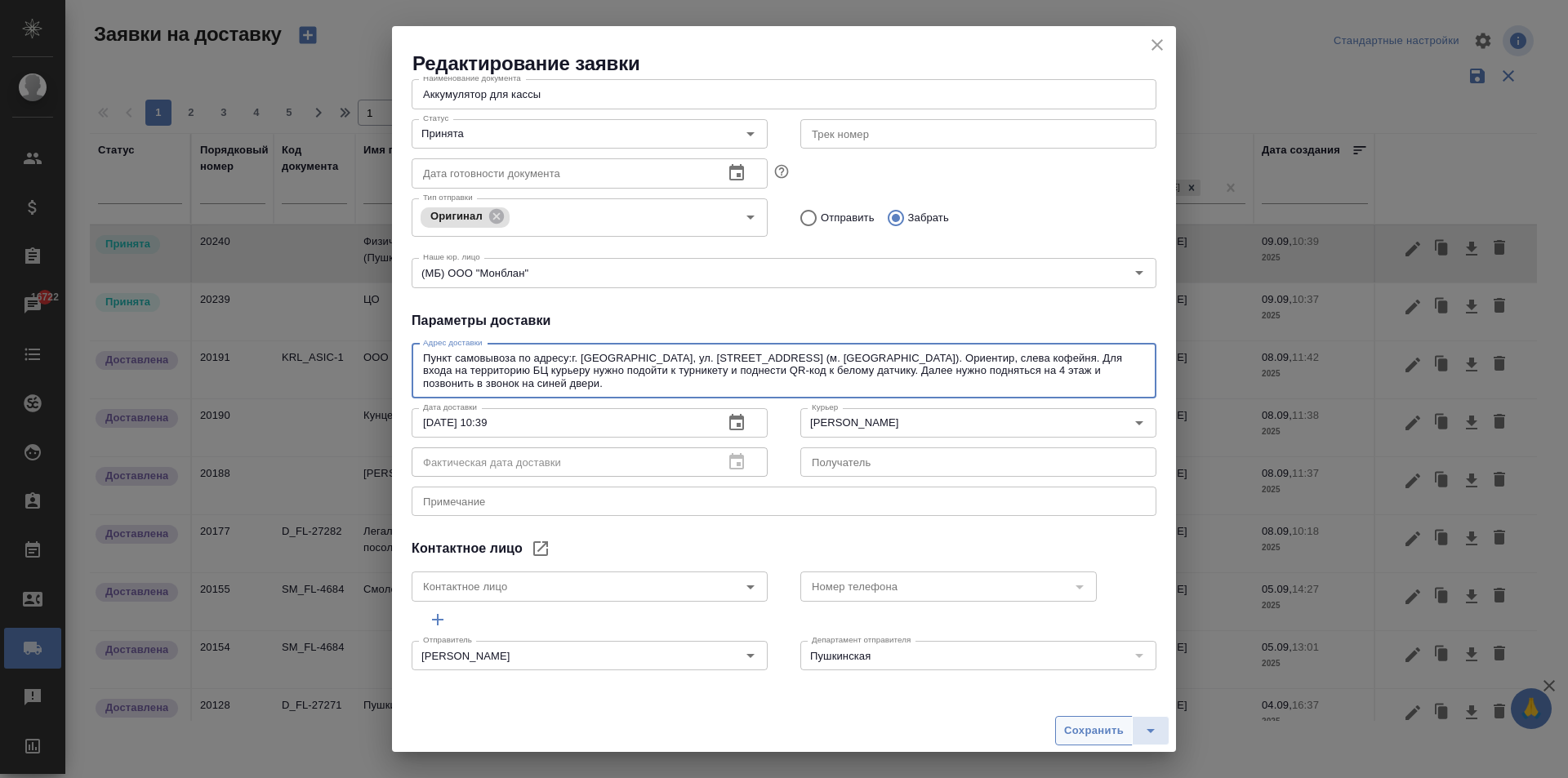
type textarea "Пункт самовывоза по адресу:г. [GEOGRAPHIC_DATA], ул. [STREET_ADDRESS] (м. [GEOG…"
click at [1083, 726] on span "Сохранить" at bounding box center [1093, 731] width 59 height 19
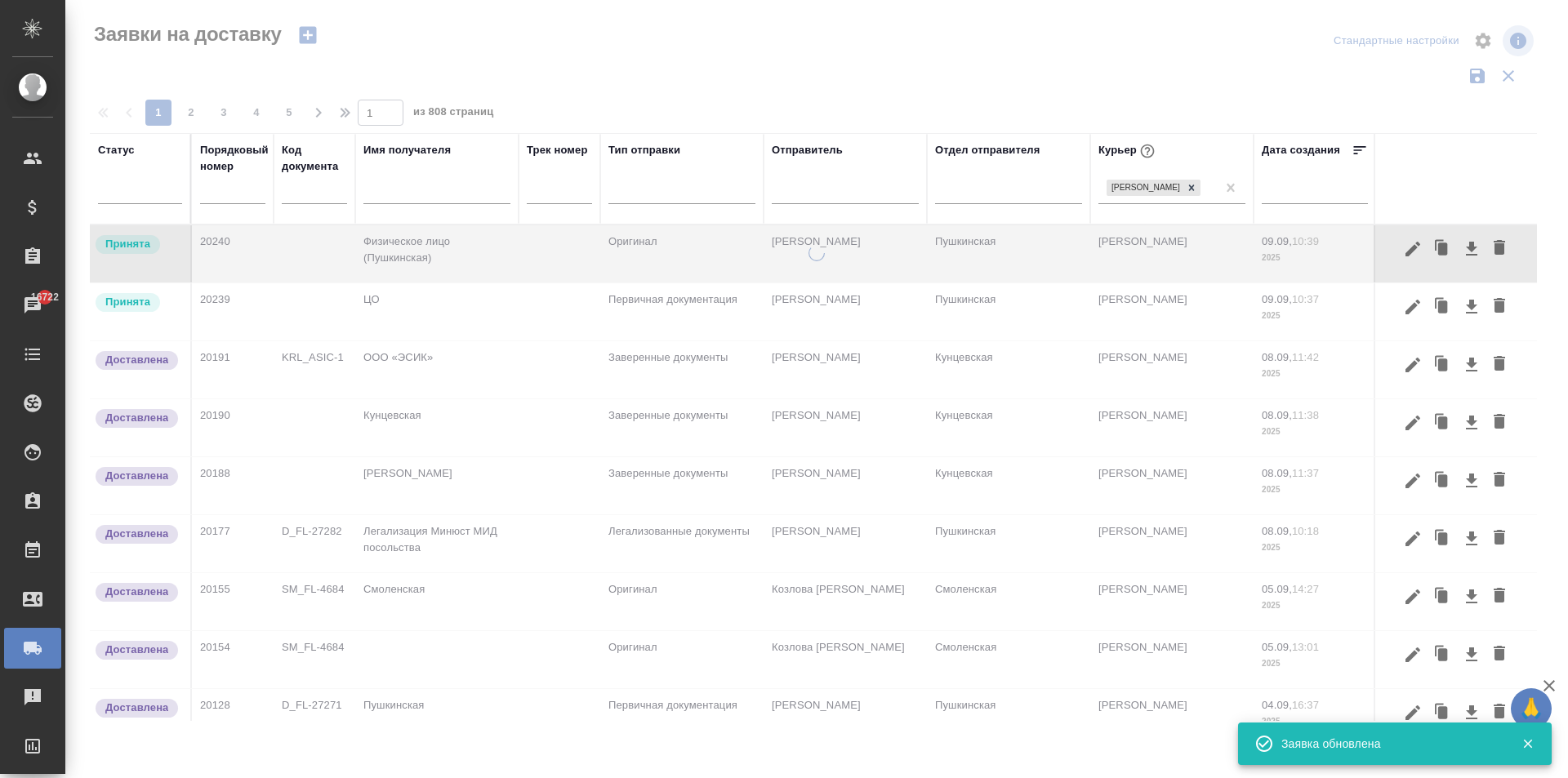
scroll to position [0, 0]
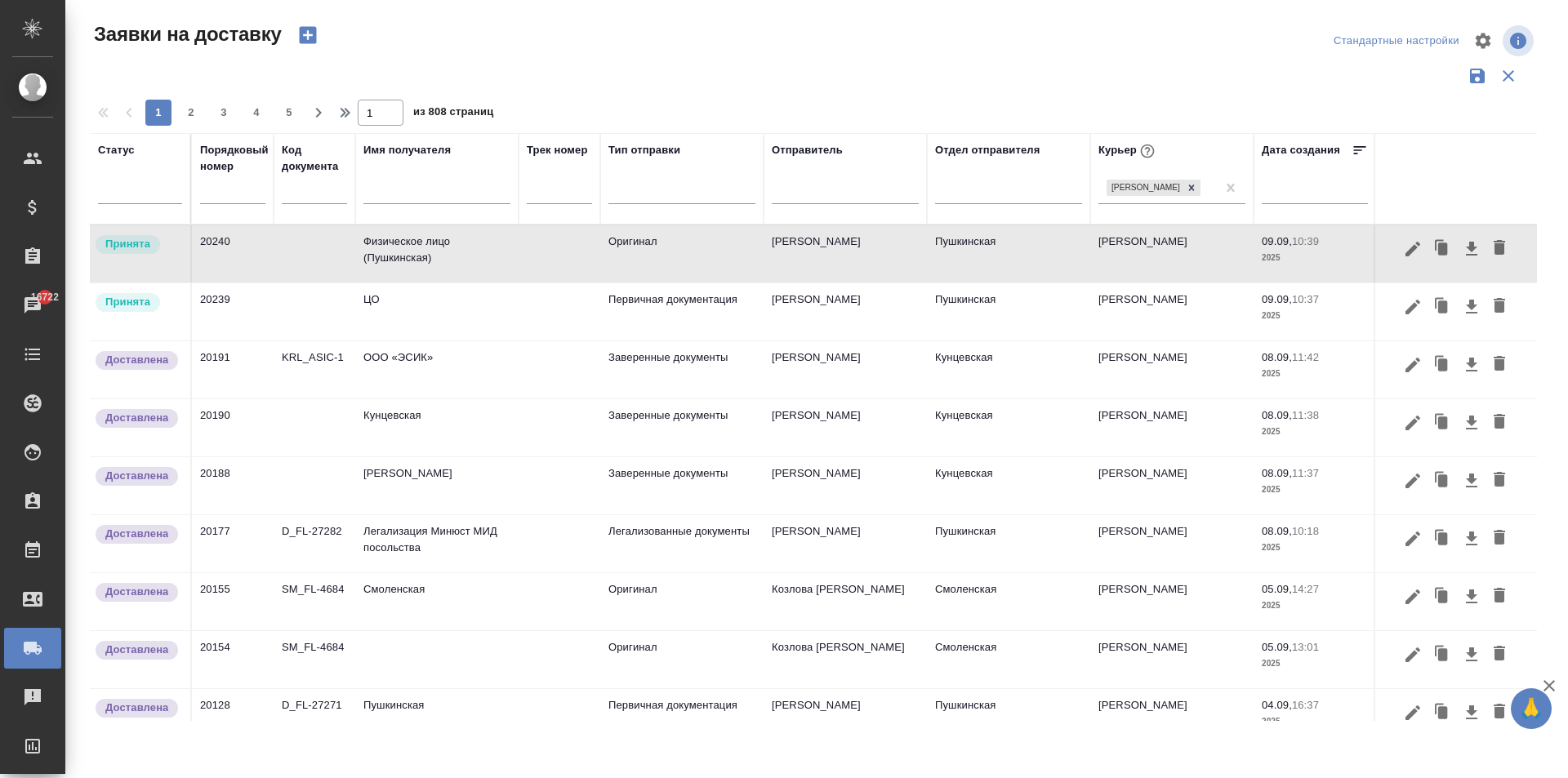
click at [425, 239] on td "Физическое лицо (Пушкинская)" at bounding box center [437, 254] width 163 height 58
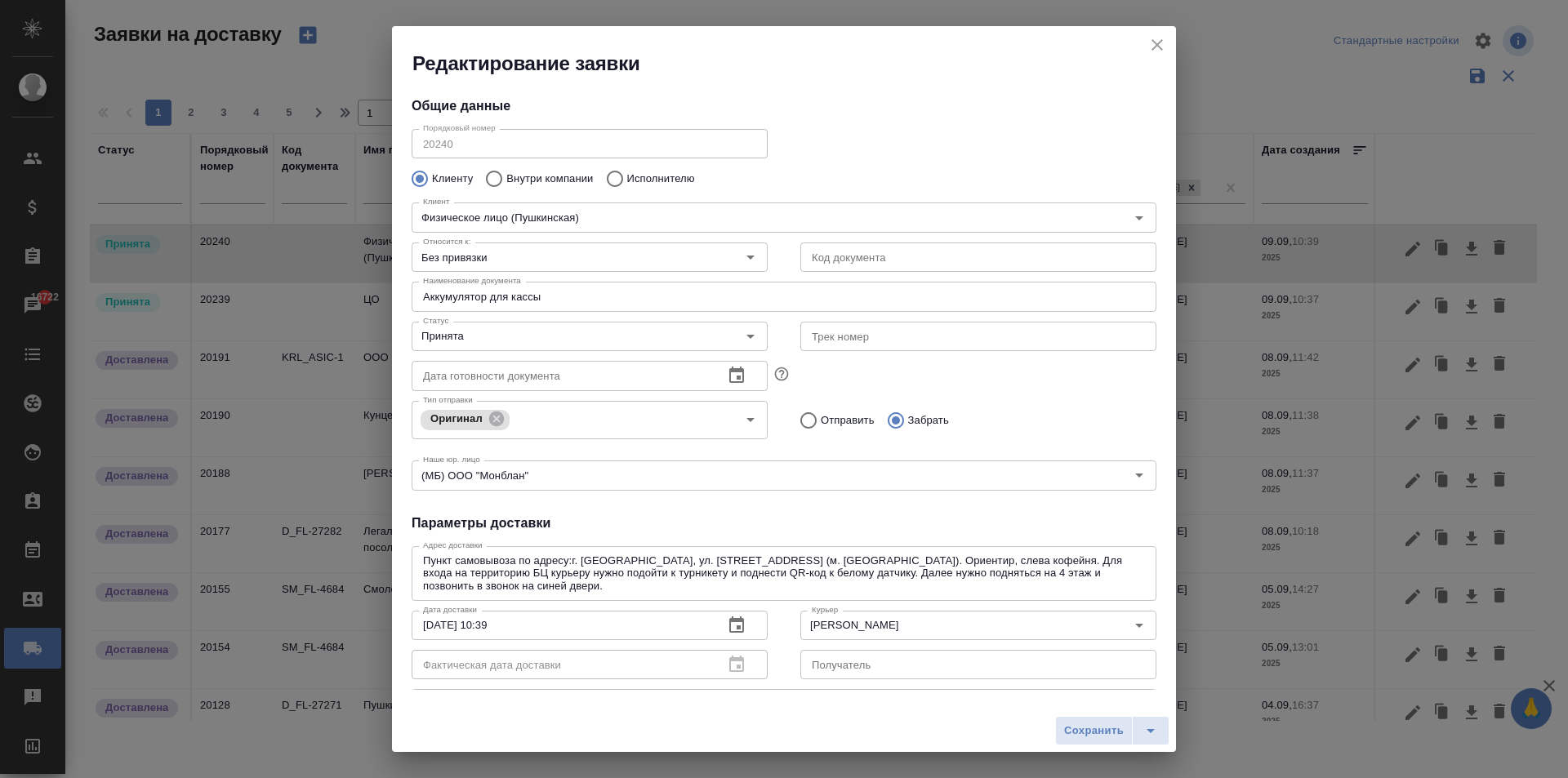
click at [1150, 45] on icon "close" at bounding box center [1156, 45] width 20 height 19
